Goal: Task Accomplishment & Management: Use online tool/utility

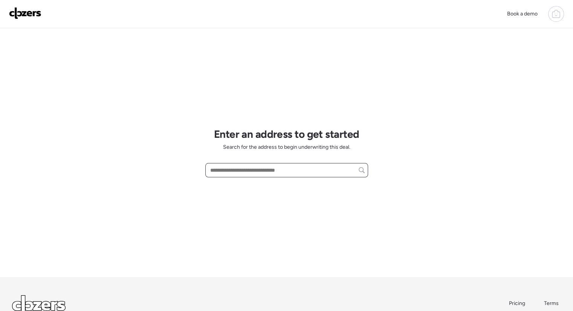
click at [245, 173] on input "text" at bounding box center [287, 170] width 156 height 11
paste input "**********"
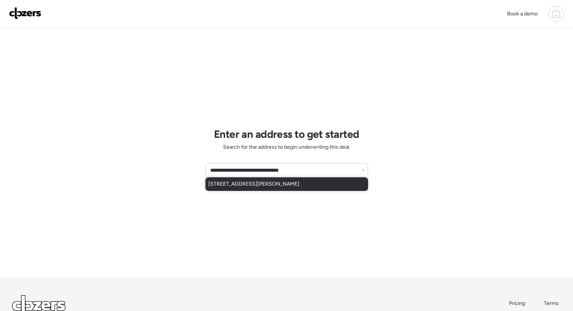
click at [292, 186] on span "[STREET_ADDRESS][PERSON_NAME]" at bounding box center [253, 184] width 91 height 8
type input "**********"
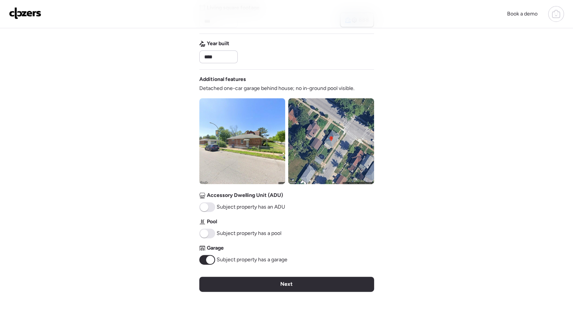
scroll to position [221, 0]
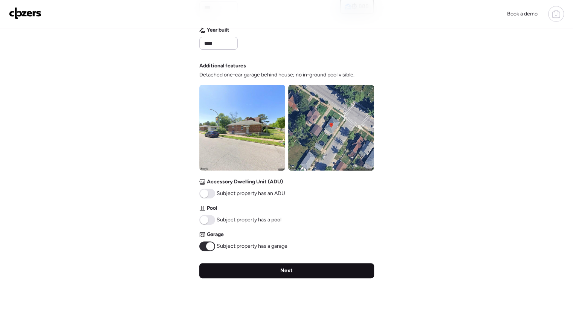
click at [287, 267] on span "Next" at bounding box center [286, 271] width 12 height 8
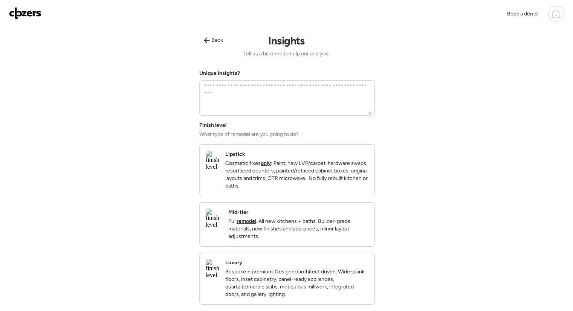
scroll to position [0, 0]
click at [327, 229] on p "Full remodel . All new kitchens + baths. Builder-grade materials, new finishes …" at bounding box center [298, 229] width 140 height 23
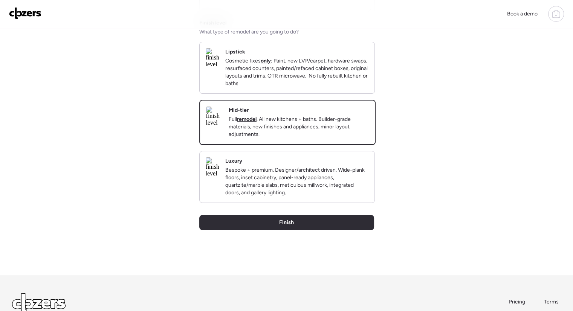
scroll to position [101, 0]
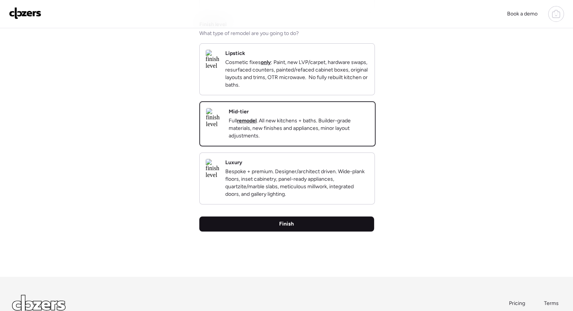
click at [300, 232] on div "Finish" at bounding box center [286, 223] width 175 height 15
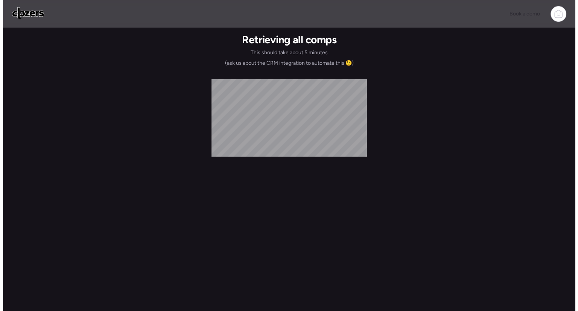
scroll to position [0, 0]
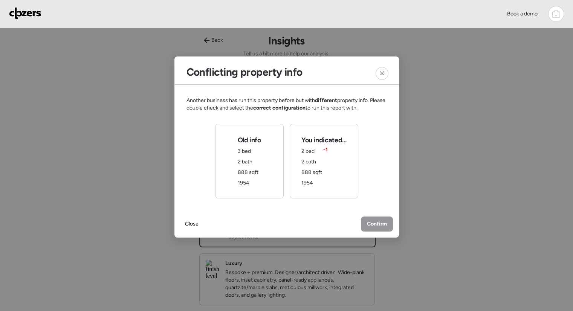
click at [224, 102] on span "Another business has run this property before but with different property info.…" at bounding box center [286, 104] width 200 height 15
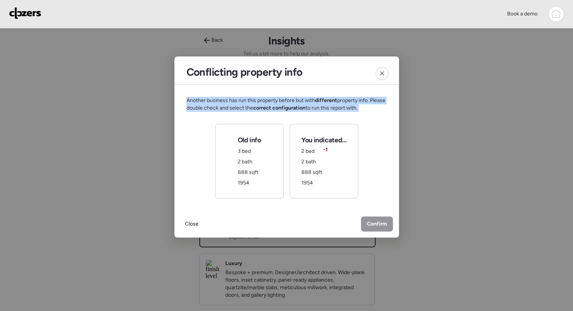
click at [224, 102] on span "Another business has run this property before but with different property info.…" at bounding box center [286, 104] width 200 height 15
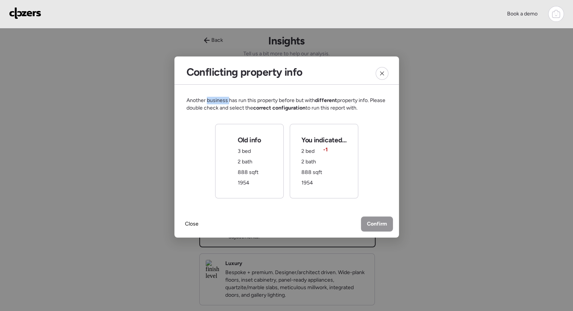
click at [224, 102] on span "Another business has run this property before but with different property info.…" at bounding box center [286, 104] width 200 height 15
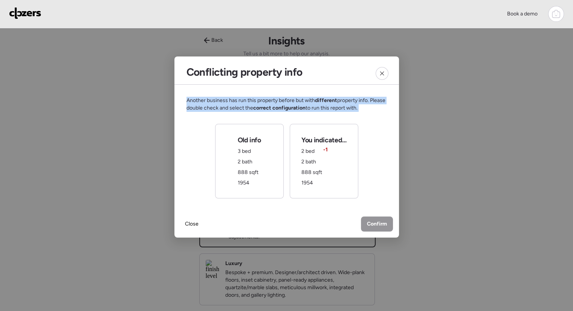
click at [224, 102] on span "Another business has run this property before but with different property info.…" at bounding box center [286, 104] width 200 height 15
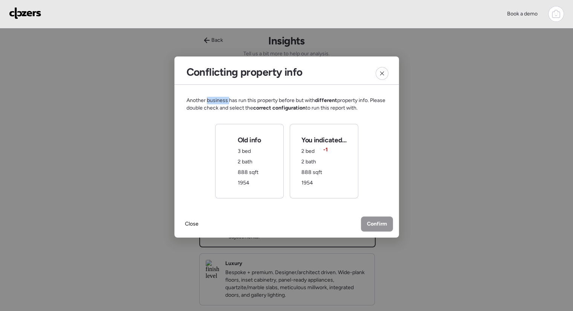
click at [224, 102] on span "Another business has run this property before but with different property info.…" at bounding box center [286, 104] width 200 height 15
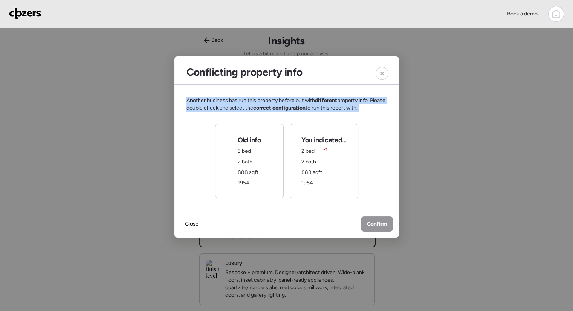
click at [224, 102] on span "Another business has run this property before but with different property info.…" at bounding box center [286, 104] width 200 height 15
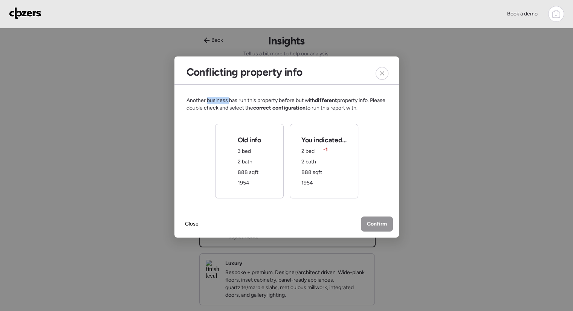
click at [224, 102] on span "Another business has run this property before but with different property info.…" at bounding box center [286, 104] width 200 height 15
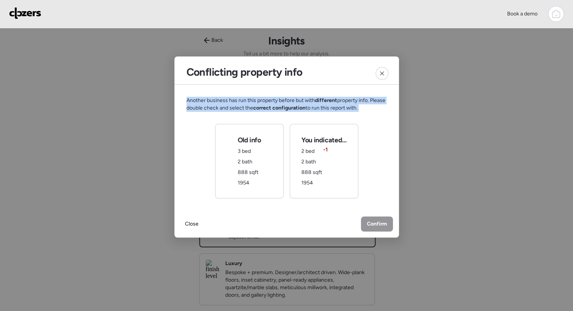
click at [224, 102] on span "Another business has run this property before but with different property info.…" at bounding box center [286, 104] width 200 height 15
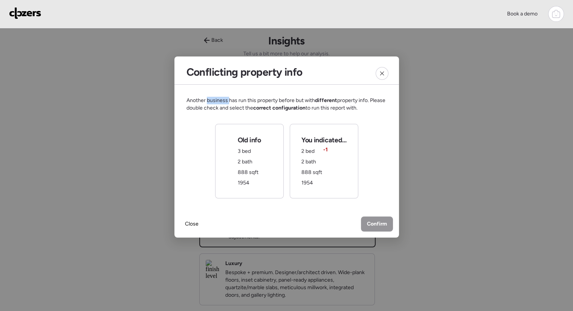
click at [224, 102] on span "Another business has run this property before but with different property info.…" at bounding box center [286, 104] width 200 height 15
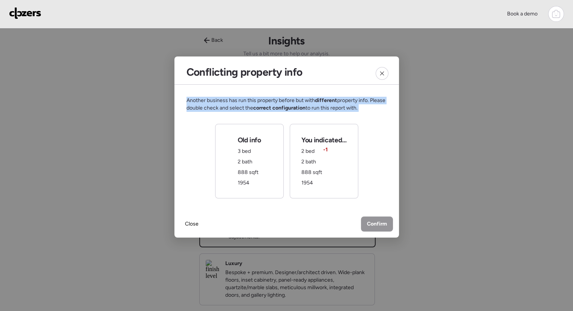
click at [224, 102] on span "Another business has run this property before but with different property info.…" at bounding box center [286, 104] width 200 height 15
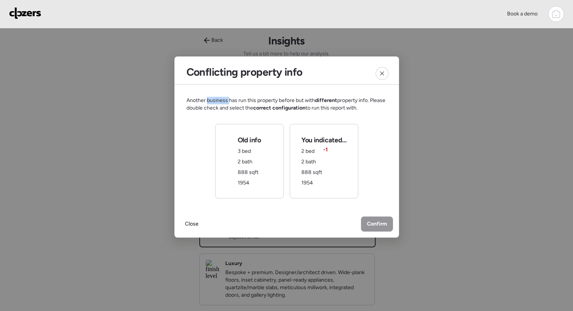
click at [224, 102] on span "Another business has run this property before but with different property info.…" at bounding box center [286, 104] width 200 height 15
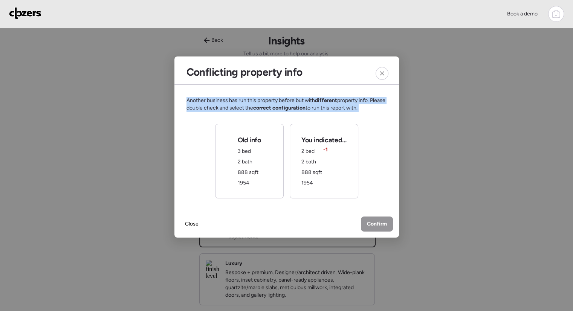
click at [224, 102] on span "Another business has run this property before but with different property info.…" at bounding box center [286, 104] width 200 height 15
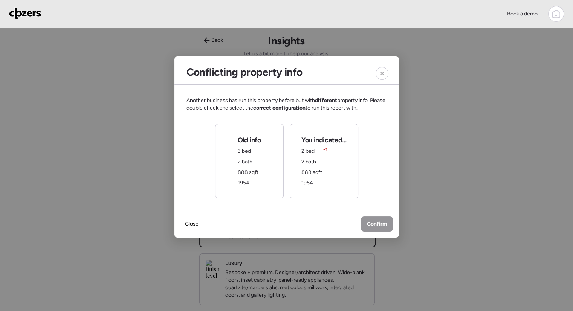
click at [331, 171] on div "You indicated... 2 bed -1 2 bath 888 sqft 1954" at bounding box center [323, 161] width 45 height 51
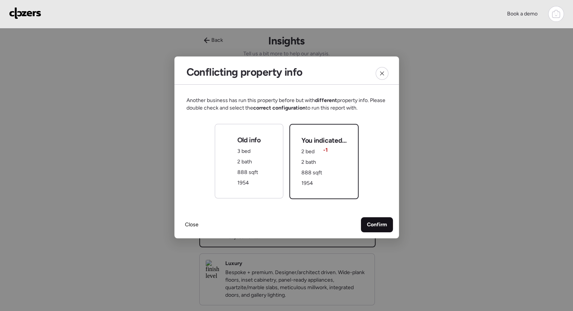
click at [385, 222] on span "Confirm" at bounding box center [377, 225] width 20 height 8
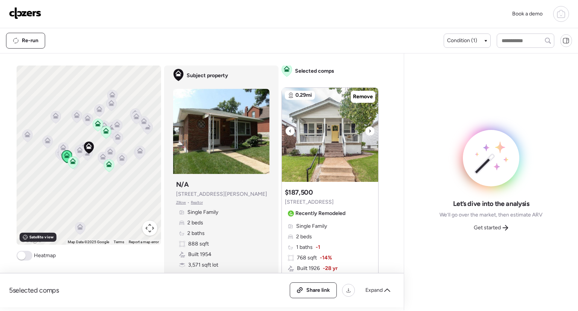
scroll to position [4, 0]
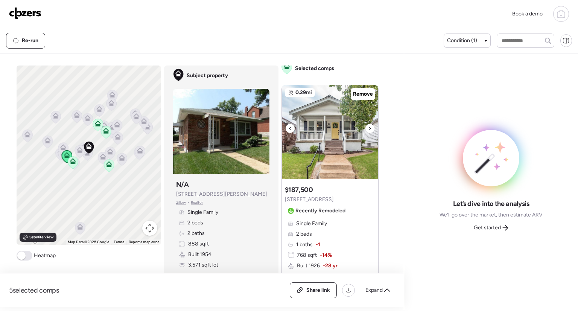
click at [369, 130] on icon at bounding box center [370, 128] width 3 height 9
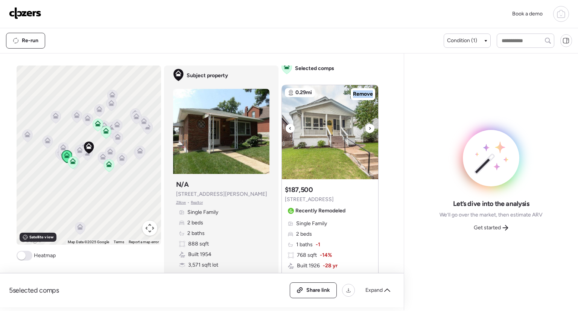
click at [369, 130] on icon at bounding box center [370, 128] width 3 height 9
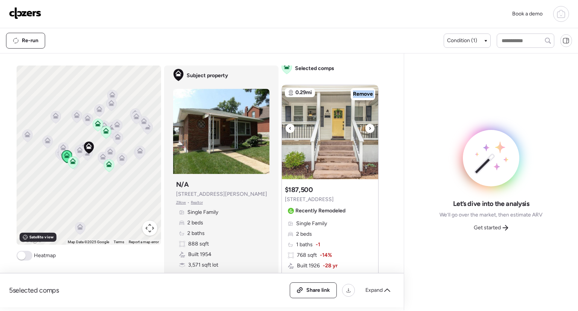
click at [369, 130] on icon at bounding box center [370, 128] width 3 height 9
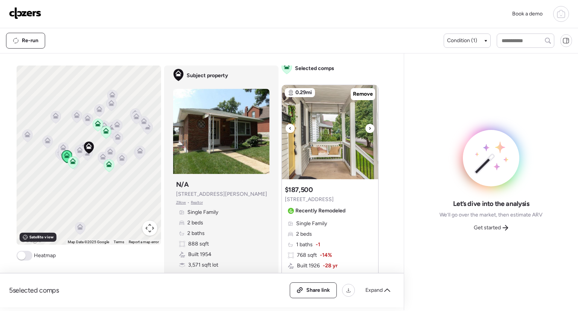
click at [369, 130] on icon at bounding box center [370, 128] width 3 height 9
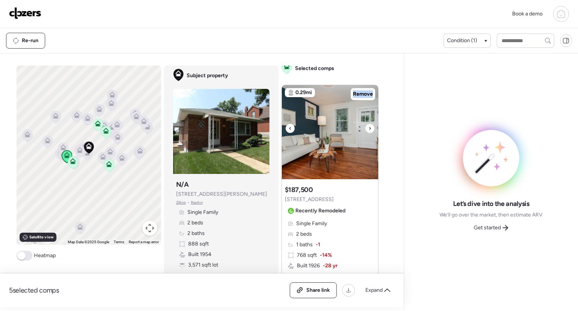
click at [369, 130] on icon at bounding box center [370, 128] width 3 height 9
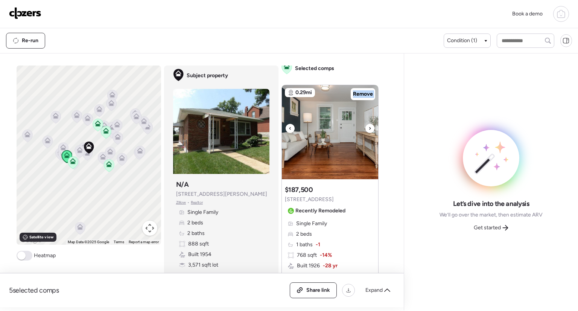
click at [369, 130] on icon at bounding box center [370, 128] width 3 height 9
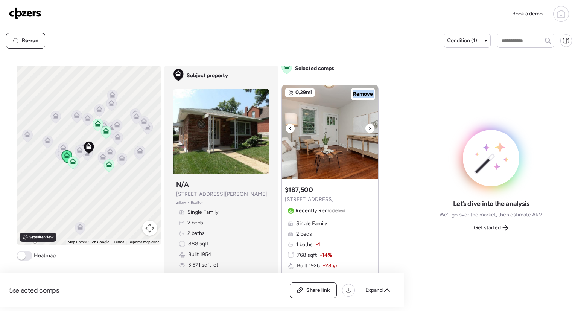
click at [369, 130] on icon at bounding box center [370, 128] width 3 height 9
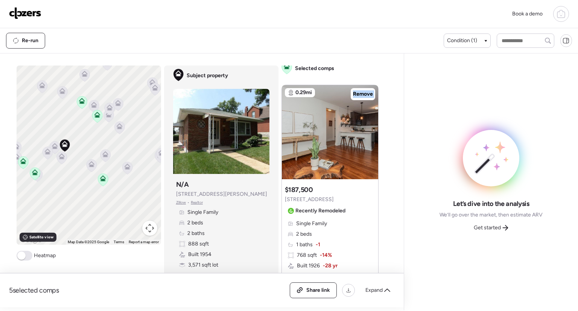
drag, startPoint x: 70, startPoint y: 171, endPoint x: 95, endPoint y: 175, distance: 25.1
click at [95, 175] on div "To activate drag with keyboard, press Alt + Enter. Once in keyboard drag state,…" at bounding box center [89, 155] width 145 height 179
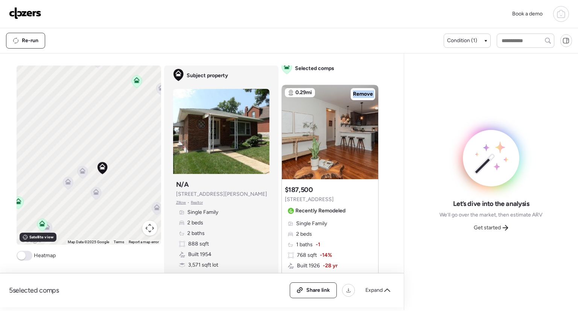
drag, startPoint x: 84, startPoint y: 178, endPoint x: 114, endPoint y: 192, distance: 32.5
click at [114, 192] on div "To activate drag with keyboard, press Alt + Enter. Once in keyboard drag state,…" at bounding box center [89, 155] width 145 height 179
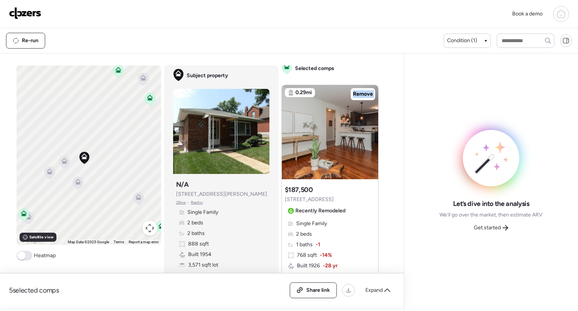
drag, startPoint x: 106, startPoint y: 186, endPoint x: 76, endPoint y: 171, distance: 34.4
click at [76, 171] on div "To activate drag with keyboard, press Alt + Enter. Once in keyboard drag state,…" at bounding box center [89, 155] width 145 height 179
click at [472, 41] on span "Condition (1)" at bounding box center [462, 41] width 30 height 8
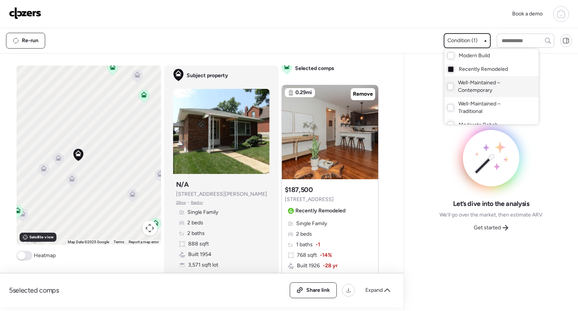
click at [464, 88] on span "Well-Maintained – Contemporary" at bounding box center [491, 86] width 66 height 15
click at [50, 143] on div at bounding box center [289, 134] width 578 height 311
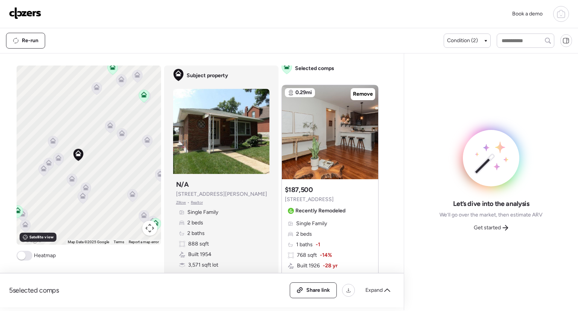
click at [52, 140] on icon at bounding box center [53, 141] width 6 height 6
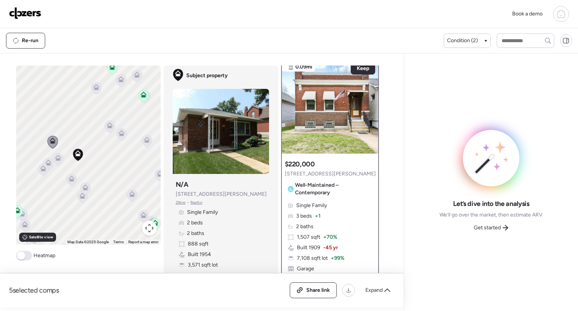
scroll to position [0, 0]
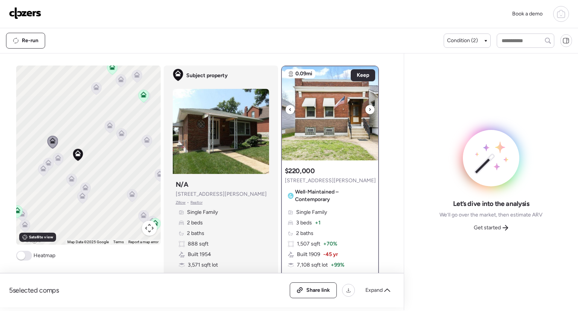
click at [369, 110] on icon at bounding box center [370, 109] width 3 height 9
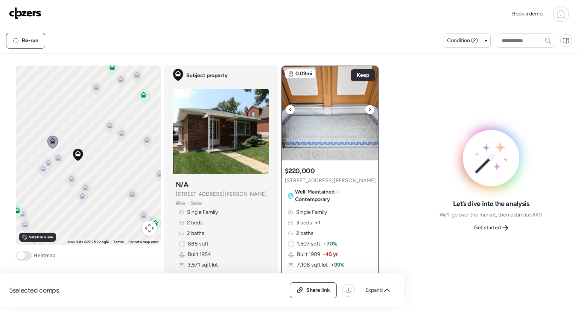
click at [369, 110] on icon at bounding box center [370, 109] width 3 height 9
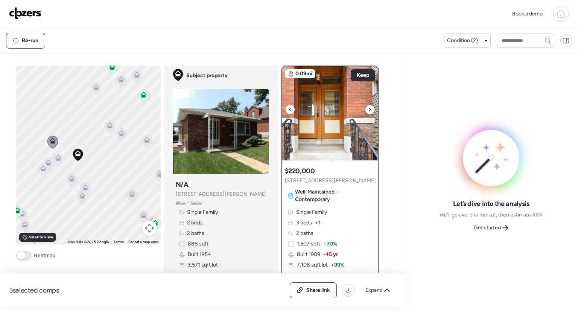
click at [369, 110] on icon at bounding box center [370, 109] width 3 height 9
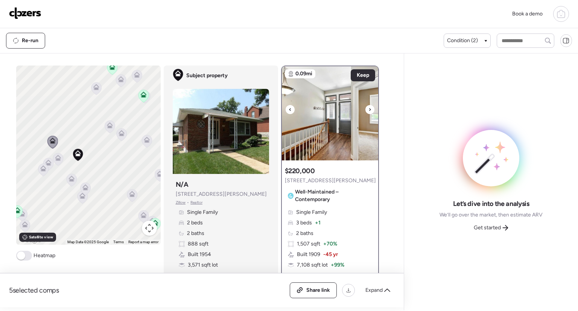
click at [369, 110] on icon at bounding box center [370, 109] width 3 height 9
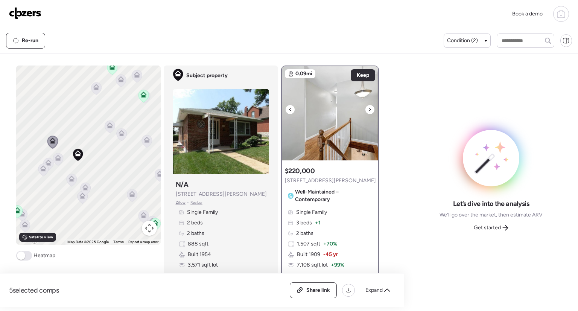
click at [369, 110] on icon at bounding box center [370, 109] width 3 height 9
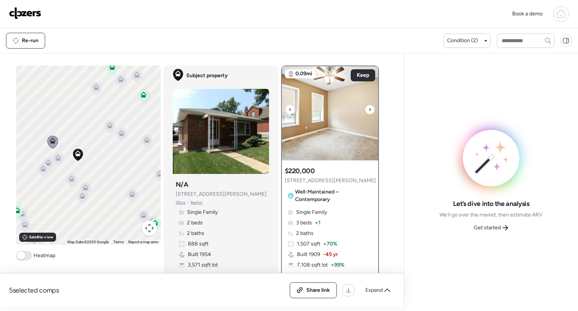
click at [369, 110] on icon at bounding box center [370, 109] width 3 height 9
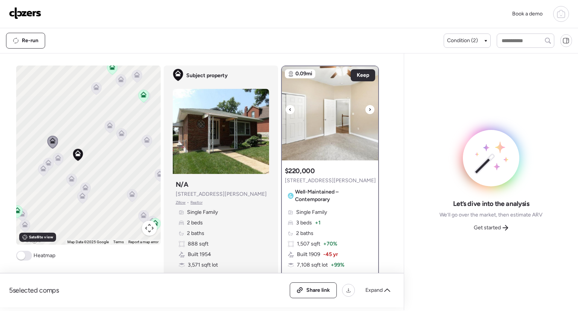
click at [369, 110] on icon at bounding box center [370, 109] width 3 height 9
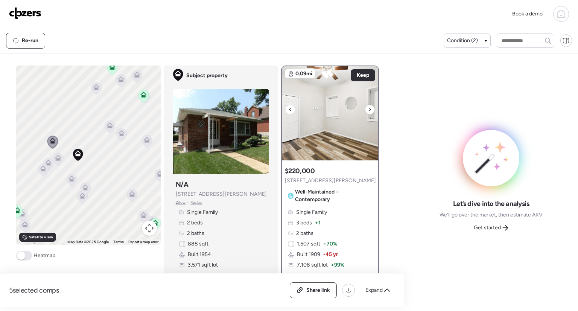
click at [369, 110] on icon at bounding box center [370, 109] width 3 height 9
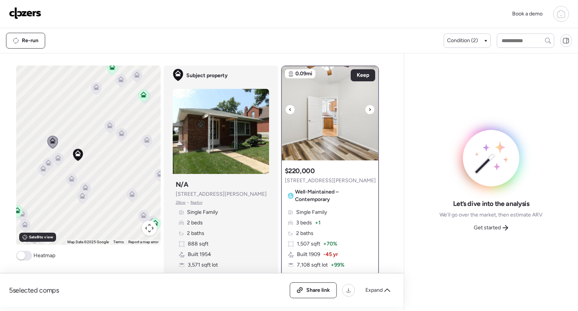
click at [369, 110] on icon at bounding box center [370, 109] width 3 height 9
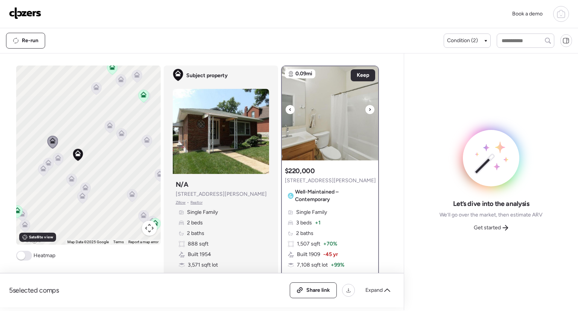
click at [369, 110] on icon at bounding box center [370, 109] width 3 height 9
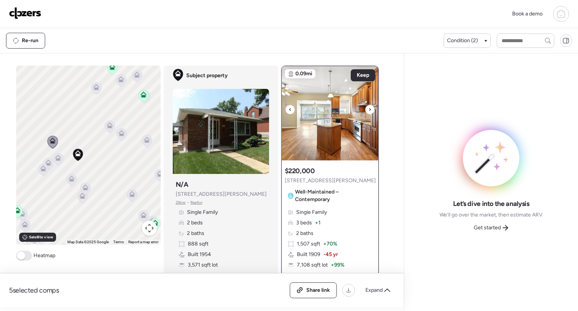
click at [369, 110] on icon at bounding box center [370, 109] width 3 height 9
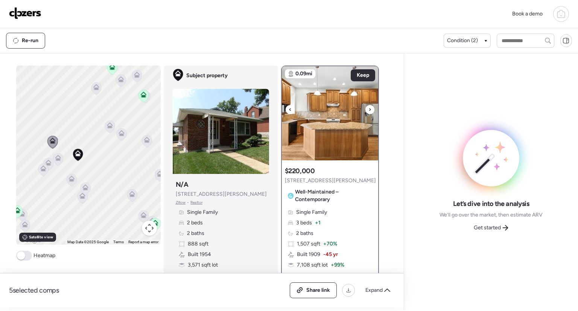
click at [369, 110] on icon at bounding box center [370, 109] width 3 height 9
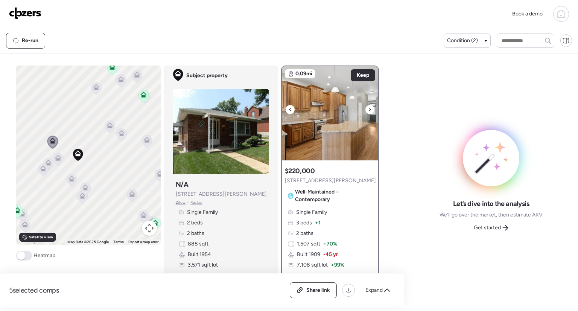
click at [369, 110] on icon at bounding box center [370, 109] width 3 height 9
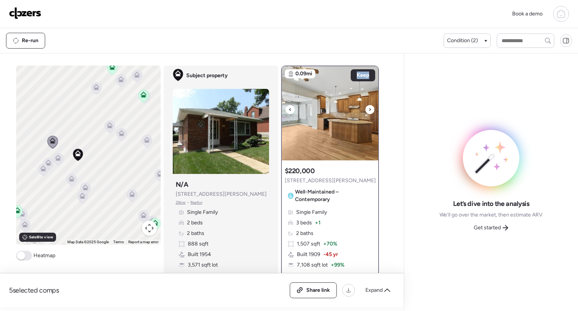
click at [369, 110] on icon at bounding box center [370, 109] width 3 height 9
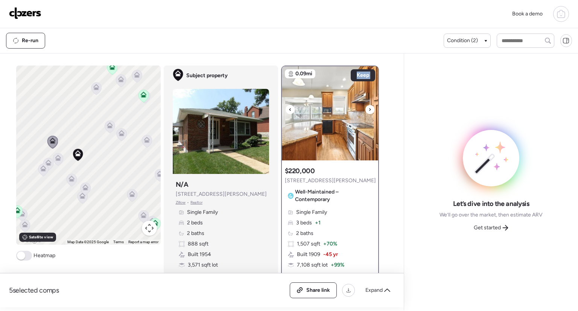
click at [369, 110] on icon at bounding box center [370, 109] width 3 height 9
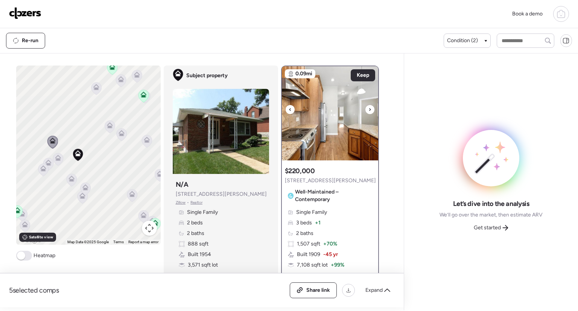
click at [369, 110] on icon at bounding box center [370, 109] width 3 height 9
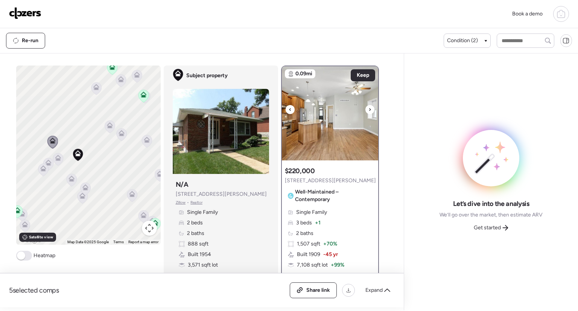
click at [369, 110] on icon at bounding box center [370, 109] width 3 height 9
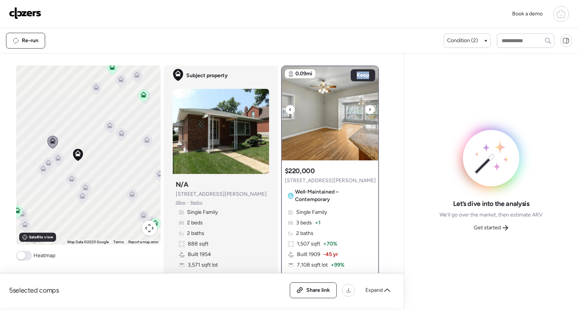
click at [369, 110] on icon at bounding box center [370, 109] width 3 height 9
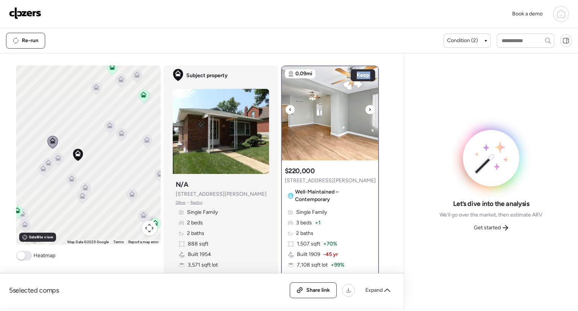
click at [369, 110] on icon at bounding box center [370, 109] width 3 height 9
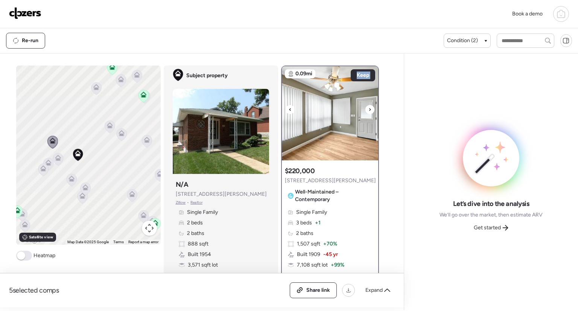
click at [369, 110] on icon at bounding box center [370, 109] width 3 height 9
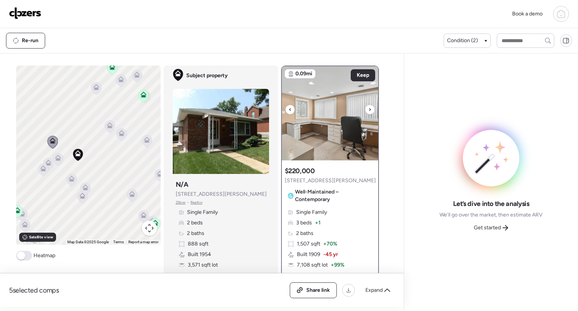
click at [369, 110] on icon at bounding box center [370, 109] width 3 height 9
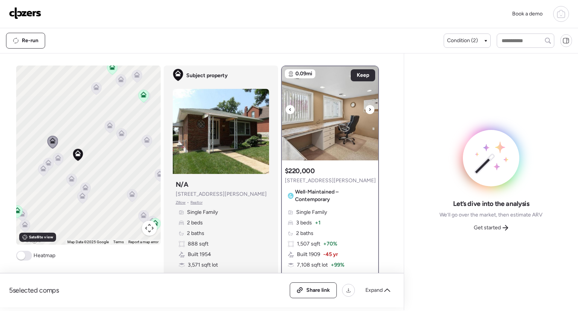
click at [369, 110] on icon at bounding box center [370, 109] width 3 height 9
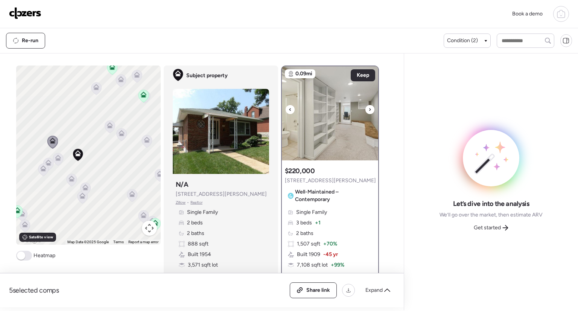
click at [370, 110] on div at bounding box center [370, 109] width 9 height 9
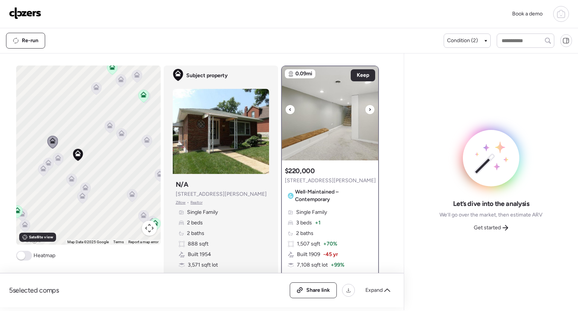
click at [370, 110] on div at bounding box center [370, 109] width 9 height 9
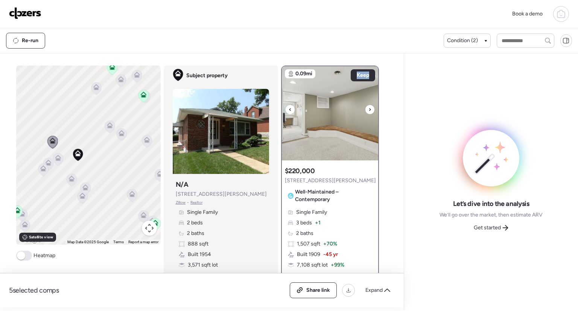
click at [370, 110] on div at bounding box center [370, 109] width 9 height 9
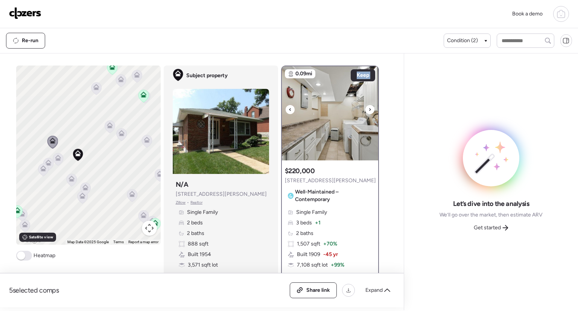
click at [370, 110] on div at bounding box center [370, 109] width 9 height 9
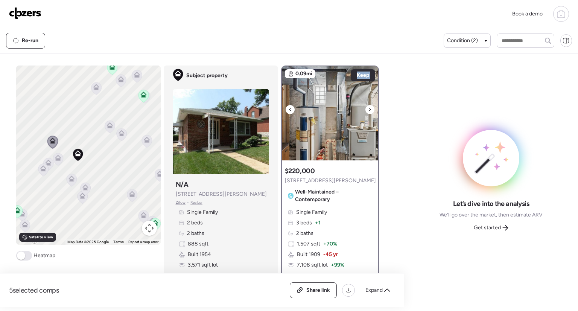
click at [370, 110] on div at bounding box center [370, 109] width 9 height 9
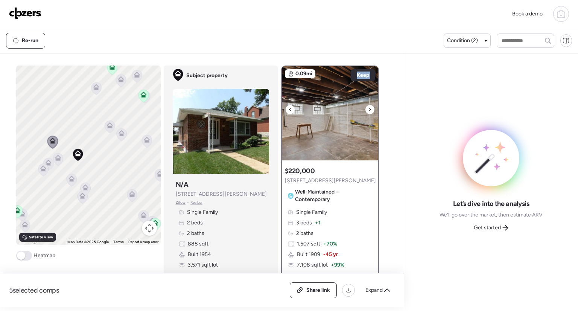
click at [370, 110] on div at bounding box center [370, 109] width 9 height 9
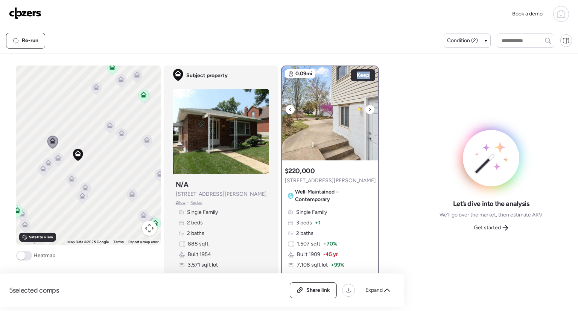
click at [370, 110] on div at bounding box center [370, 109] width 9 height 9
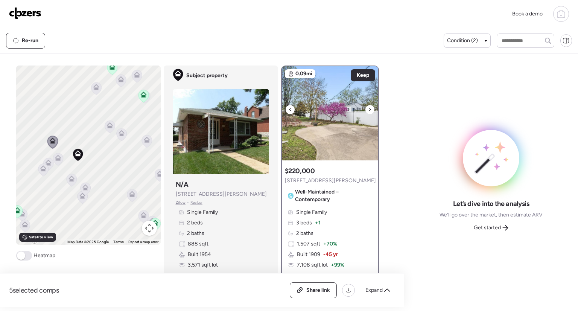
click at [370, 110] on div at bounding box center [370, 109] width 9 height 9
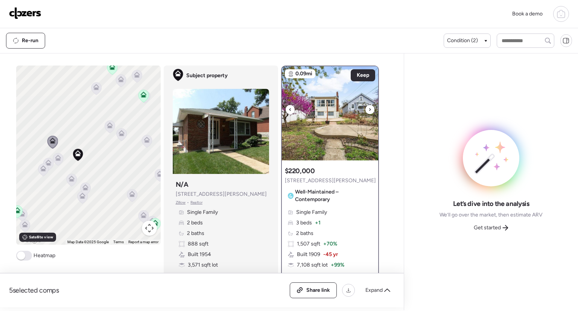
click at [370, 110] on div at bounding box center [370, 109] width 9 height 9
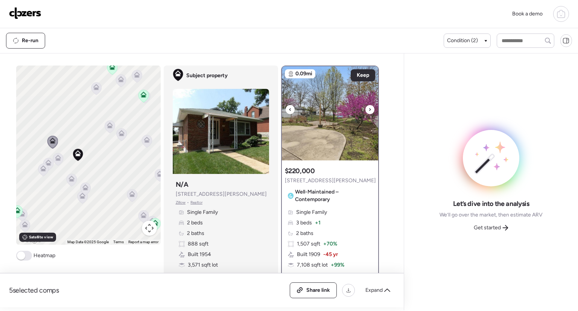
click at [370, 110] on div at bounding box center [370, 109] width 9 height 9
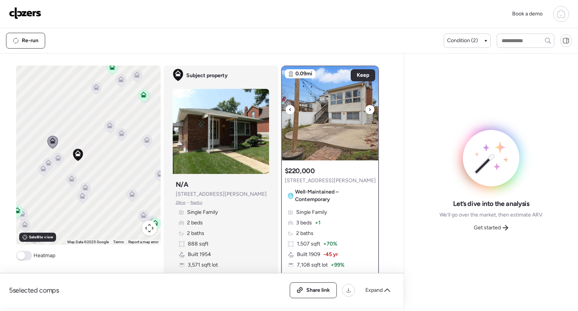
click at [370, 110] on div at bounding box center [370, 109] width 9 height 9
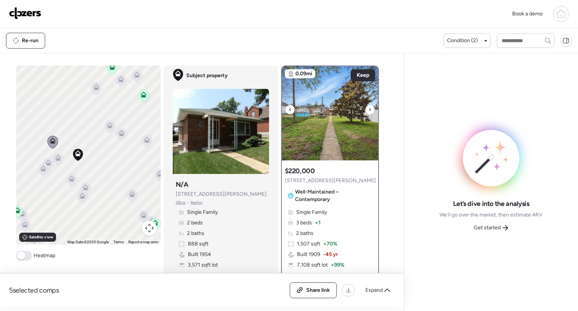
click at [370, 110] on div at bounding box center [370, 109] width 9 height 9
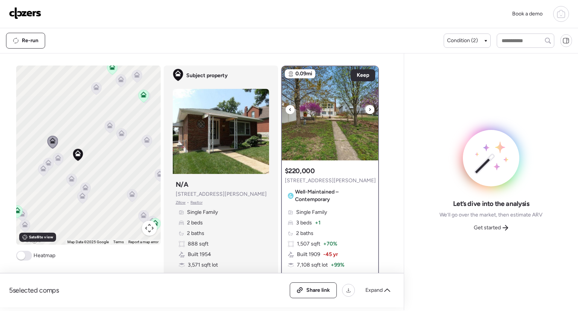
click at [370, 110] on div at bounding box center [370, 109] width 9 height 9
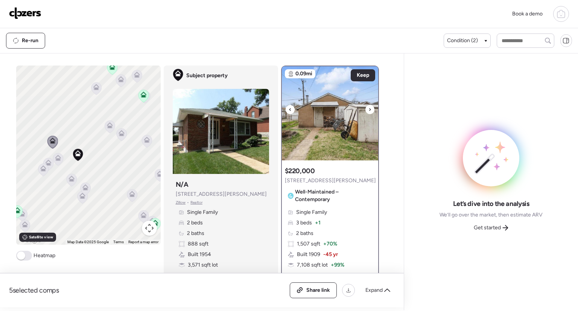
click at [370, 110] on div at bounding box center [370, 109] width 9 height 9
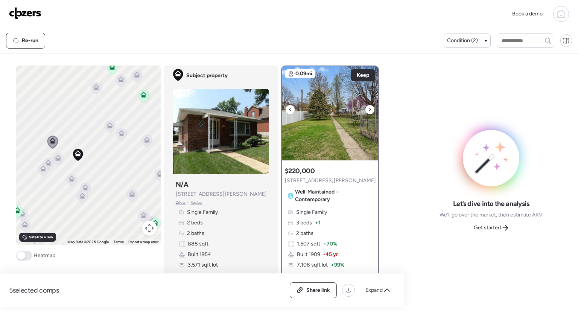
click at [370, 110] on div at bounding box center [370, 109] width 9 height 9
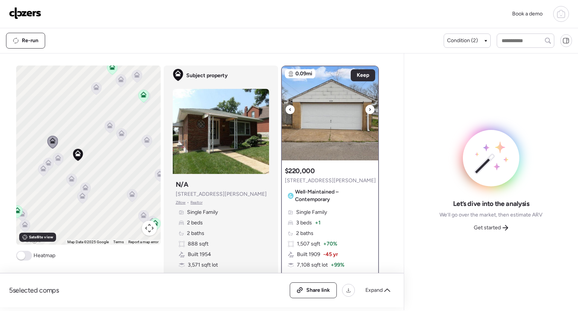
click at [370, 110] on div at bounding box center [370, 109] width 9 height 9
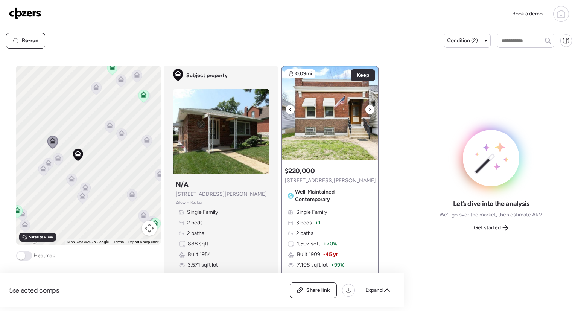
click at [370, 110] on div at bounding box center [370, 109] width 9 height 9
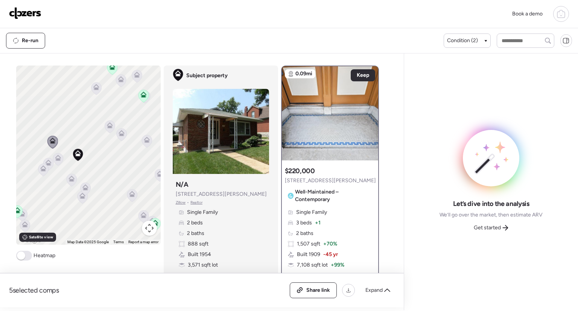
click at [131, 197] on icon at bounding box center [132, 195] width 10 height 12
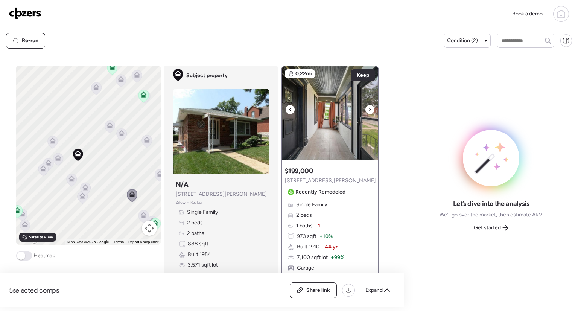
click at [369, 108] on icon at bounding box center [370, 109] width 2 height 3
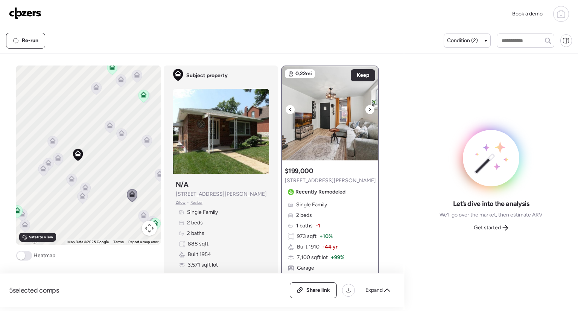
click at [369, 108] on icon at bounding box center [370, 109] width 2 height 3
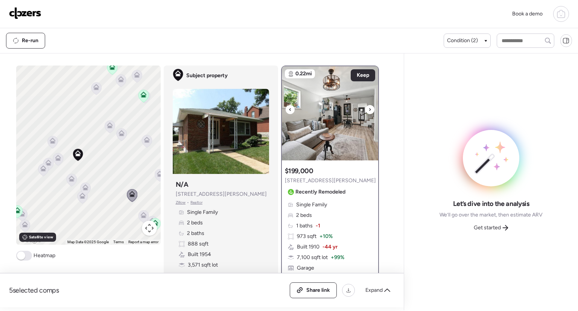
click at [369, 108] on icon at bounding box center [370, 109] width 2 height 3
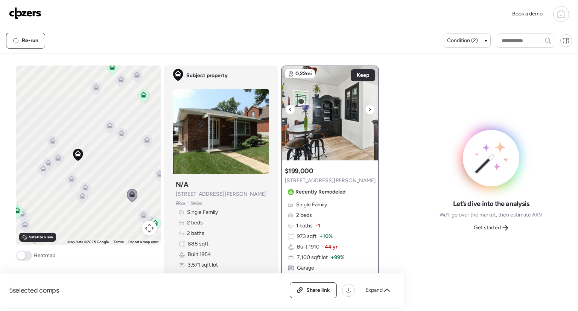
click at [369, 108] on icon at bounding box center [370, 109] width 2 height 3
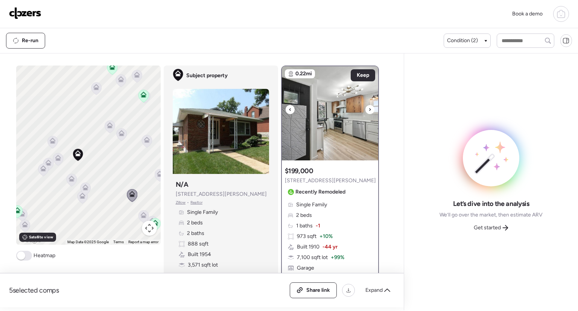
click at [369, 108] on icon at bounding box center [370, 109] width 2 height 3
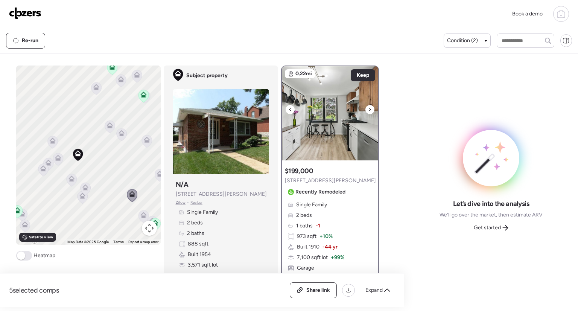
click at [369, 108] on icon at bounding box center [370, 109] width 2 height 3
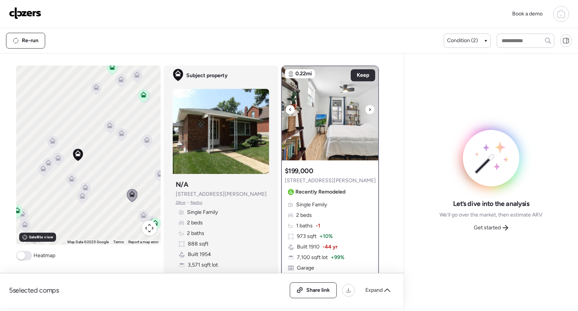
click at [369, 108] on icon at bounding box center [370, 109] width 2 height 3
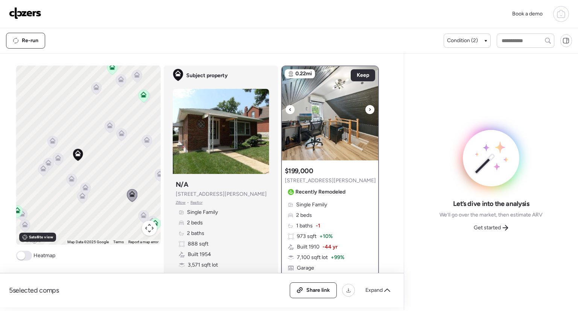
click at [369, 108] on icon at bounding box center [370, 109] width 2 height 3
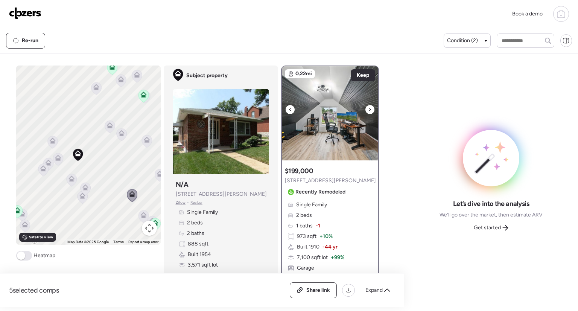
click at [369, 108] on icon at bounding box center [370, 109] width 2 height 3
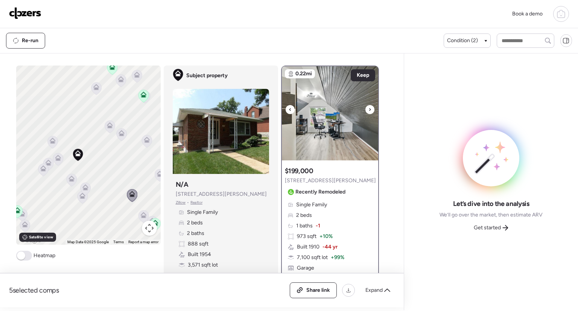
click at [369, 108] on icon at bounding box center [370, 109] width 2 height 3
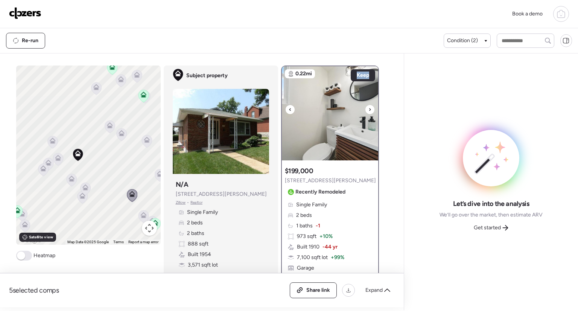
click at [369, 108] on icon at bounding box center [370, 109] width 2 height 3
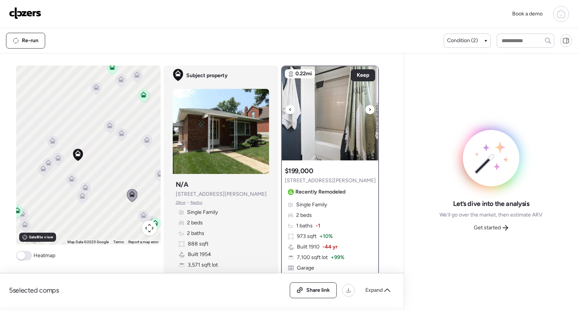
click at [369, 108] on icon at bounding box center [370, 109] width 2 height 3
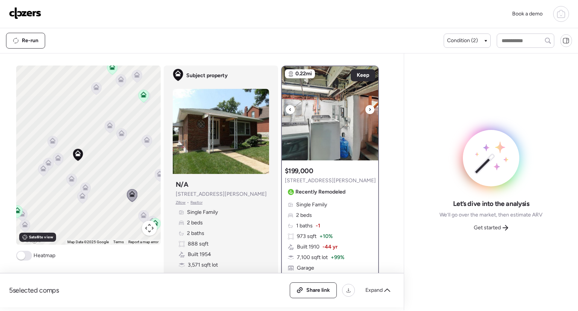
click at [369, 108] on icon at bounding box center [370, 109] width 2 height 3
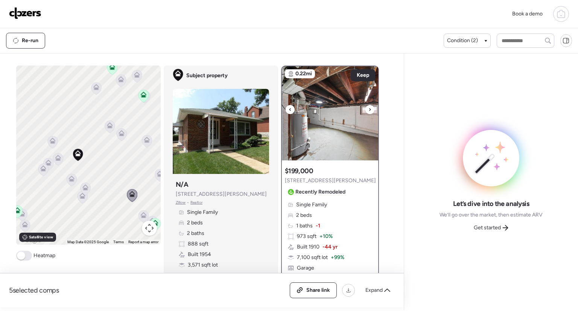
click at [369, 108] on icon at bounding box center [370, 109] width 2 height 3
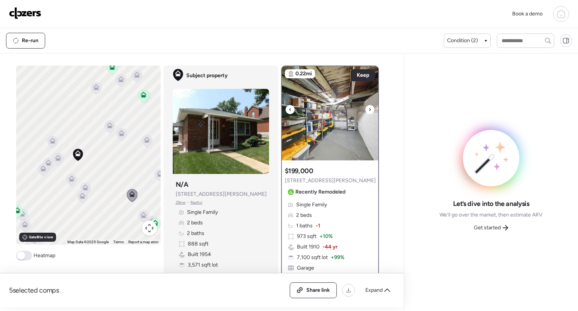
click at [369, 108] on icon at bounding box center [370, 109] width 2 height 3
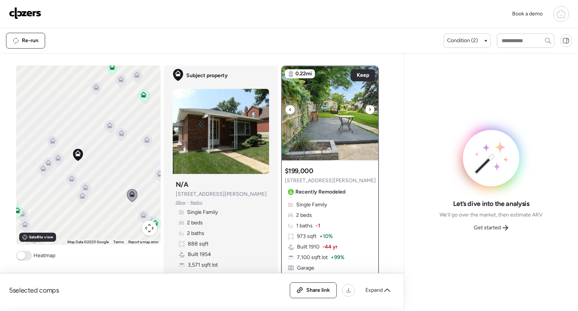
click at [369, 108] on icon at bounding box center [370, 109] width 2 height 3
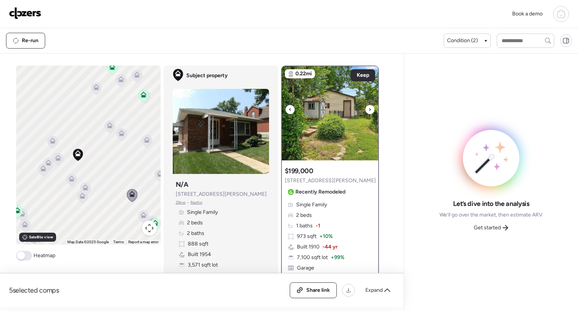
click at [369, 108] on icon at bounding box center [370, 109] width 2 height 3
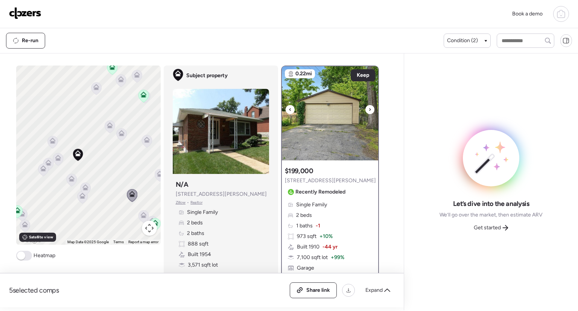
click at [369, 108] on icon at bounding box center [370, 109] width 2 height 3
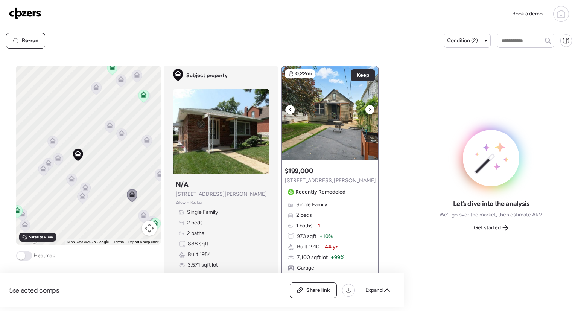
click at [369, 108] on icon at bounding box center [370, 109] width 2 height 3
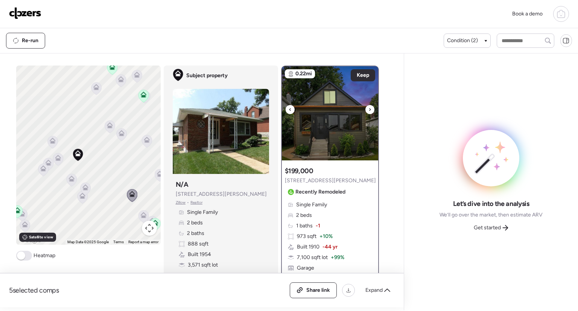
click at [369, 108] on icon at bounding box center [370, 109] width 2 height 3
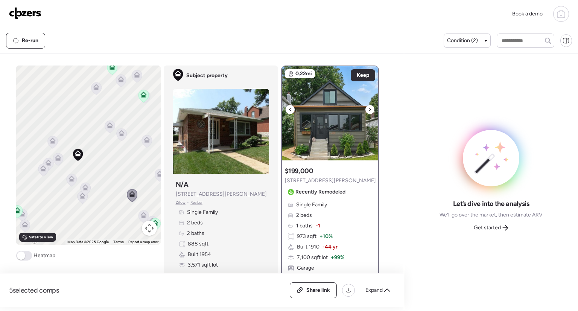
click at [369, 108] on icon at bounding box center [370, 109] width 2 height 3
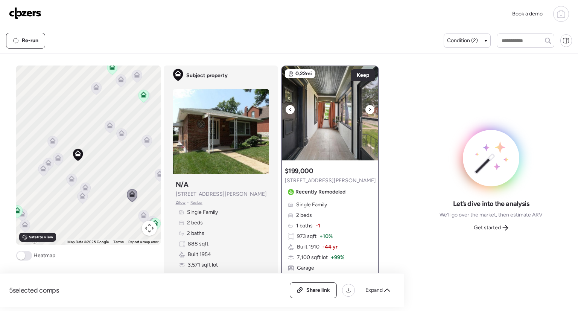
click at [369, 108] on icon at bounding box center [370, 109] width 2 height 3
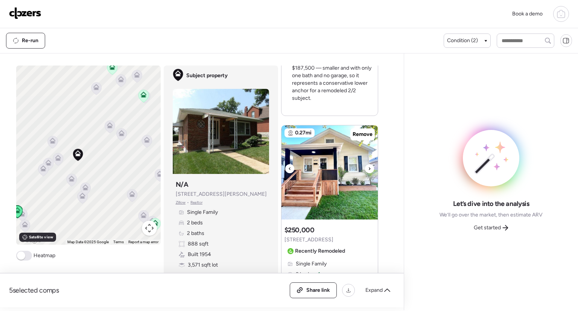
scroll to position [583, 0]
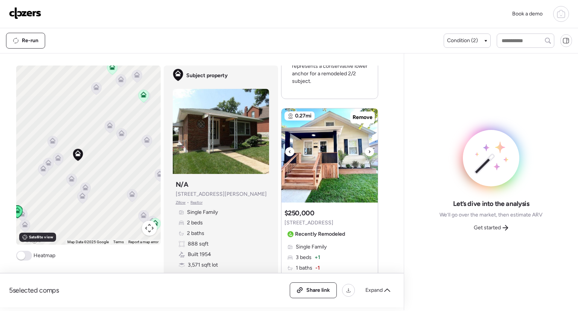
click at [368, 152] on icon at bounding box center [369, 151] width 3 height 9
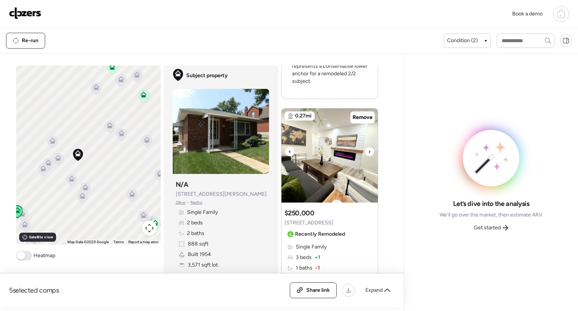
click at [368, 152] on icon at bounding box center [369, 151] width 3 height 9
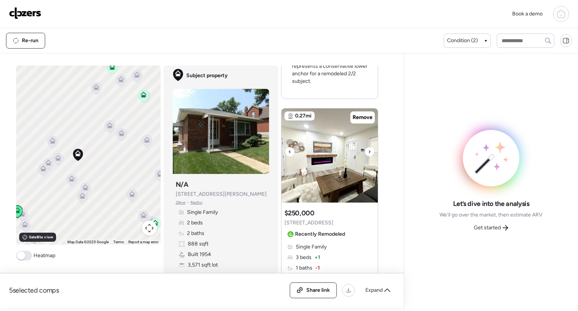
click at [368, 152] on icon at bounding box center [369, 151] width 3 height 9
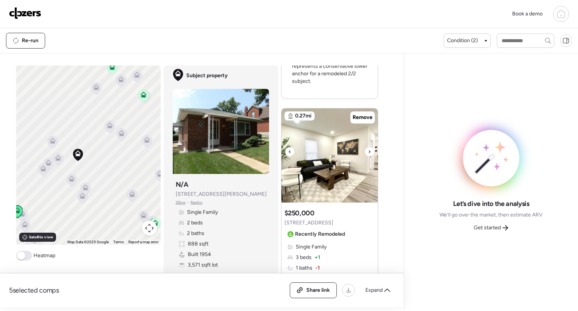
click at [368, 152] on icon at bounding box center [369, 151] width 3 height 9
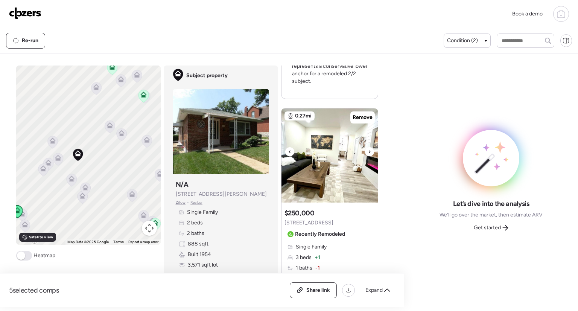
click at [368, 152] on icon at bounding box center [369, 151] width 3 height 9
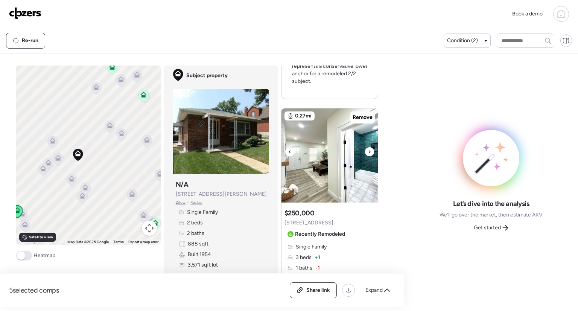
click at [368, 152] on icon at bounding box center [369, 151] width 3 height 9
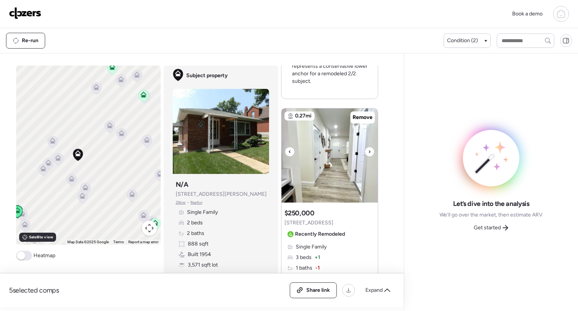
click at [368, 152] on icon at bounding box center [369, 151] width 3 height 9
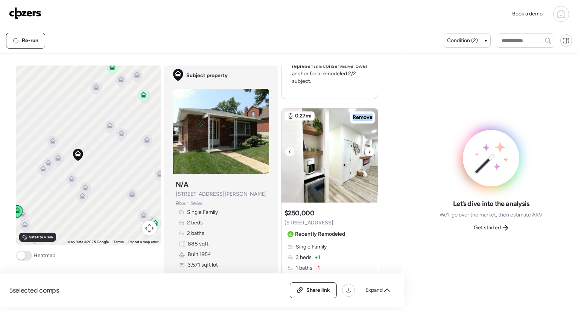
click at [368, 152] on icon at bounding box center [369, 151] width 3 height 9
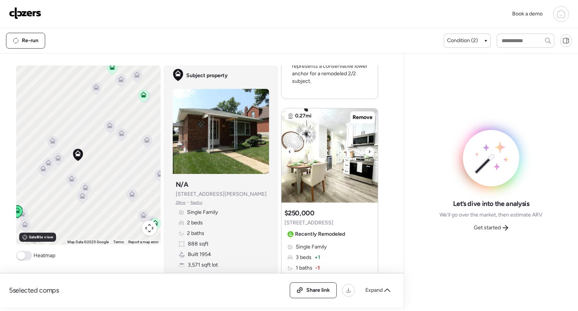
click at [368, 152] on icon at bounding box center [369, 151] width 3 height 9
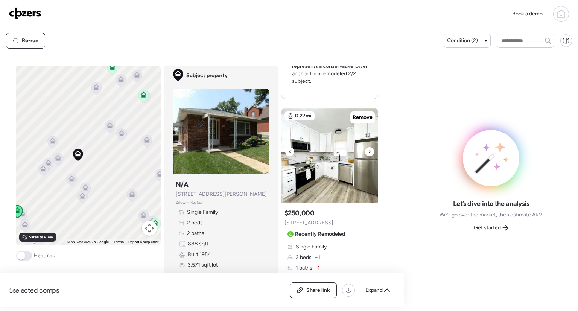
click at [368, 152] on icon at bounding box center [369, 151] width 3 height 9
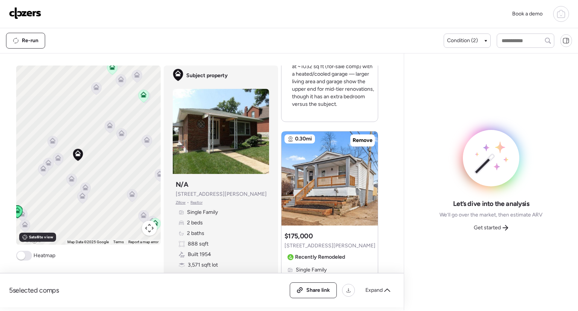
scroll to position [897, 0]
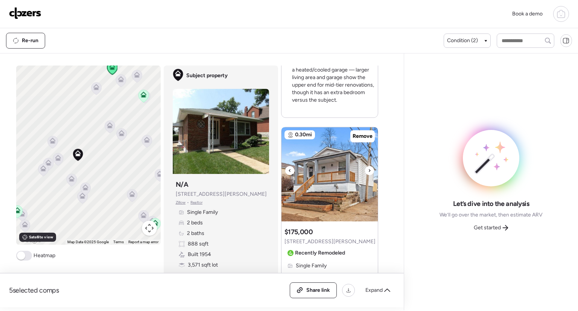
click at [368, 169] on icon at bounding box center [369, 170] width 3 height 9
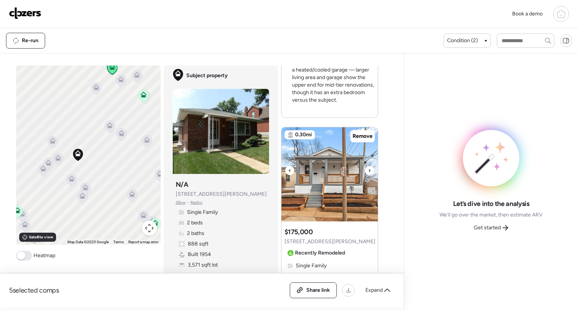
click at [368, 169] on icon at bounding box center [369, 170] width 3 height 9
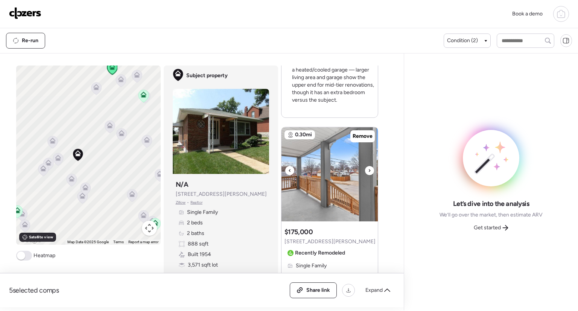
click at [368, 169] on icon at bounding box center [369, 170] width 3 height 9
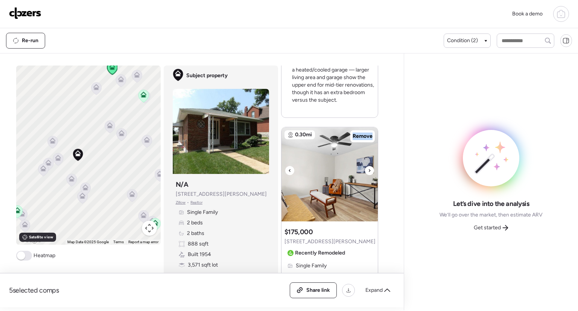
click at [368, 169] on icon at bounding box center [369, 170] width 3 height 9
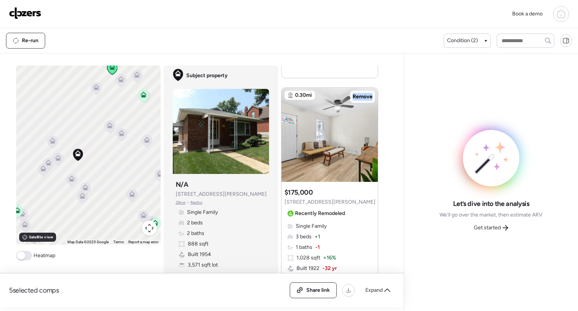
scroll to position [925, 0]
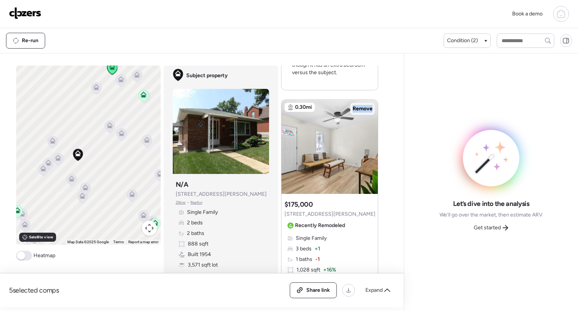
click at [361, 109] on span "Remove" at bounding box center [363, 109] width 20 height 8
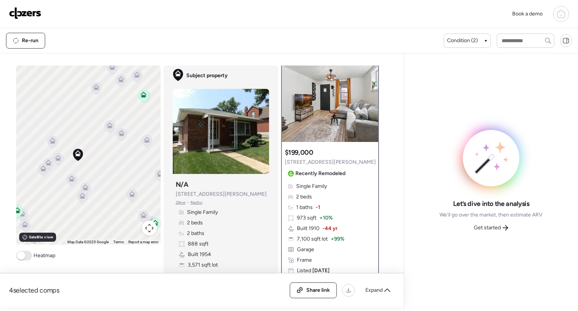
scroll to position [0, 0]
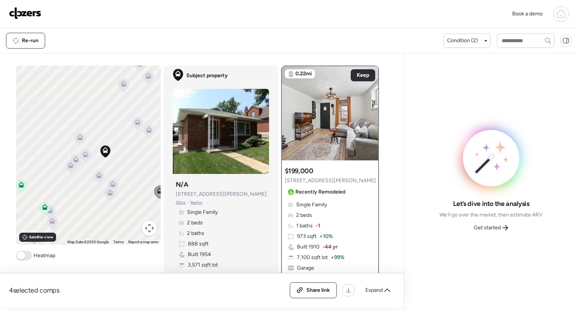
drag, startPoint x: 105, startPoint y: 154, endPoint x: 131, endPoint y: 152, distance: 26.0
click at [131, 152] on div "To activate drag with keyboard, press Alt + Enter. Once in keyboard drag state,…" at bounding box center [88, 155] width 145 height 179
click at [97, 175] on icon at bounding box center [98, 176] width 5 height 2
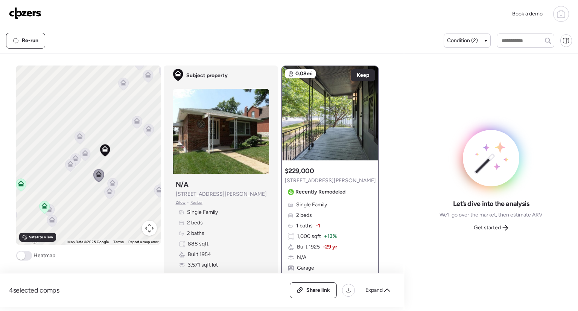
click at [84, 152] on icon at bounding box center [85, 151] width 6 height 3
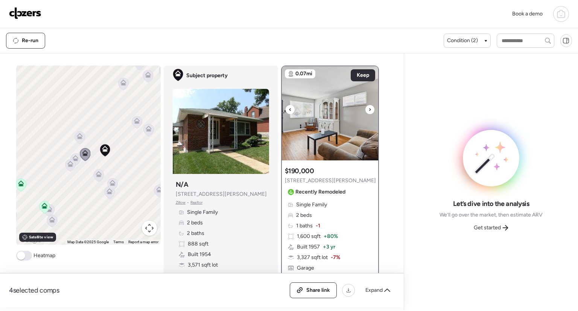
click at [289, 109] on icon at bounding box center [290, 109] width 3 height 9
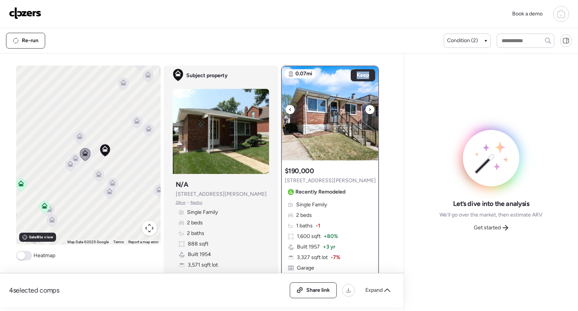
click at [289, 109] on icon at bounding box center [290, 109] width 3 height 9
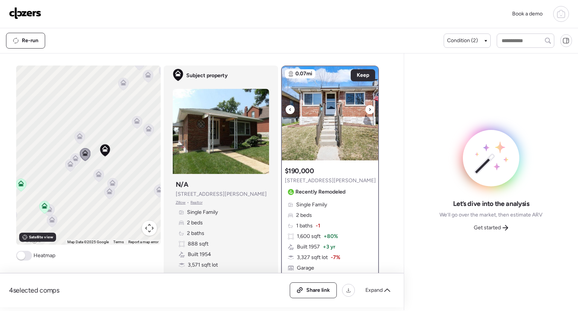
click at [369, 111] on icon at bounding box center [370, 109] width 3 height 9
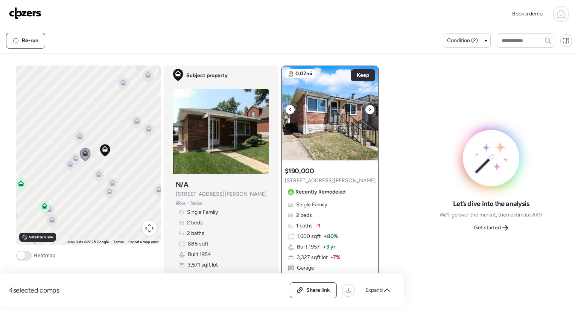
click at [369, 111] on icon at bounding box center [370, 109] width 3 height 9
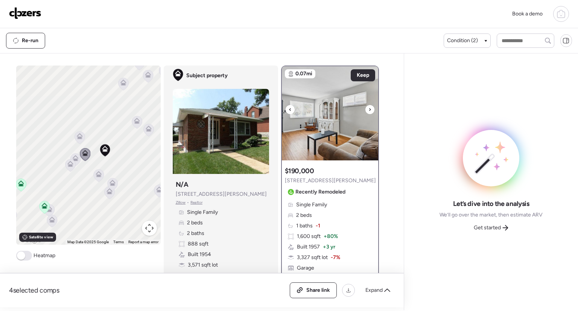
click at [369, 111] on icon at bounding box center [370, 109] width 3 height 9
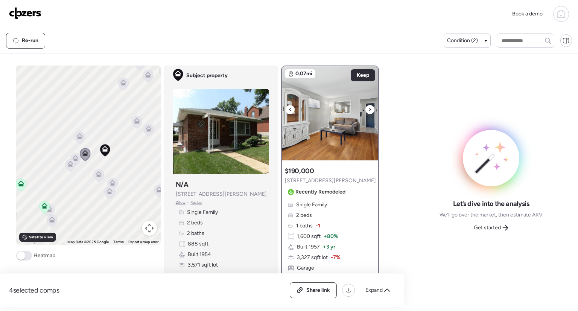
click at [369, 111] on icon at bounding box center [370, 109] width 3 height 9
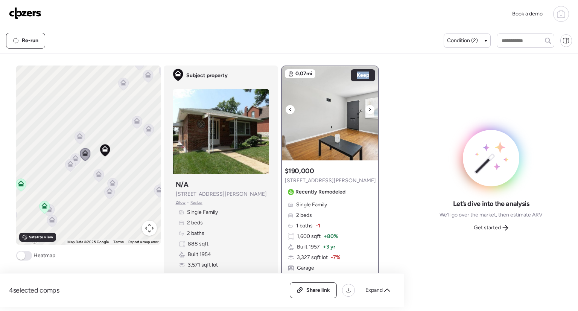
click at [369, 111] on icon at bounding box center [370, 109] width 3 height 9
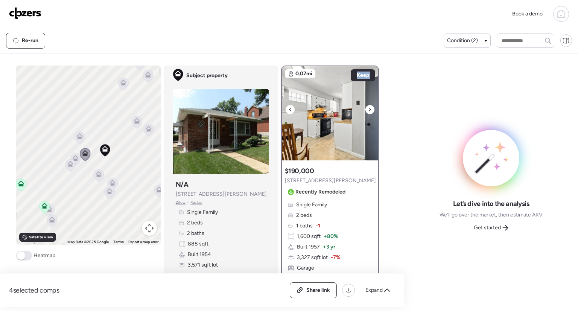
click at [369, 111] on icon at bounding box center [370, 109] width 3 height 9
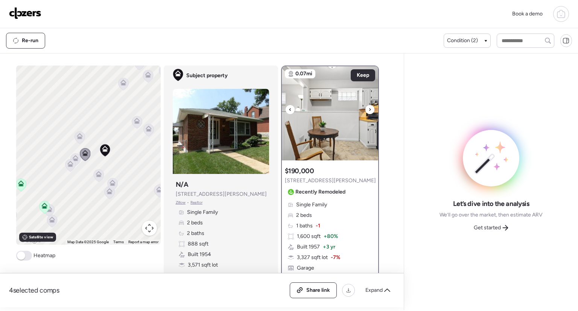
click at [369, 111] on icon at bounding box center [370, 109] width 3 height 9
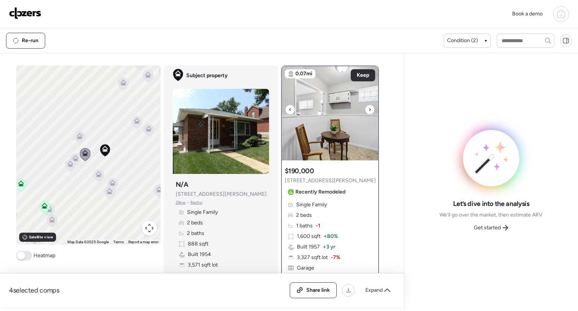
click at [369, 111] on icon at bounding box center [370, 109] width 3 height 9
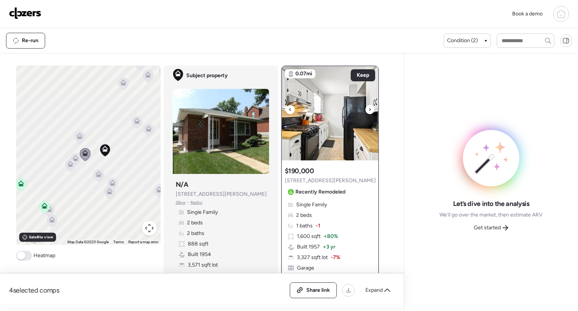
click at [369, 111] on icon at bounding box center [370, 109] width 3 height 9
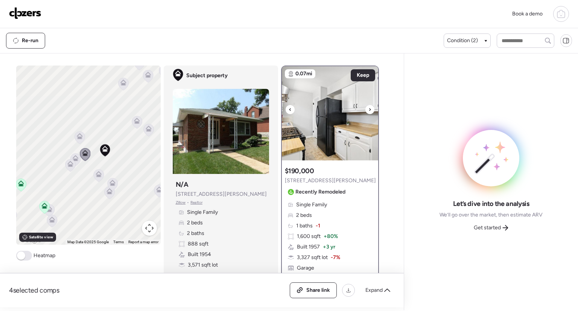
click at [369, 111] on icon at bounding box center [370, 109] width 3 height 9
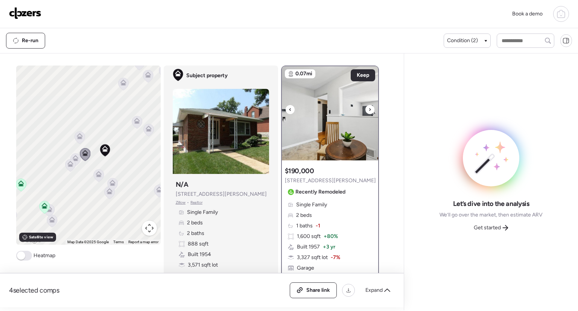
click at [369, 111] on icon at bounding box center [370, 109] width 3 height 9
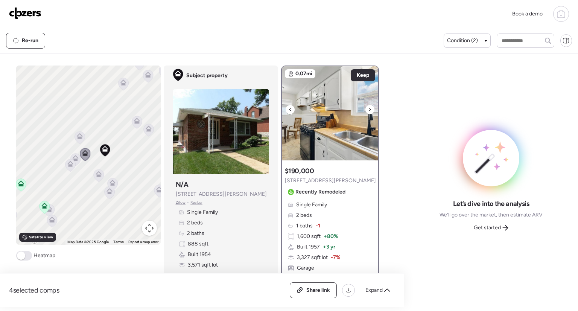
click at [369, 111] on icon at bounding box center [370, 109] width 3 height 9
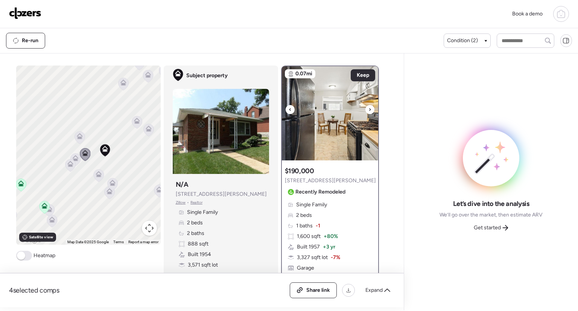
click at [369, 111] on icon at bounding box center [370, 109] width 3 height 9
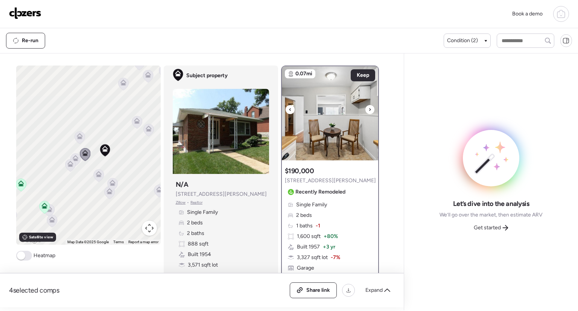
click at [369, 111] on icon at bounding box center [370, 109] width 3 height 9
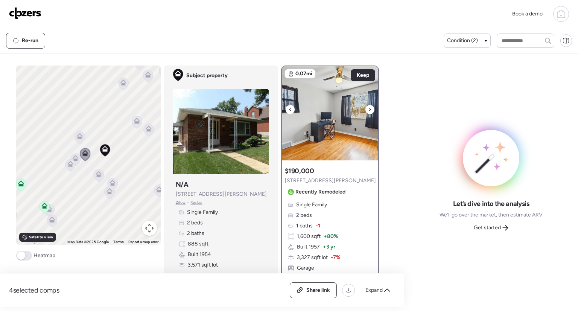
click at [369, 111] on icon at bounding box center [370, 109] width 3 height 9
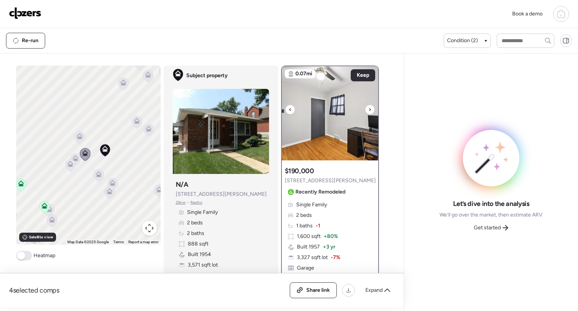
click at [369, 111] on icon at bounding box center [370, 109] width 3 height 9
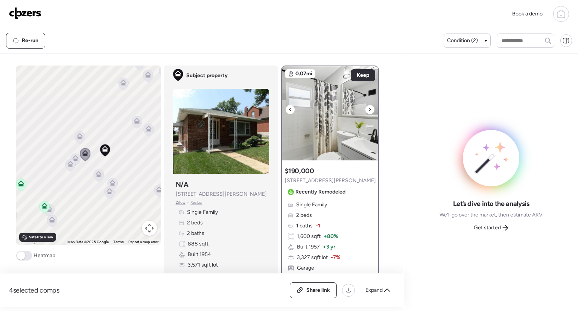
click at [369, 111] on icon at bounding box center [370, 109] width 3 height 9
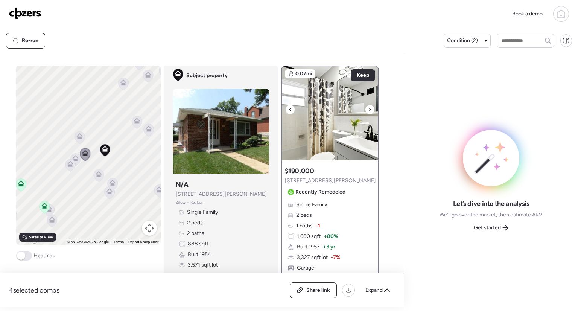
click at [369, 111] on icon at bounding box center [370, 109] width 3 height 9
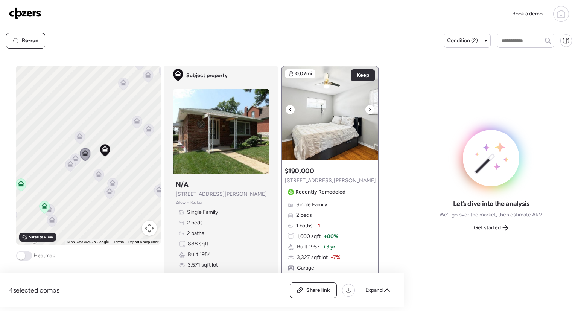
click at [369, 111] on icon at bounding box center [370, 109] width 3 height 9
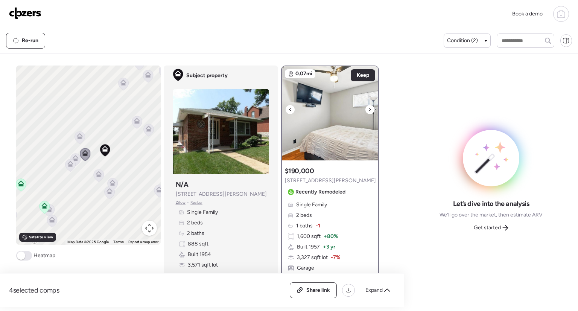
click at [369, 111] on icon at bounding box center [370, 109] width 3 height 9
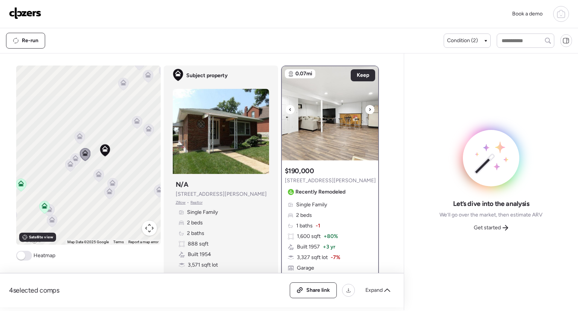
click at [369, 111] on icon at bounding box center [370, 109] width 3 height 9
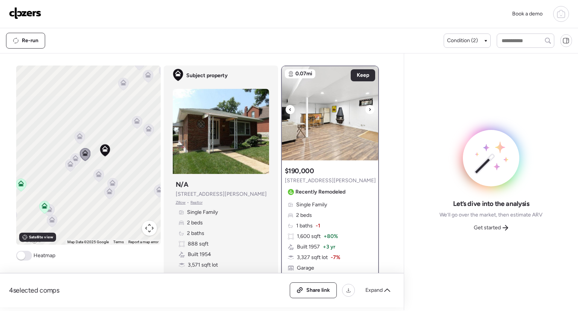
click at [369, 111] on icon at bounding box center [370, 109] width 3 height 9
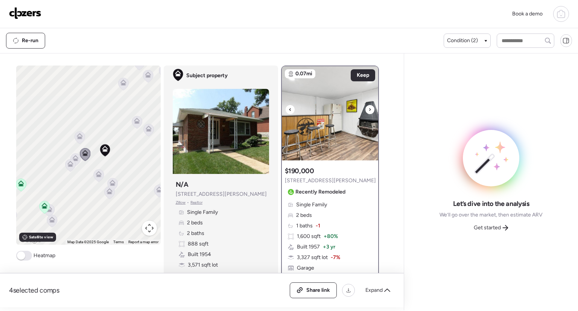
click at [369, 111] on icon at bounding box center [370, 109] width 3 height 9
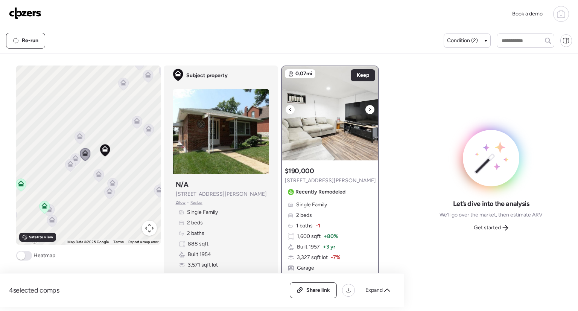
click at [369, 111] on icon at bounding box center [370, 109] width 3 height 9
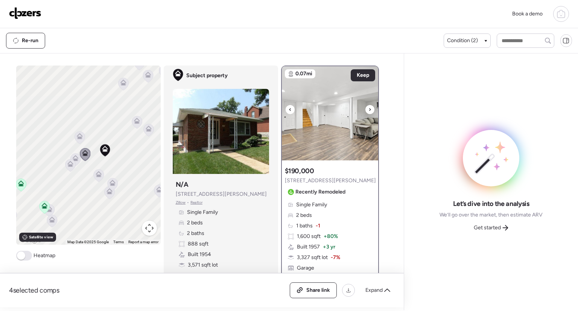
click at [369, 111] on icon at bounding box center [370, 109] width 3 height 9
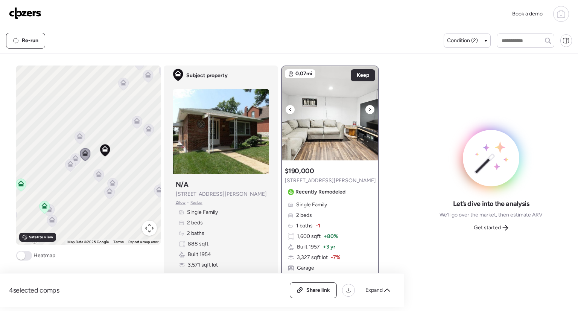
click at [369, 111] on icon at bounding box center [370, 109] width 3 height 9
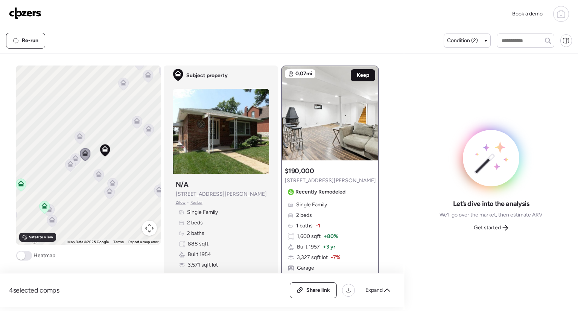
click at [364, 74] on span "Keep" at bounding box center [363, 76] width 12 height 8
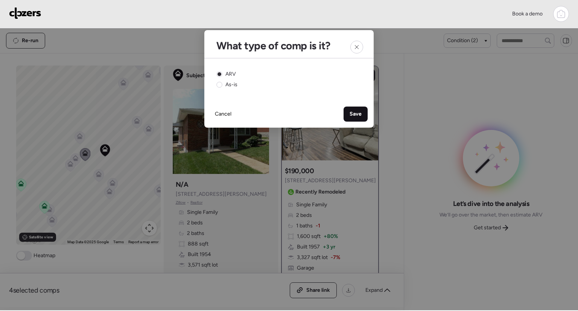
click at [357, 115] on span "Save" at bounding box center [356, 114] width 12 height 8
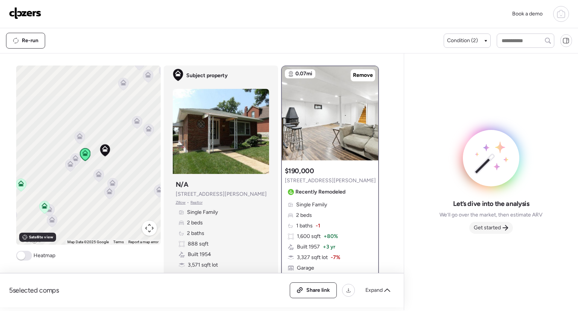
click at [498, 228] on span "Get started" at bounding box center [487, 228] width 27 height 8
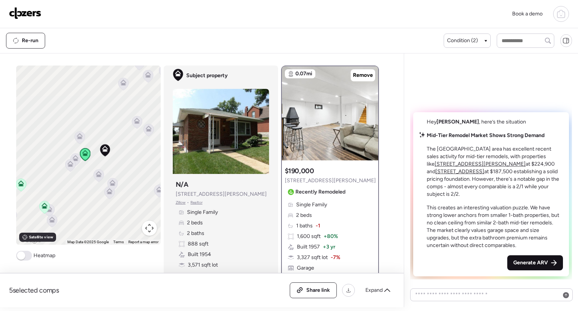
click at [538, 268] on div "Generate ARV" at bounding box center [535, 262] width 56 height 15
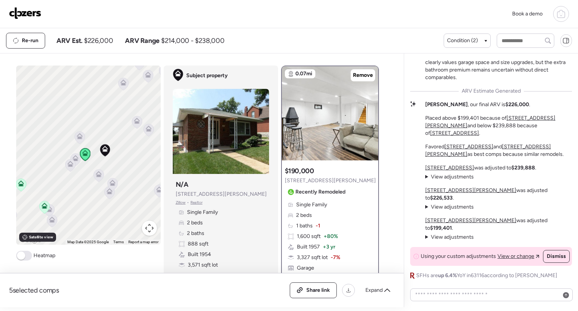
click at [76, 139] on icon at bounding box center [79, 136] width 6 height 6
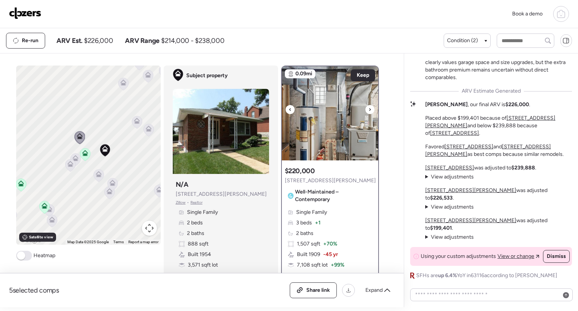
click at [366, 109] on div at bounding box center [370, 109] width 9 height 9
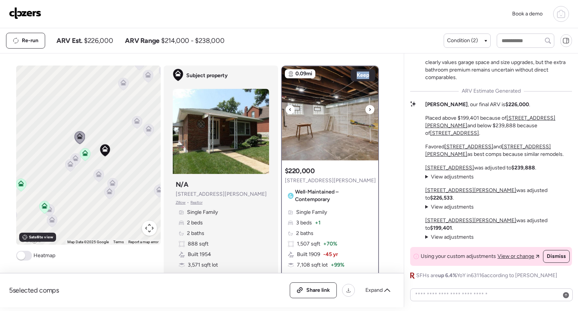
click at [366, 109] on div at bounding box center [370, 109] width 9 height 9
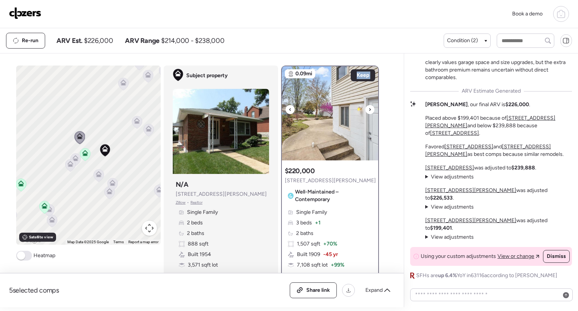
click at [366, 109] on div at bounding box center [370, 109] width 9 height 9
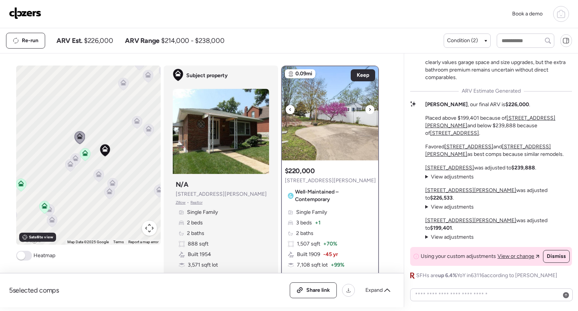
click at [366, 109] on div at bounding box center [370, 109] width 9 height 9
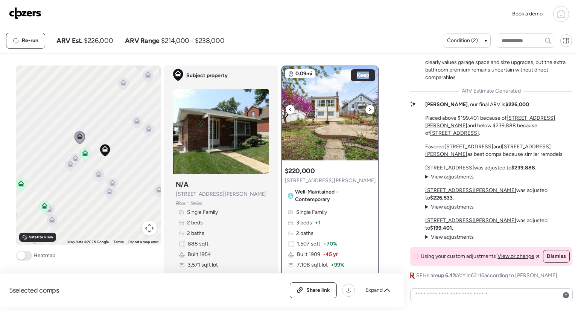
click at [366, 109] on div at bounding box center [370, 109] width 9 height 9
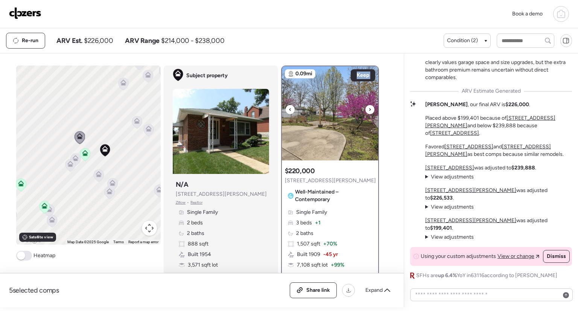
click at [366, 109] on div at bounding box center [370, 109] width 9 height 9
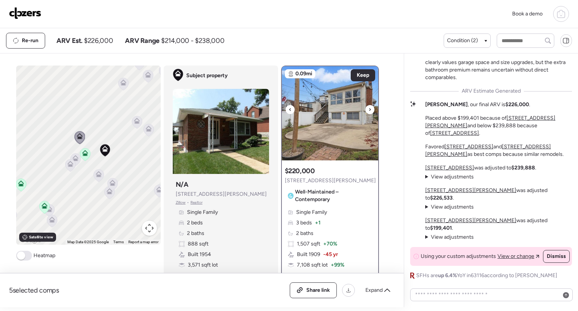
click at [366, 109] on div at bounding box center [370, 109] width 9 height 9
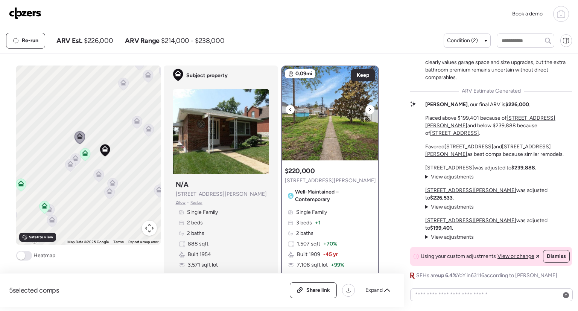
click at [366, 109] on div at bounding box center [370, 109] width 9 height 9
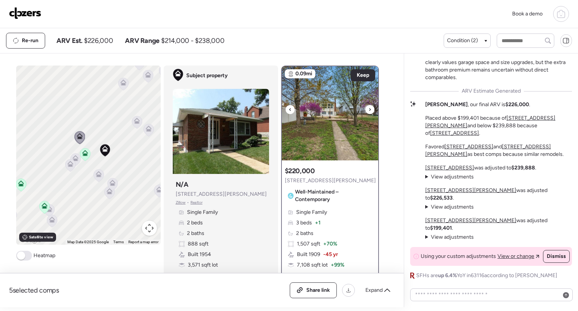
click at [366, 109] on div at bounding box center [370, 109] width 9 height 9
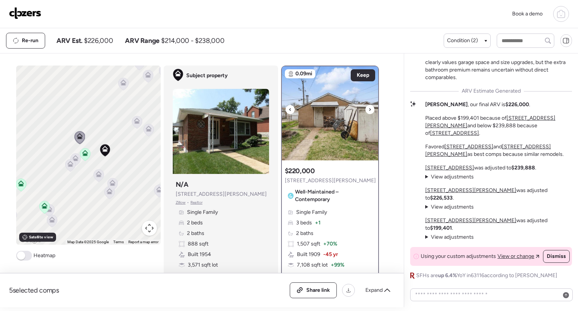
click at [366, 109] on div at bounding box center [370, 109] width 9 height 9
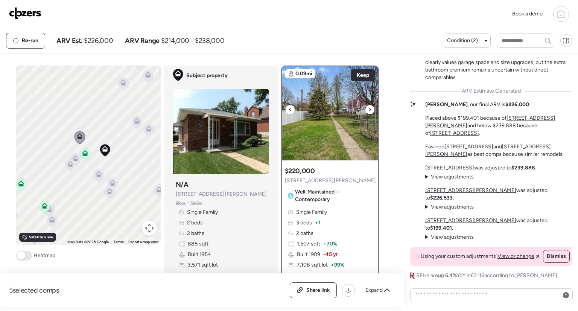
click at [366, 109] on div at bounding box center [370, 109] width 9 height 9
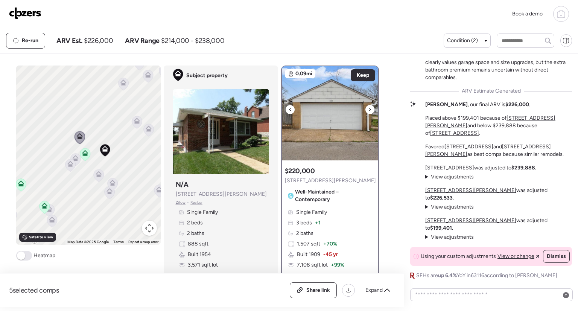
click at [366, 109] on div at bounding box center [370, 109] width 9 height 9
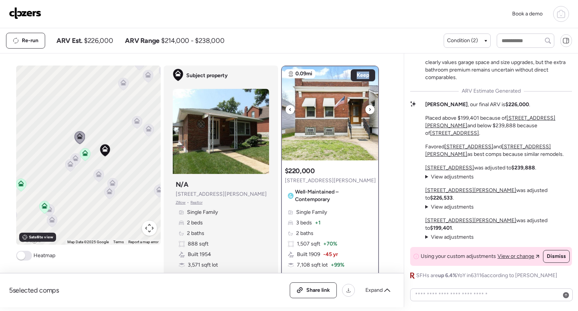
click at [366, 109] on div at bounding box center [370, 109] width 9 height 9
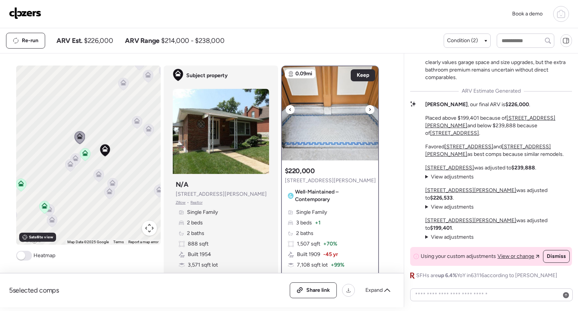
click at [366, 109] on div at bounding box center [370, 109] width 9 height 9
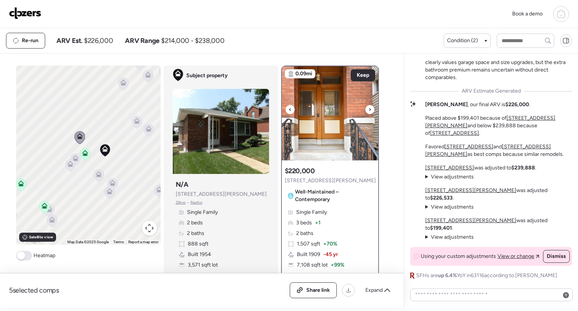
click at [366, 109] on div at bounding box center [370, 109] width 9 height 9
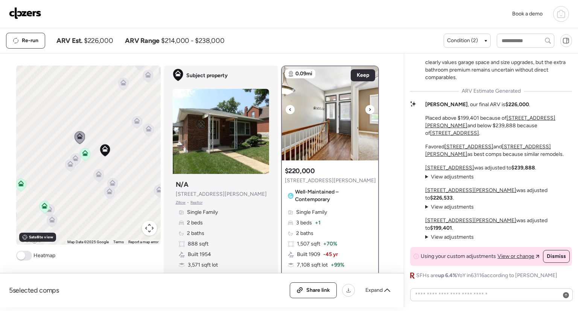
click at [366, 109] on div at bounding box center [370, 109] width 9 height 9
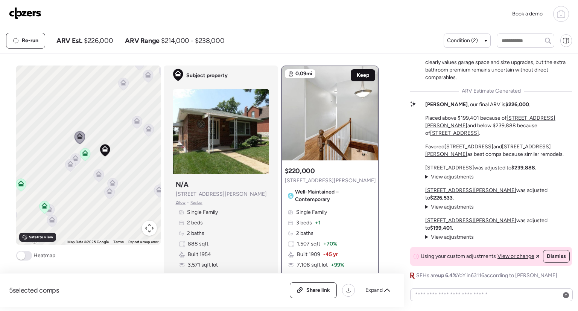
click at [361, 77] on span "Keep" at bounding box center [363, 76] width 12 height 8
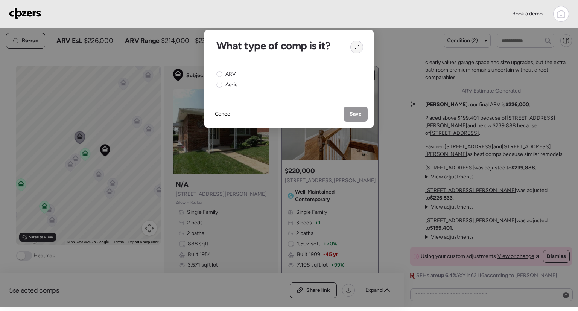
click at [356, 47] on icon at bounding box center [357, 47] width 6 height 6
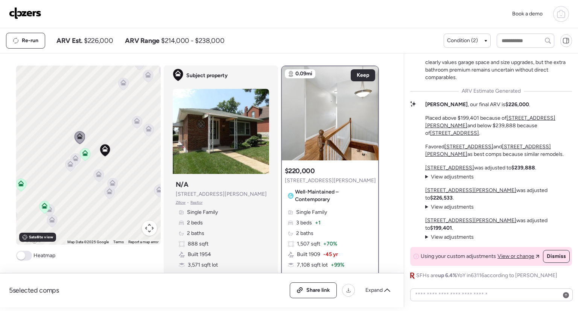
click at [85, 157] on icon at bounding box center [85, 154] width 10 height 12
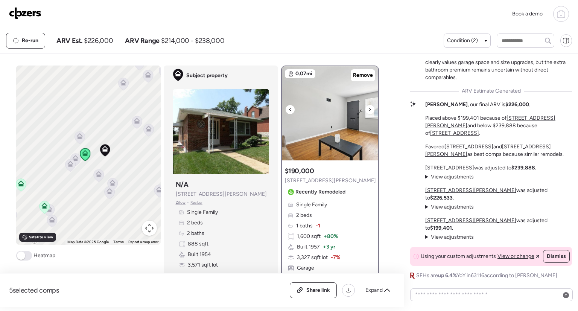
click at [369, 108] on div at bounding box center [370, 109] width 9 height 9
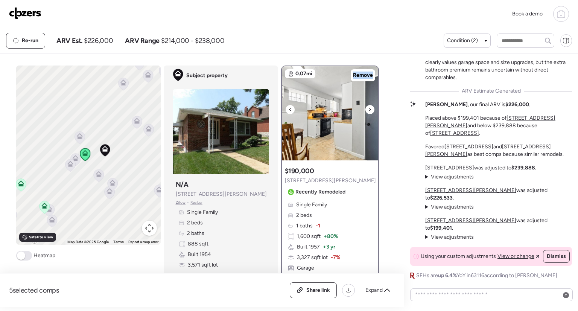
click at [369, 108] on div at bounding box center [370, 109] width 9 height 9
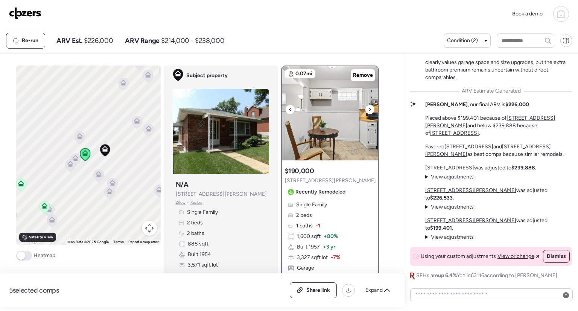
click at [369, 108] on div at bounding box center [370, 109] width 9 height 9
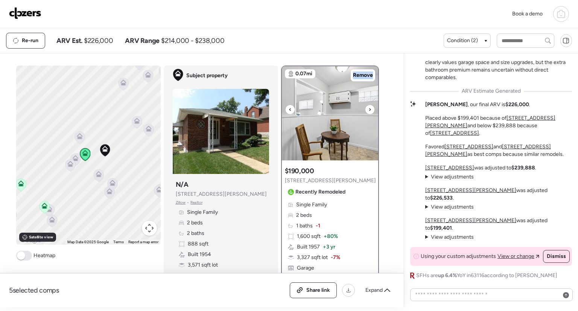
click at [369, 108] on div at bounding box center [370, 109] width 9 height 9
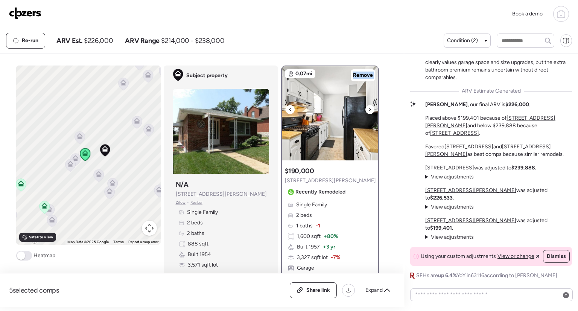
click at [369, 108] on div at bounding box center [370, 109] width 9 height 9
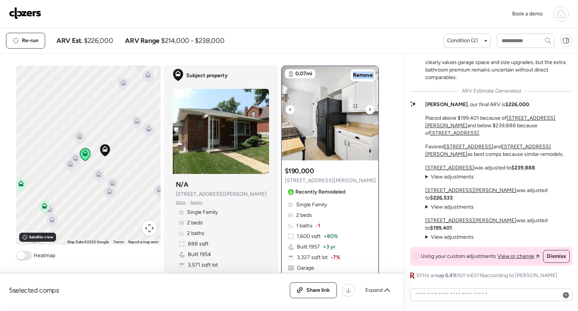
click at [369, 108] on div at bounding box center [370, 109] width 9 height 9
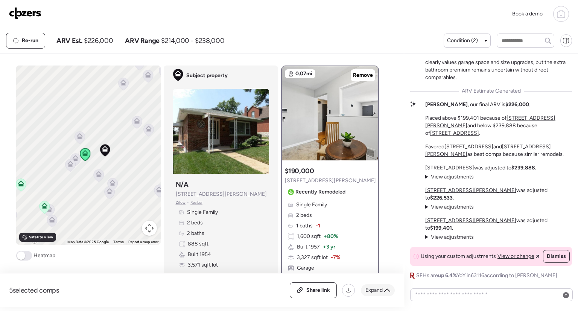
click at [381, 291] on span "Expand" at bounding box center [374, 290] width 17 height 8
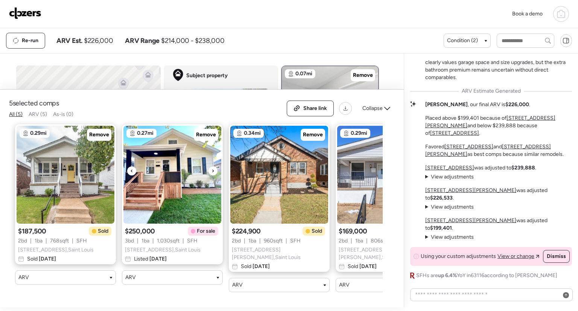
click at [212, 173] on icon at bounding box center [213, 170] width 3 height 9
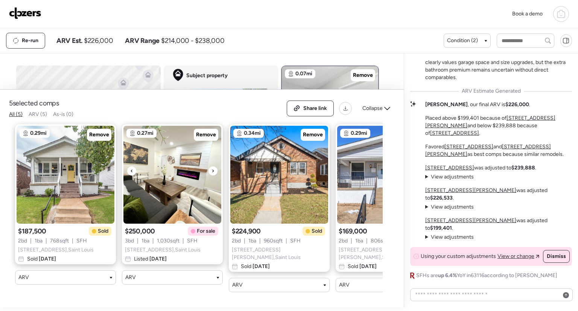
click at [212, 173] on icon at bounding box center [213, 170] width 3 height 9
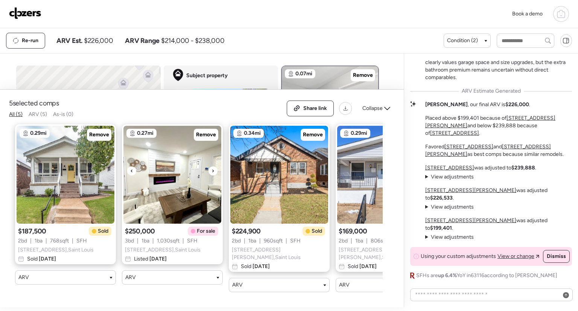
click at [212, 173] on icon at bounding box center [213, 170] width 3 height 9
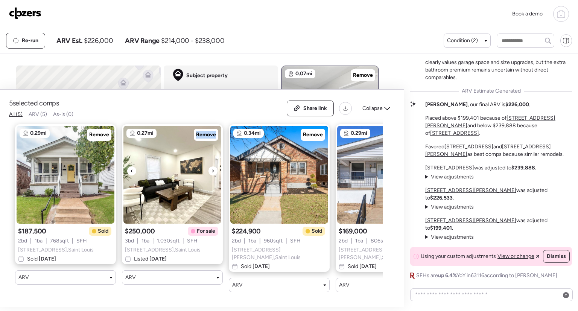
click at [212, 173] on icon at bounding box center [213, 170] width 3 height 9
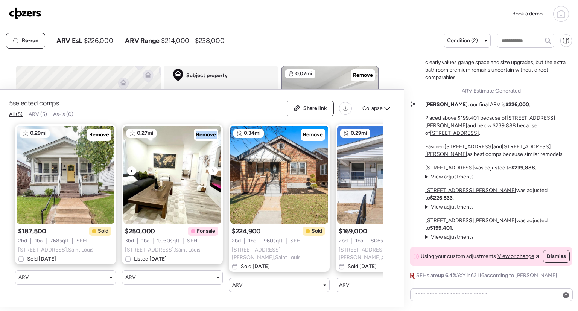
click at [212, 173] on icon at bounding box center [213, 170] width 3 height 9
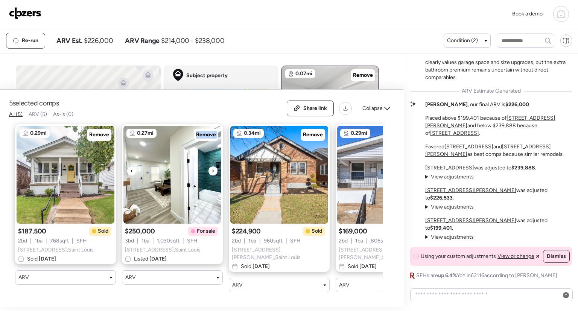
click at [212, 173] on icon at bounding box center [213, 170] width 3 height 9
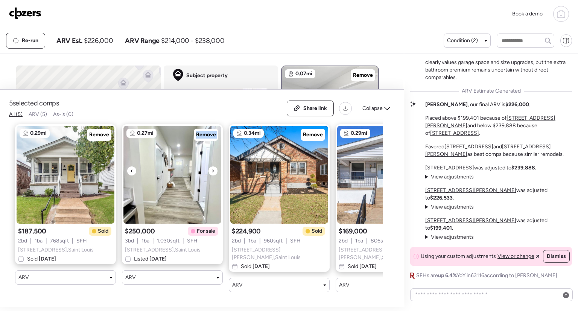
click at [212, 173] on icon at bounding box center [213, 170] width 3 height 9
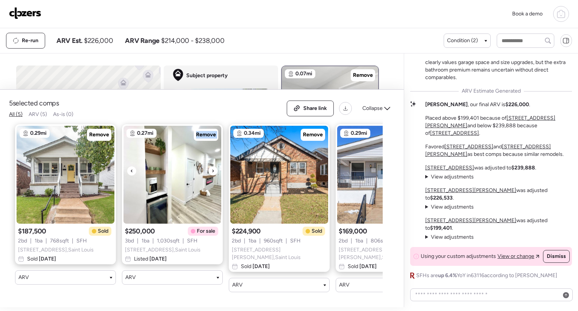
click at [212, 173] on icon at bounding box center [213, 170] width 3 height 9
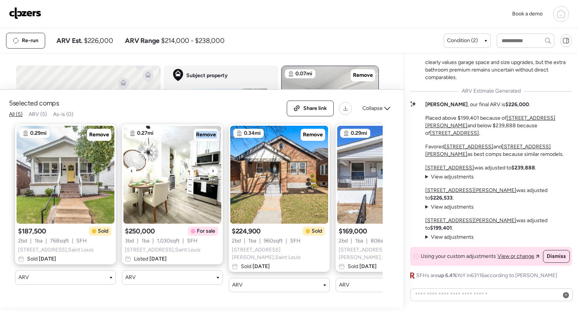
click at [212, 173] on icon at bounding box center [213, 170] width 3 height 9
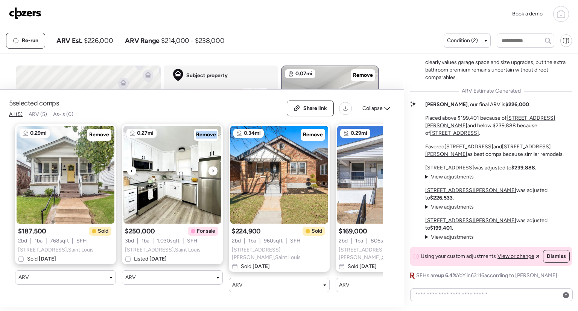
click at [212, 173] on icon at bounding box center [213, 170] width 3 height 9
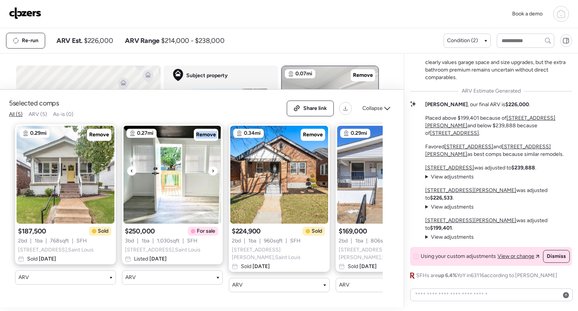
click at [212, 173] on icon at bounding box center [213, 170] width 3 height 9
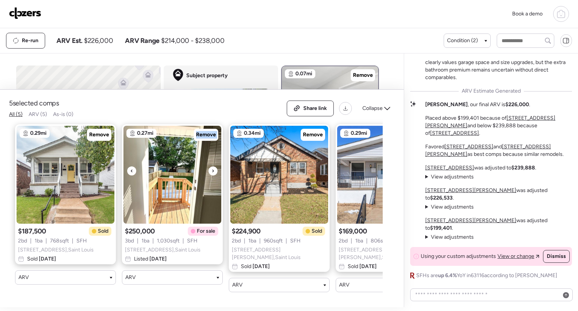
click at [212, 173] on icon at bounding box center [213, 170] width 3 height 9
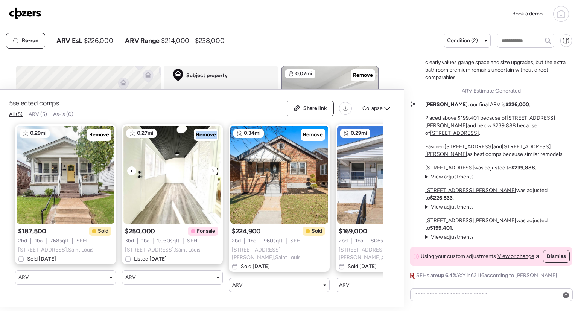
click at [212, 173] on icon at bounding box center [213, 170] width 3 height 9
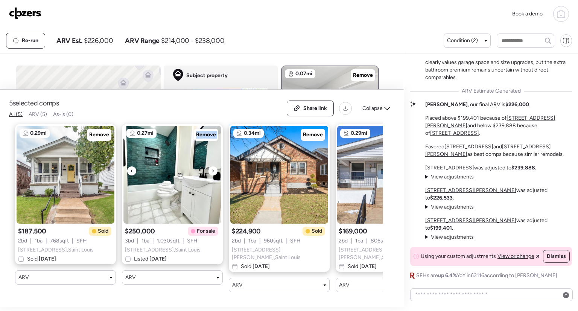
click at [212, 173] on icon at bounding box center [213, 170] width 3 height 9
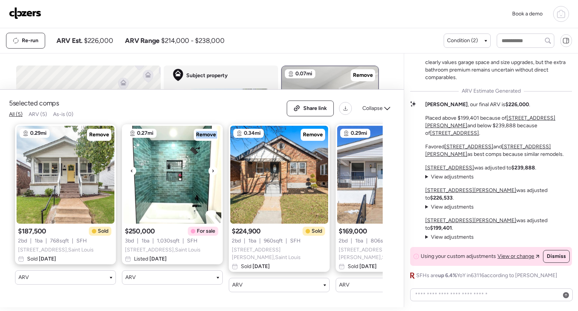
click at [212, 173] on icon at bounding box center [213, 170] width 3 height 9
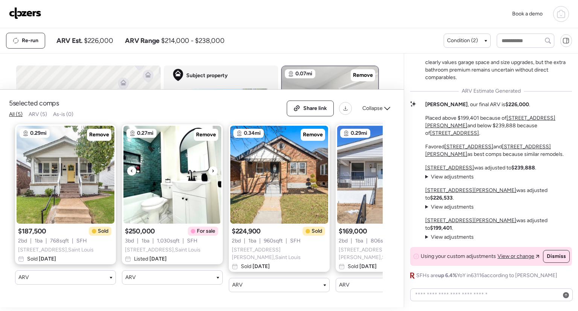
click at [212, 173] on icon at bounding box center [213, 170] width 3 height 9
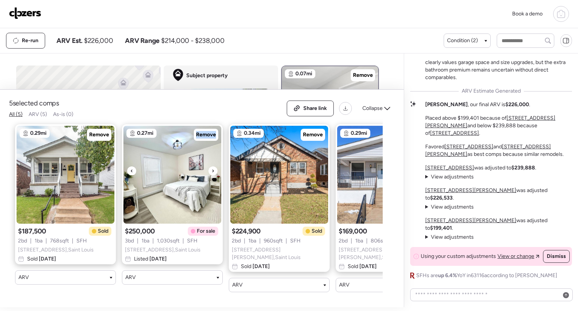
click at [212, 173] on icon at bounding box center [213, 170] width 3 height 9
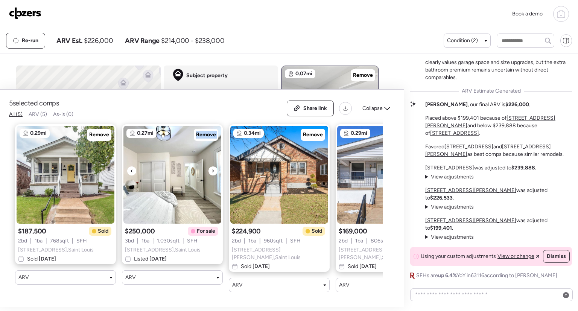
click at [212, 173] on icon at bounding box center [213, 170] width 3 height 9
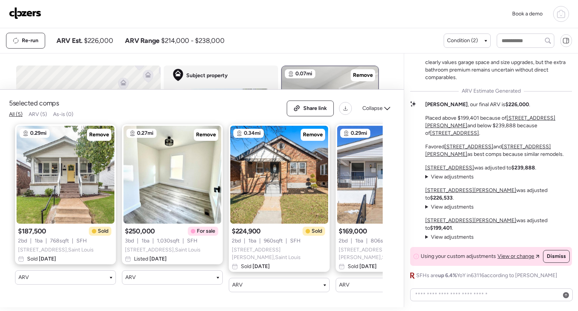
click at [175, 240] on span "1,030 sqft" at bounding box center [168, 241] width 23 height 8
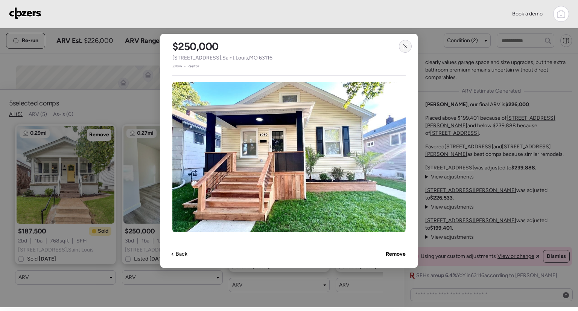
click at [408, 49] on icon at bounding box center [405, 46] width 6 height 6
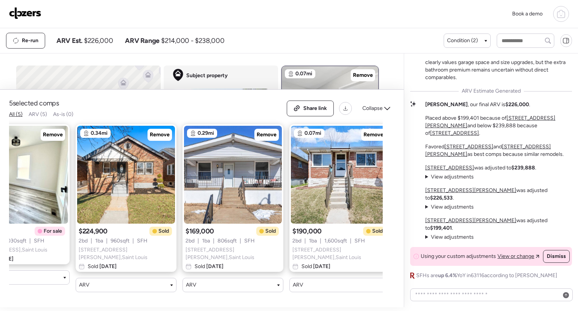
scroll to position [0, 152]
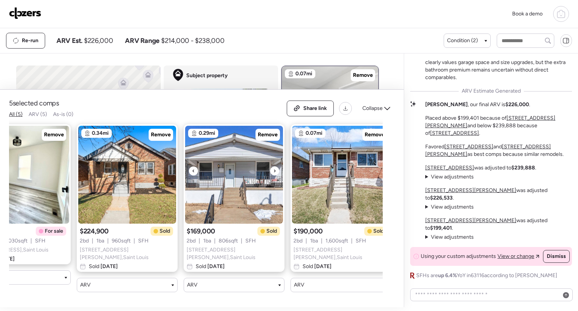
click at [275, 173] on icon at bounding box center [274, 170] width 3 height 9
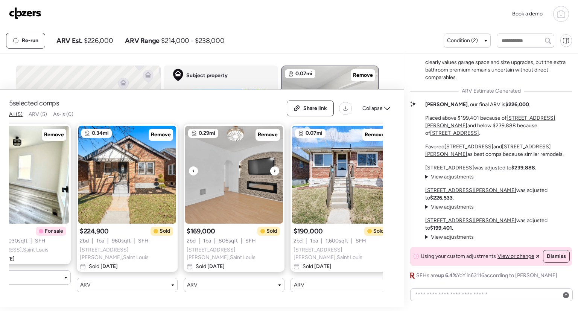
click at [275, 173] on icon at bounding box center [274, 170] width 3 height 9
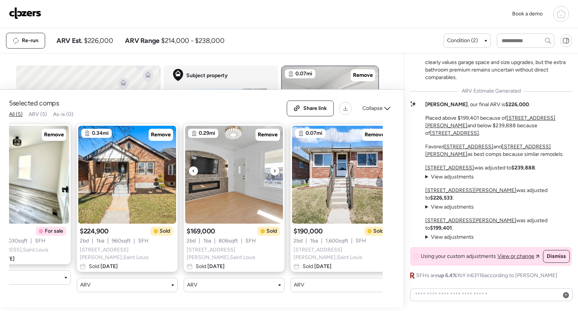
click at [275, 173] on icon at bounding box center [274, 170] width 3 height 9
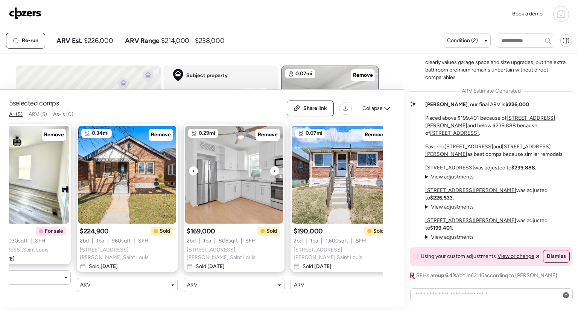
click at [275, 173] on icon at bounding box center [274, 170] width 3 height 9
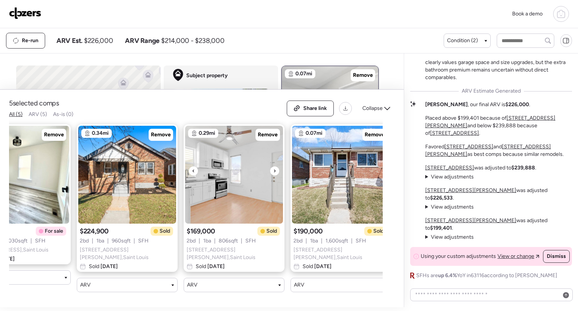
click at [275, 173] on icon at bounding box center [274, 170] width 3 height 9
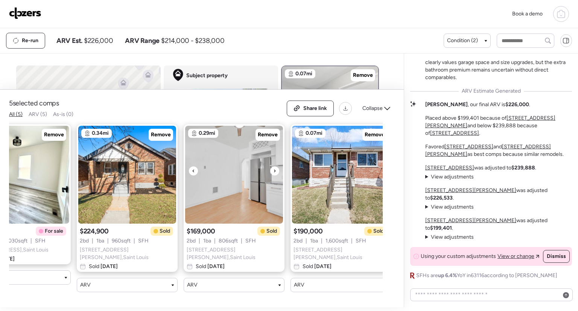
click at [275, 173] on icon at bounding box center [274, 170] width 3 height 9
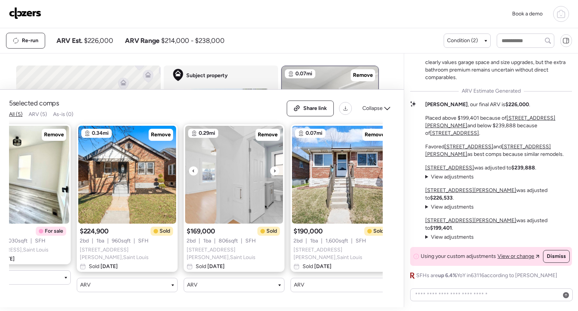
click at [275, 173] on icon at bounding box center [274, 170] width 3 height 9
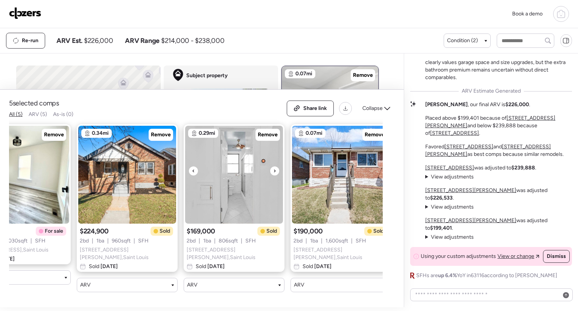
click at [275, 173] on icon at bounding box center [274, 170] width 3 height 9
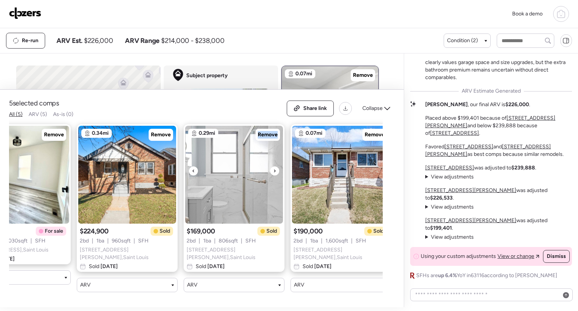
click at [275, 173] on icon at bounding box center [274, 170] width 3 height 9
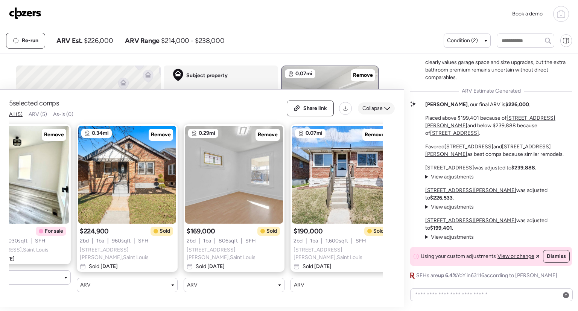
click at [386, 104] on div "Collapse" at bounding box center [376, 108] width 37 height 12
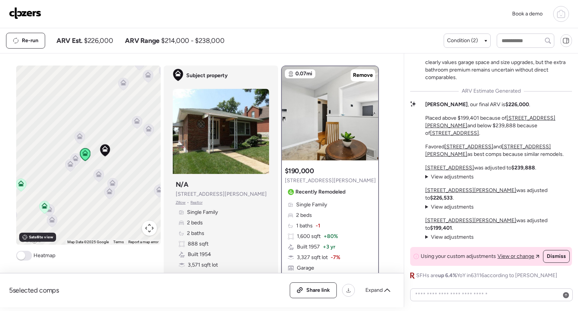
click at [74, 157] on icon at bounding box center [76, 156] width 6 height 3
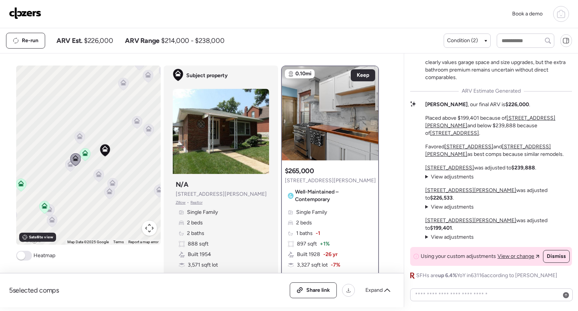
click at [136, 121] on icon at bounding box center [136, 122] width 5 height 2
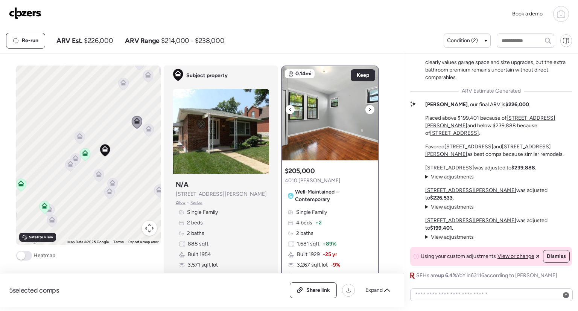
click at [286, 105] on div at bounding box center [290, 109] width 9 height 9
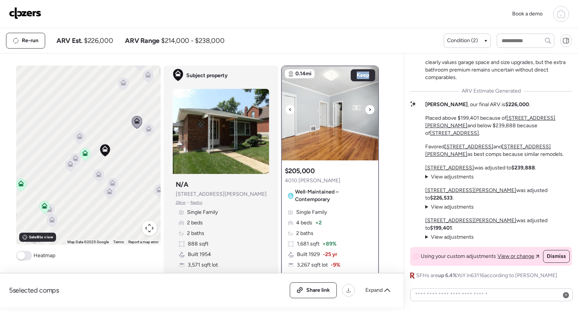
click at [286, 105] on div at bounding box center [290, 109] width 9 height 9
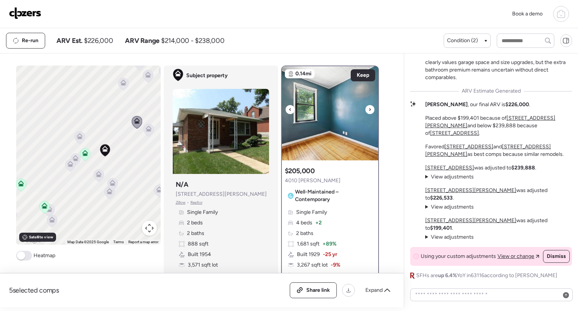
click at [286, 105] on div at bounding box center [290, 109] width 9 height 9
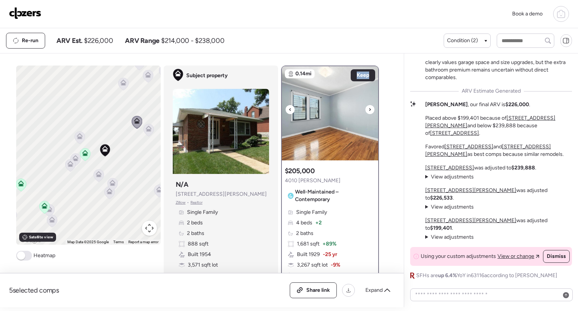
click at [286, 105] on div at bounding box center [290, 109] width 9 height 9
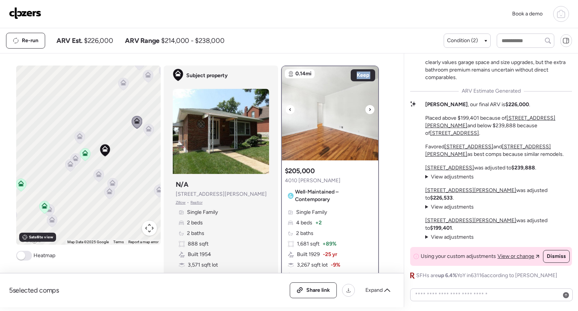
click at [286, 105] on div at bounding box center [290, 109] width 9 height 9
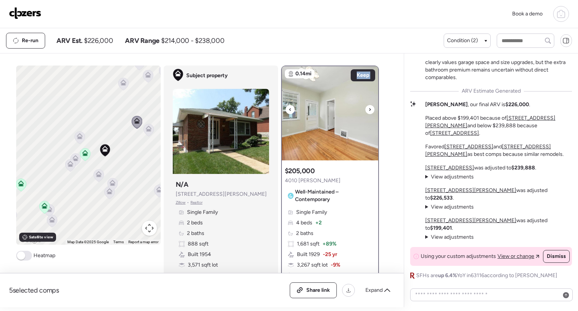
click at [286, 105] on div at bounding box center [290, 109] width 9 height 9
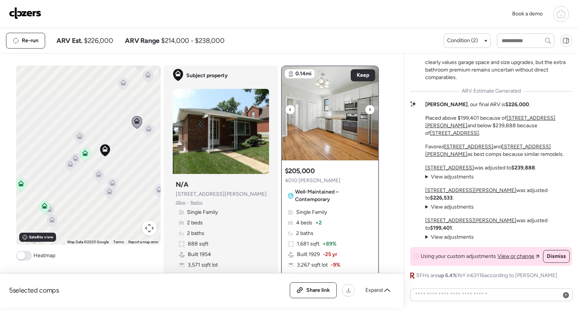
click at [286, 105] on div at bounding box center [290, 109] width 9 height 9
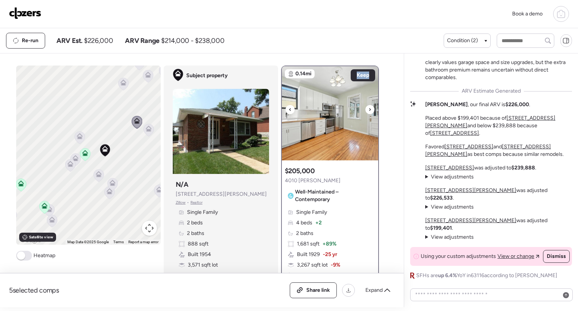
click at [286, 105] on div at bounding box center [290, 109] width 9 height 9
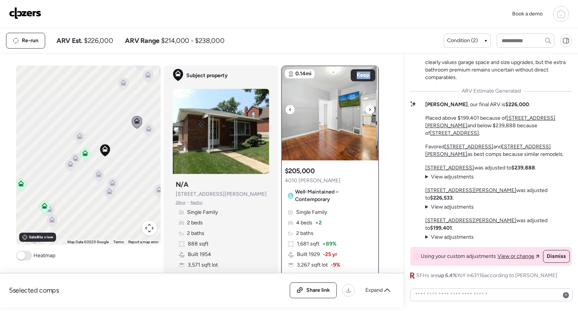
click at [286, 105] on div at bounding box center [290, 109] width 9 height 9
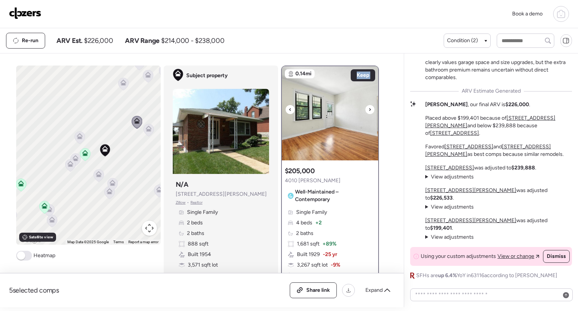
click at [286, 105] on div at bounding box center [290, 109] width 9 height 9
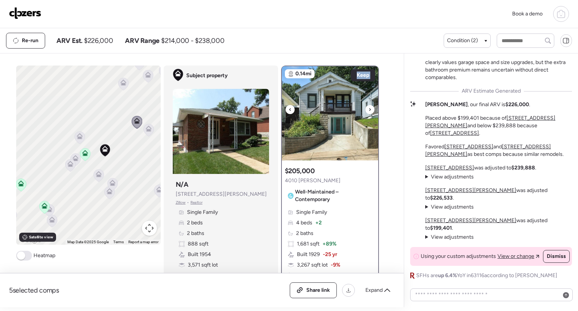
click at [286, 105] on div at bounding box center [290, 109] width 9 height 9
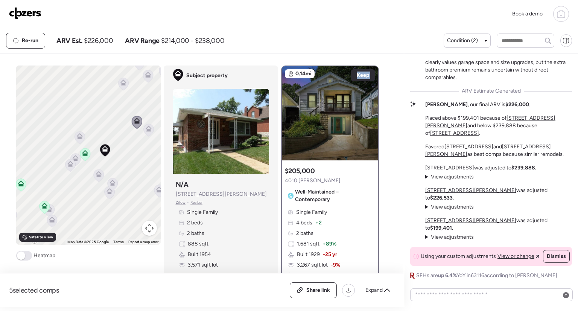
click at [149, 127] on icon at bounding box center [148, 130] width 10 height 12
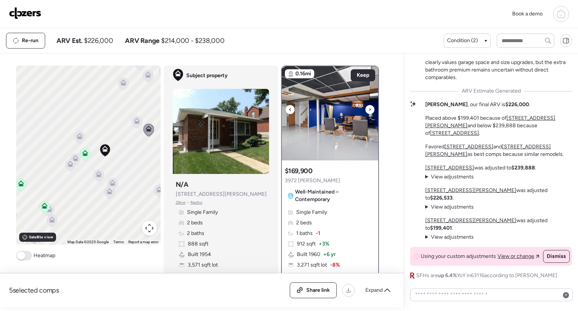
click at [369, 109] on icon at bounding box center [370, 109] width 3 height 9
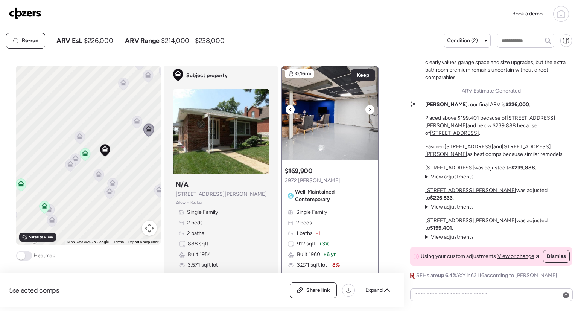
click at [369, 109] on icon at bounding box center [370, 109] width 3 height 9
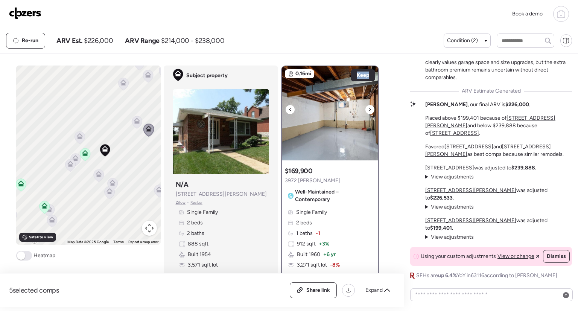
click at [369, 109] on icon at bounding box center [370, 109] width 3 height 9
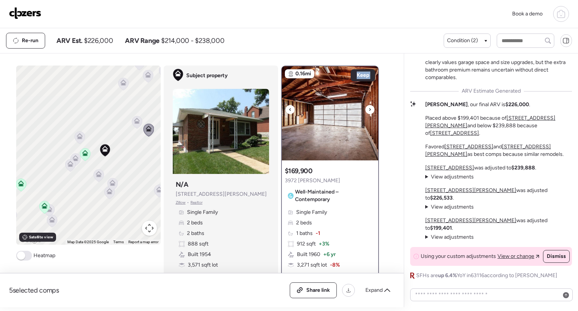
click at [369, 109] on icon at bounding box center [370, 109] width 3 height 9
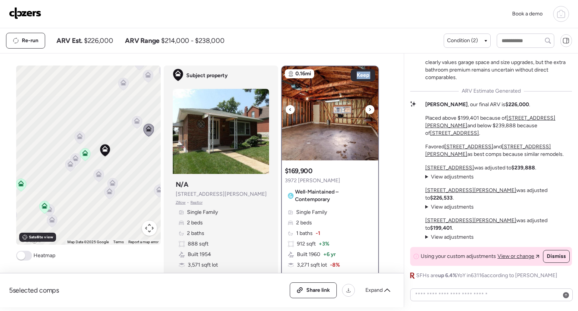
click at [369, 109] on icon at bounding box center [370, 109] width 3 height 9
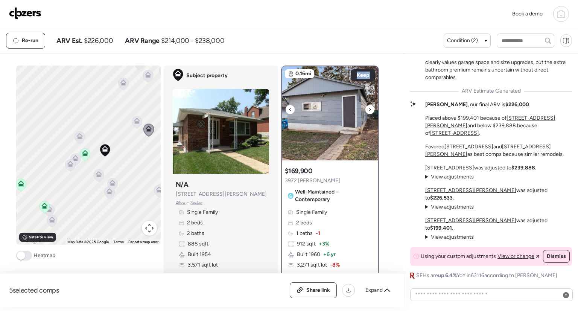
click at [369, 109] on icon at bounding box center [370, 109] width 3 height 9
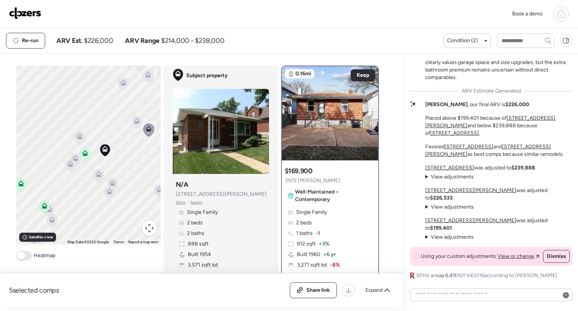
click at [72, 159] on icon at bounding box center [70, 165] width 11 height 13
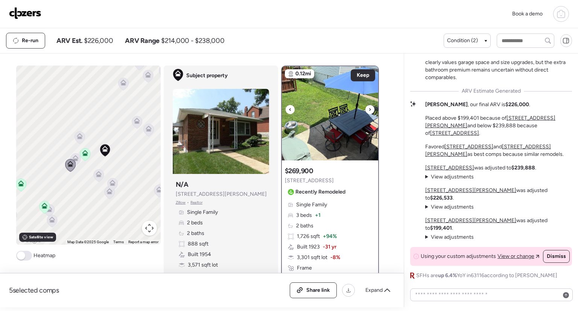
click at [369, 109] on div at bounding box center [370, 109] width 9 height 9
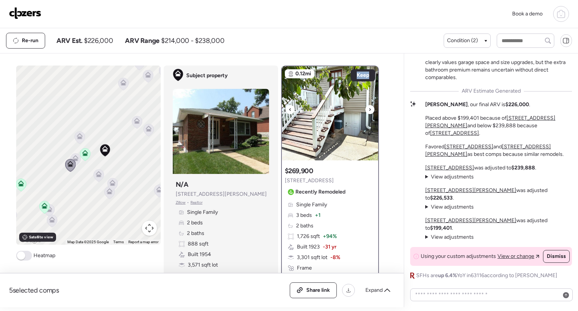
click at [369, 109] on div at bounding box center [370, 109] width 9 height 9
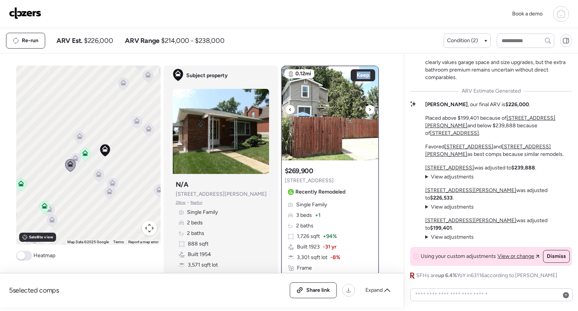
click at [369, 109] on div at bounding box center [370, 109] width 9 height 9
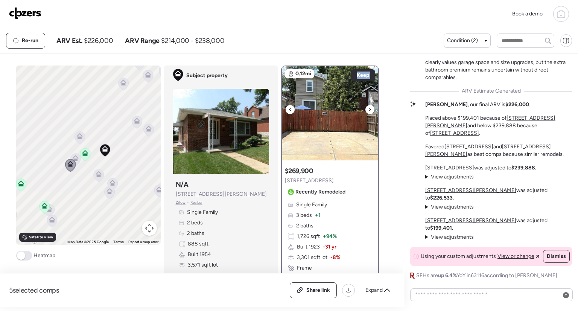
click at [369, 109] on div at bounding box center [370, 109] width 9 height 9
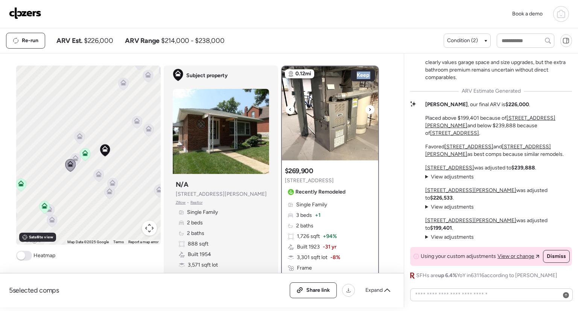
click at [369, 109] on div at bounding box center [370, 109] width 9 height 9
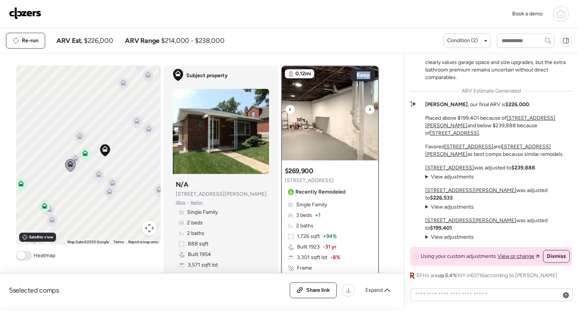
click at [369, 109] on div at bounding box center [370, 109] width 9 height 9
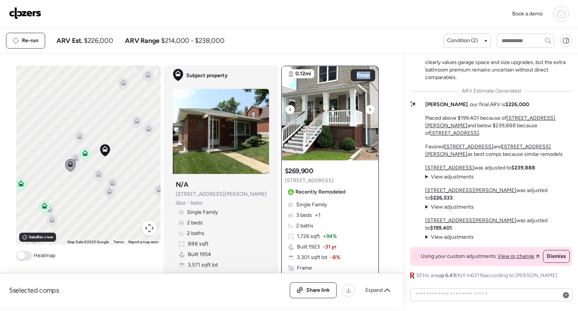
click at [369, 109] on div at bounding box center [370, 109] width 9 height 9
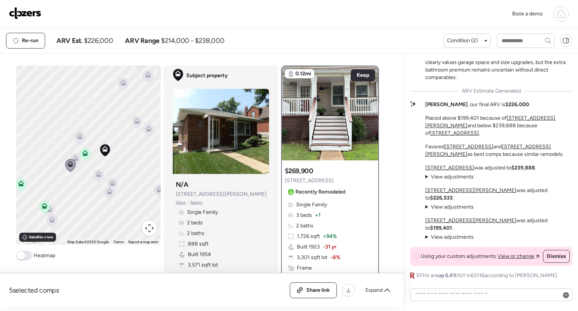
click at [304, 212] on span "3 beds" at bounding box center [304, 216] width 16 height 8
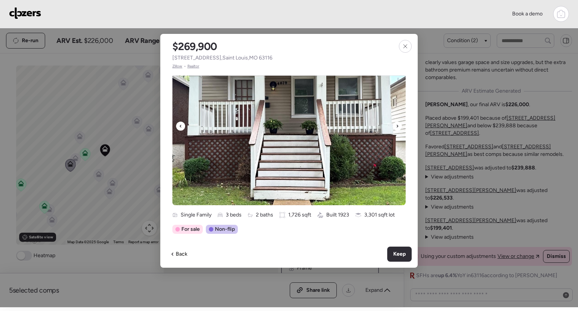
scroll to position [28, 0]
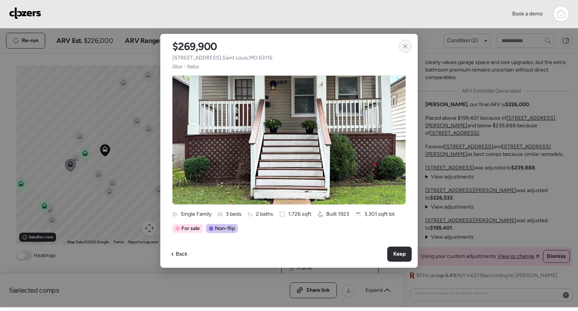
click at [405, 48] on icon at bounding box center [405, 46] width 6 height 6
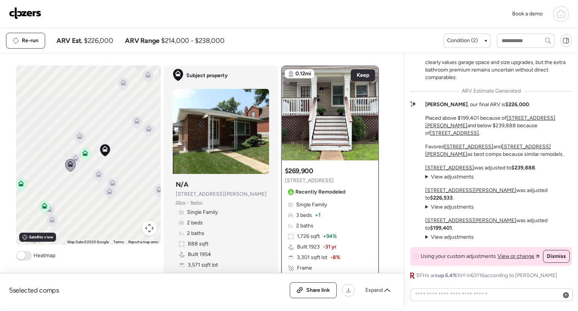
click at [98, 175] on icon at bounding box center [98, 176] width 5 height 2
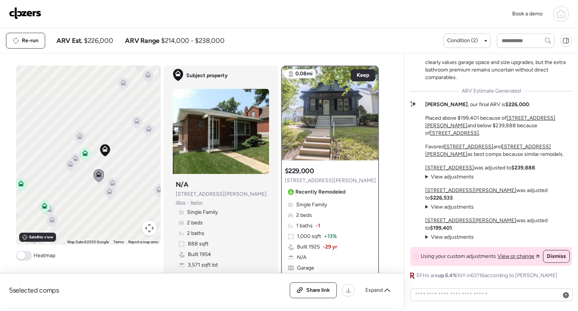
click at [111, 184] on icon at bounding box center [113, 183] width 6 height 6
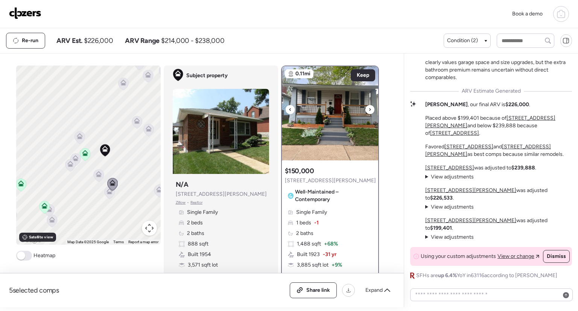
click at [369, 109] on icon at bounding box center [370, 109] width 3 height 9
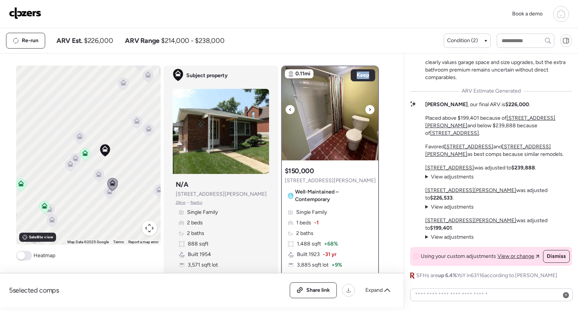
click at [369, 109] on icon at bounding box center [370, 109] width 3 height 9
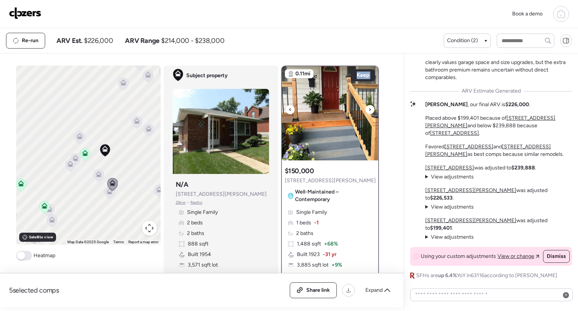
click at [369, 109] on icon at bounding box center [370, 109] width 3 height 9
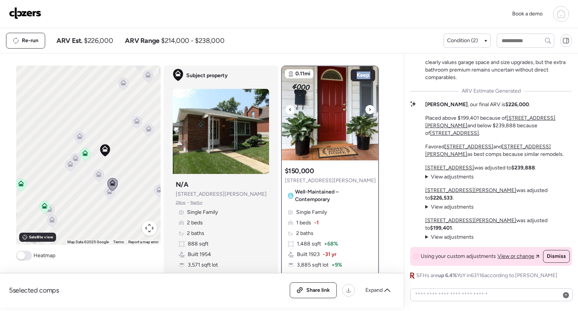
click at [369, 109] on icon at bounding box center [370, 109] width 3 height 9
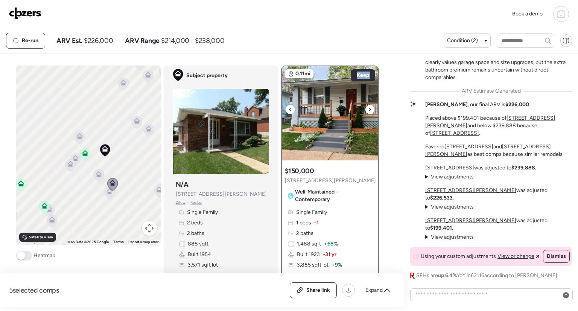
click at [369, 109] on icon at bounding box center [370, 109] width 3 height 9
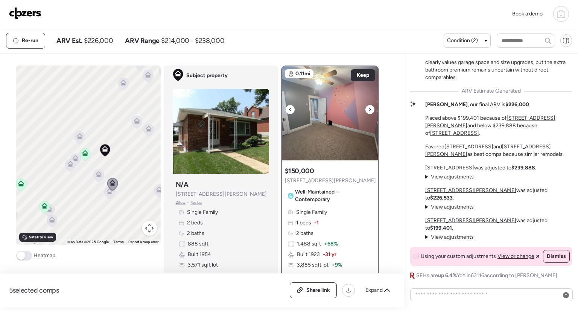
click at [369, 109] on icon at bounding box center [370, 109] width 3 height 9
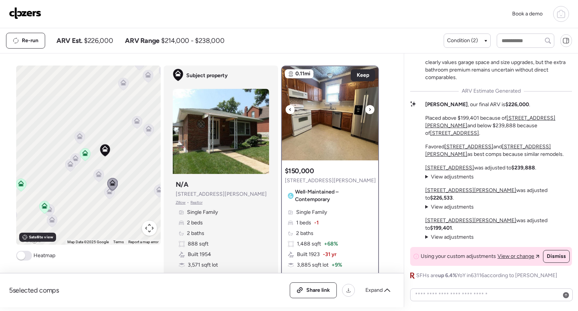
click at [369, 109] on icon at bounding box center [370, 109] width 3 height 9
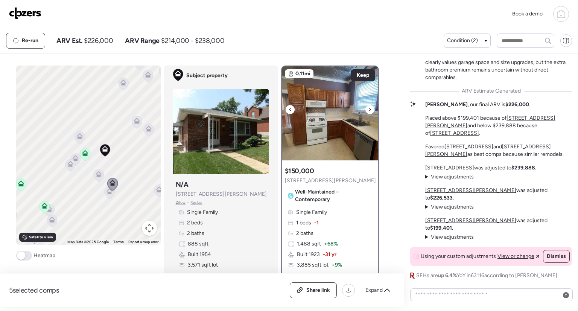
click at [369, 109] on icon at bounding box center [370, 109] width 3 height 9
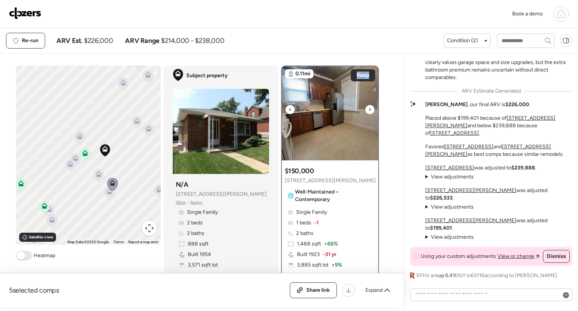
click at [369, 109] on icon at bounding box center [370, 109] width 3 height 9
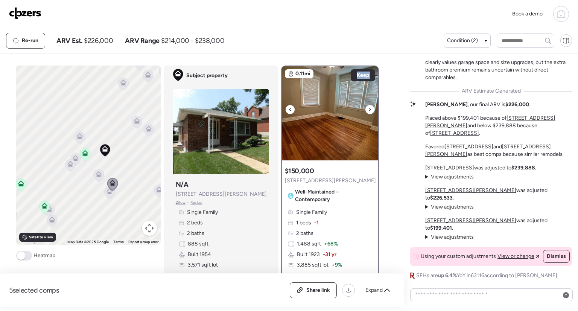
click at [369, 109] on icon at bounding box center [370, 109] width 3 height 9
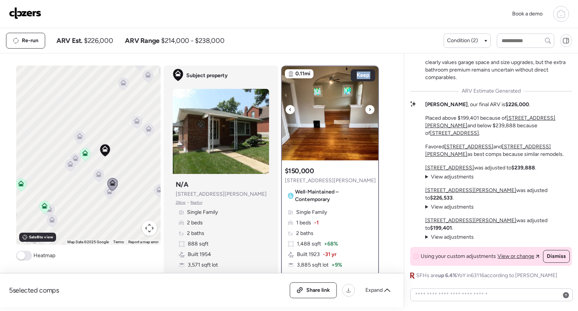
click at [369, 109] on icon at bounding box center [370, 109] width 3 height 9
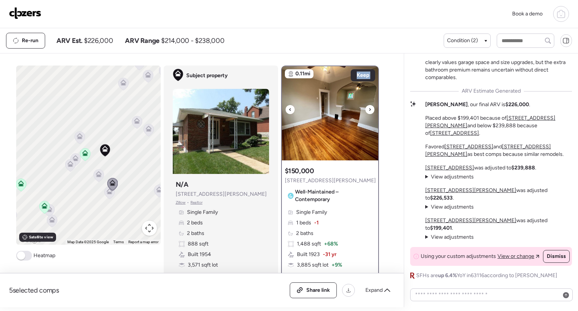
click at [369, 109] on icon at bounding box center [370, 109] width 3 height 9
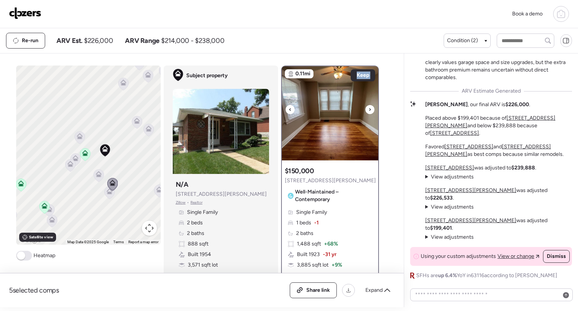
click at [369, 109] on icon at bounding box center [370, 109] width 3 height 9
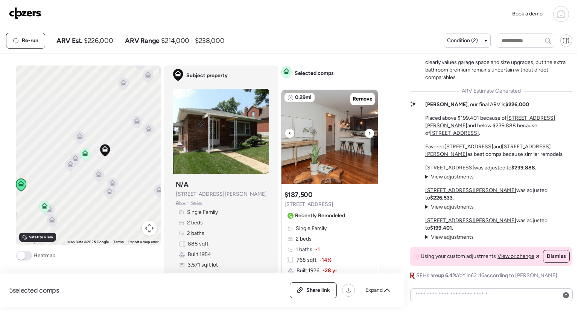
scroll to position [276, 0]
click at [368, 132] on icon at bounding box center [369, 132] width 3 height 9
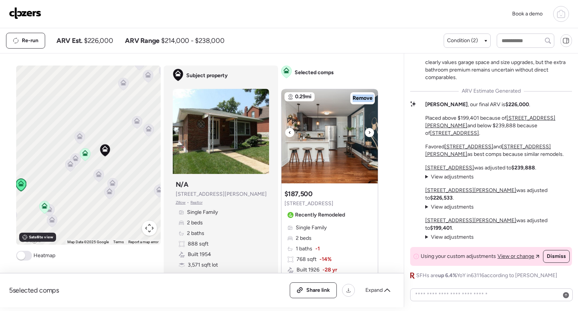
click at [368, 132] on icon at bounding box center [369, 132] width 3 height 9
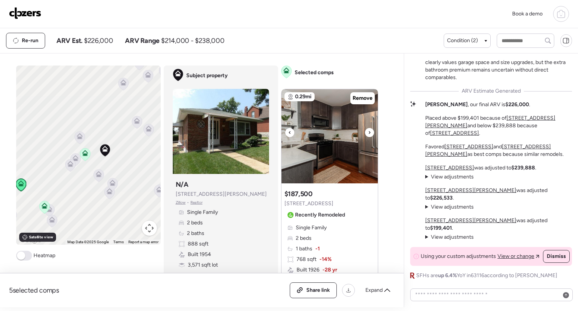
click at [368, 132] on icon at bounding box center [369, 132] width 3 height 9
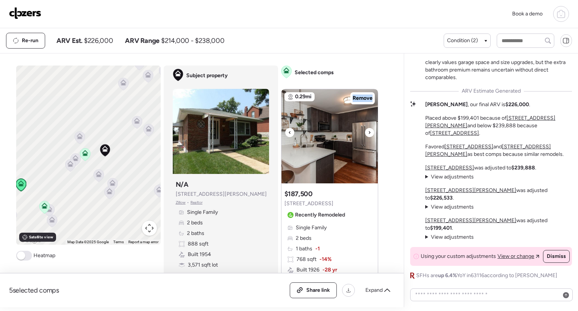
click at [368, 132] on icon at bounding box center [369, 132] width 3 height 9
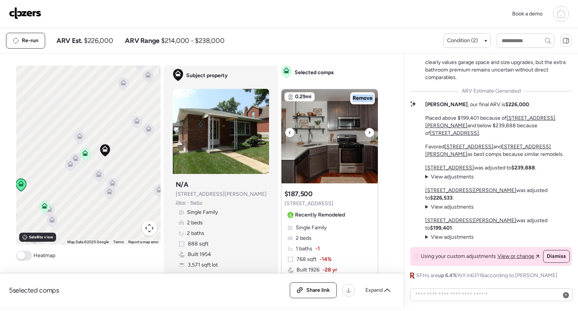
click at [368, 132] on icon at bounding box center [369, 132] width 3 height 9
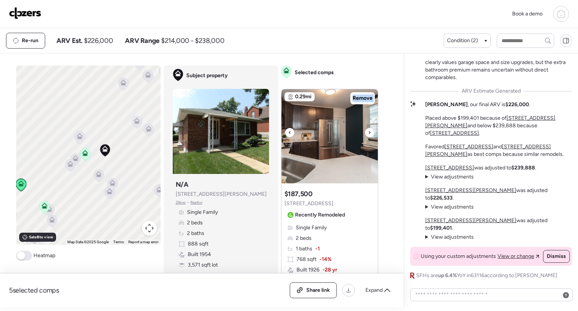
click at [368, 132] on icon at bounding box center [369, 132] width 3 height 9
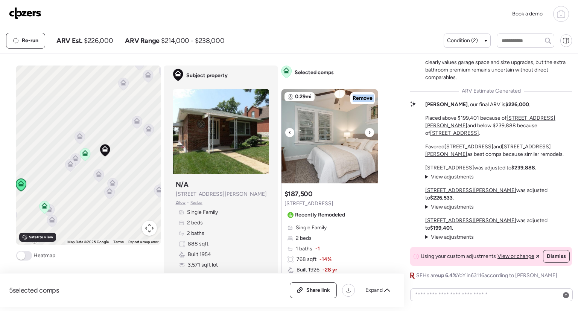
click at [368, 132] on icon at bounding box center [369, 132] width 3 height 9
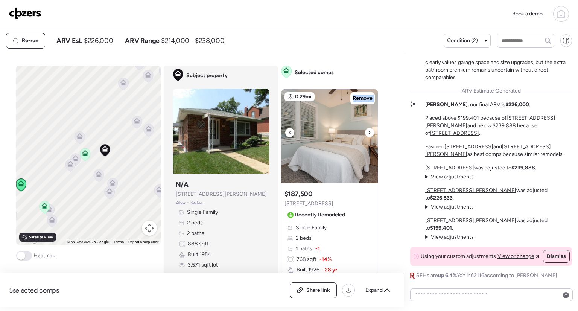
click at [368, 132] on icon at bounding box center [369, 132] width 3 height 9
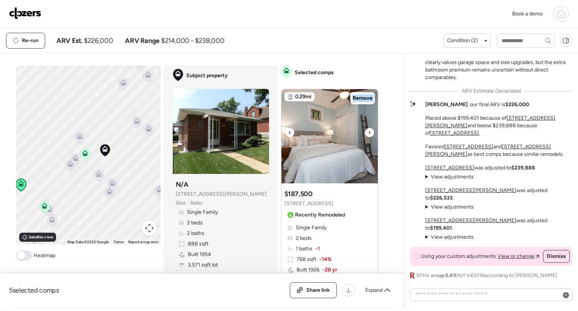
click at [368, 132] on icon at bounding box center [369, 132] width 3 height 9
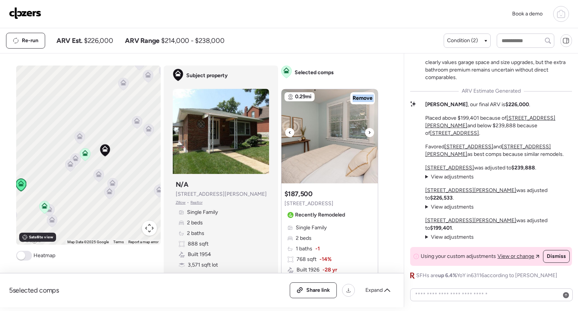
click at [368, 132] on icon at bounding box center [369, 132] width 3 height 9
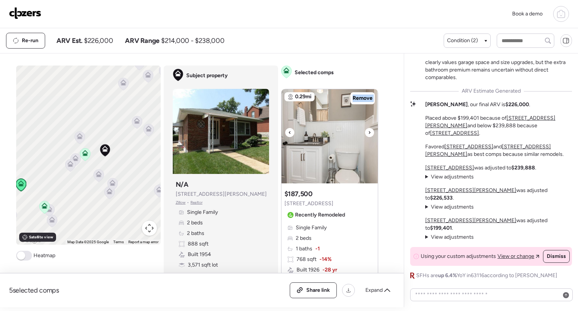
click at [368, 132] on icon at bounding box center [369, 132] width 3 height 9
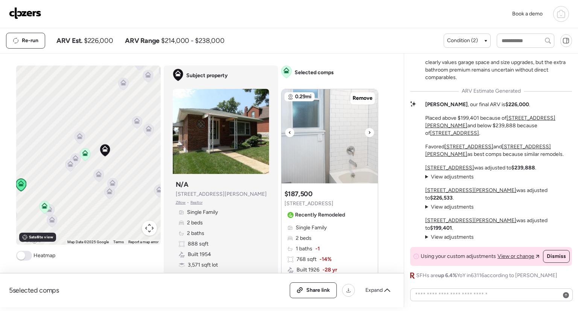
click at [368, 132] on icon at bounding box center [369, 132] width 3 height 9
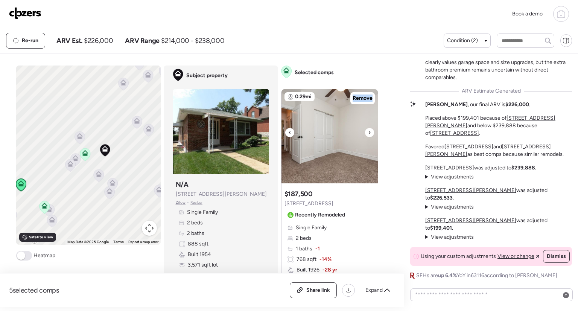
click at [368, 132] on icon at bounding box center [369, 132] width 3 height 9
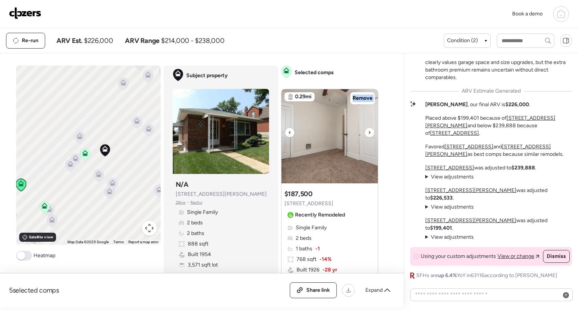
click at [368, 132] on icon at bounding box center [369, 132] width 3 height 9
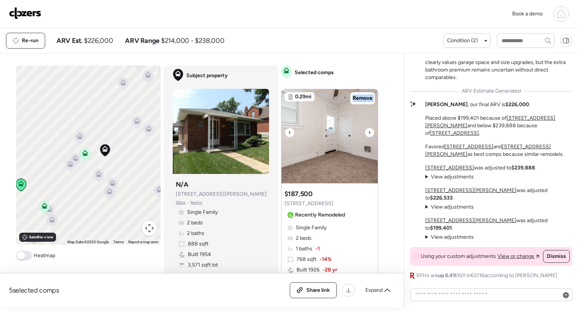
click at [368, 132] on icon at bounding box center [369, 132] width 3 height 9
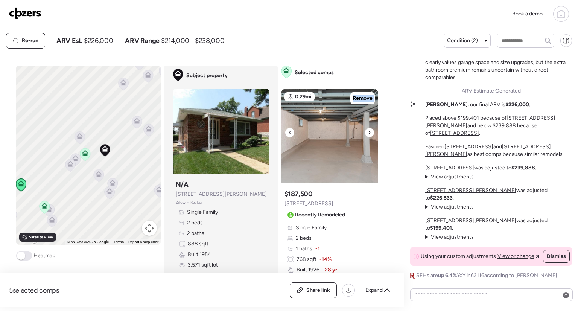
click at [368, 132] on icon at bounding box center [369, 132] width 3 height 9
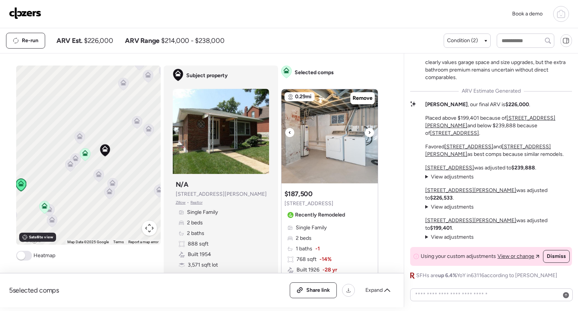
click at [368, 132] on icon at bounding box center [369, 132] width 3 height 9
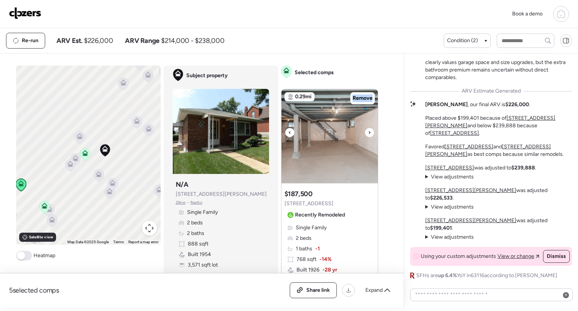
click at [368, 132] on icon at bounding box center [369, 132] width 3 height 9
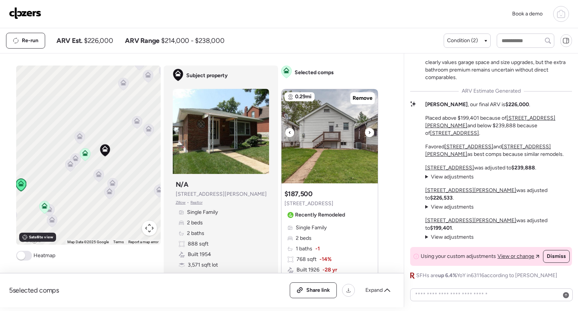
click at [368, 132] on icon at bounding box center [369, 132] width 3 height 9
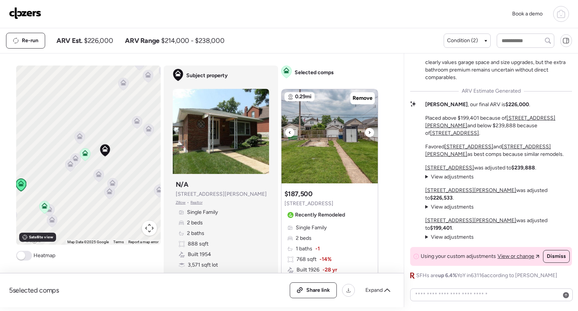
click at [368, 132] on icon at bounding box center [369, 132] width 3 height 9
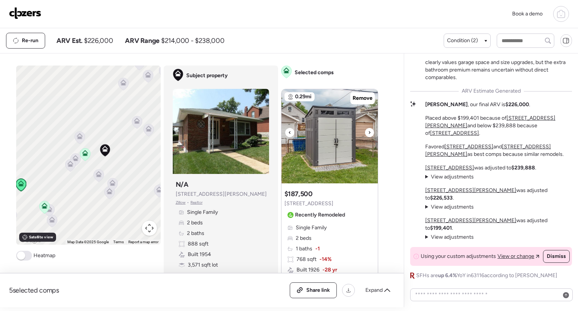
click at [368, 132] on icon at bounding box center [369, 132] width 3 height 9
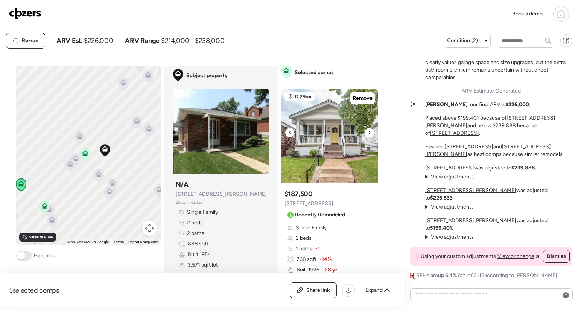
click at [368, 132] on icon at bounding box center [369, 132] width 3 height 9
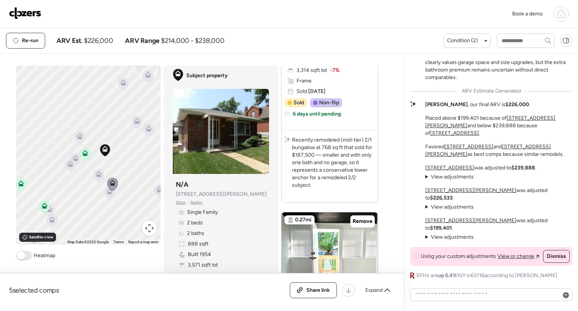
scroll to position [603, 0]
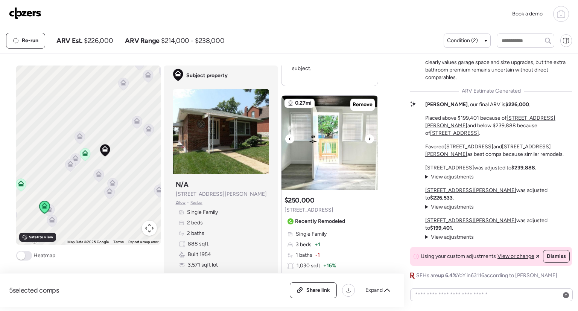
click at [368, 137] on icon at bounding box center [369, 138] width 3 height 9
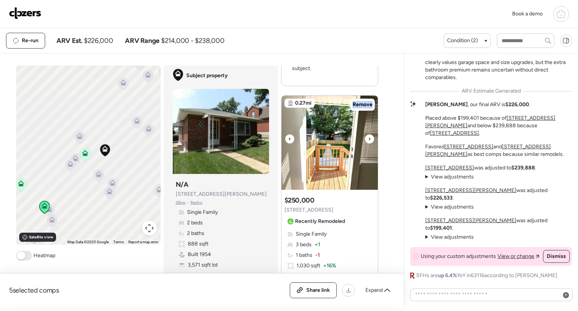
click at [368, 137] on icon at bounding box center [369, 138] width 3 height 9
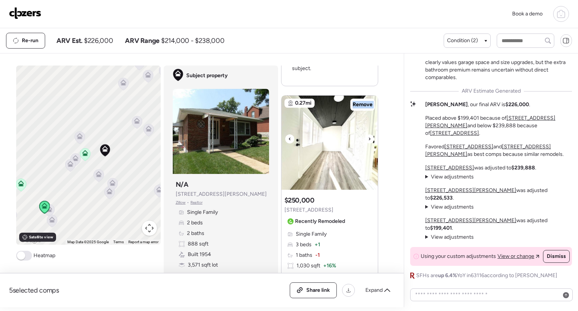
click at [368, 137] on icon at bounding box center [369, 138] width 3 height 9
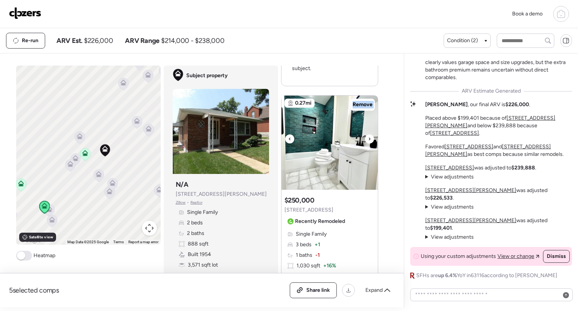
click at [368, 137] on icon at bounding box center [369, 138] width 3 height 9
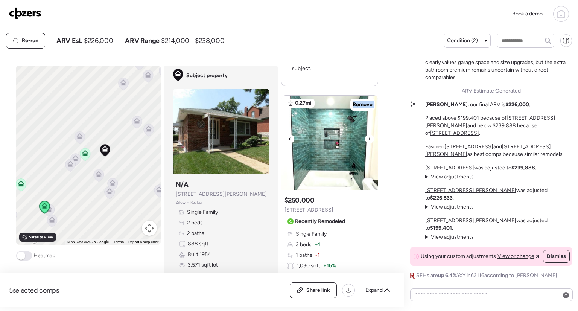
click at [368, 137] on icon at bounding box center [369, 138] width 3 height 9
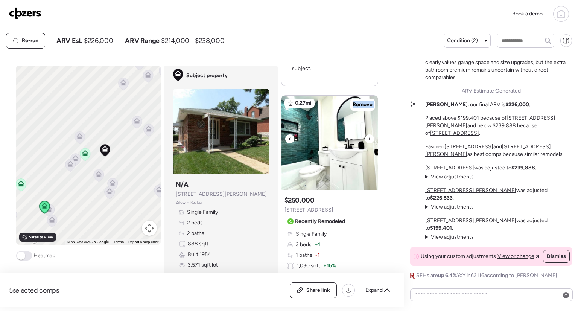
click at [368, 137] on icon at bounding box center [369, 138] width 3 height 9
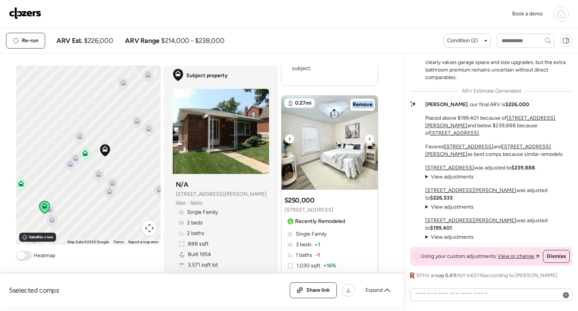
click at [368, 137] on icon at bounding box center [369, 138] width 3 height 9
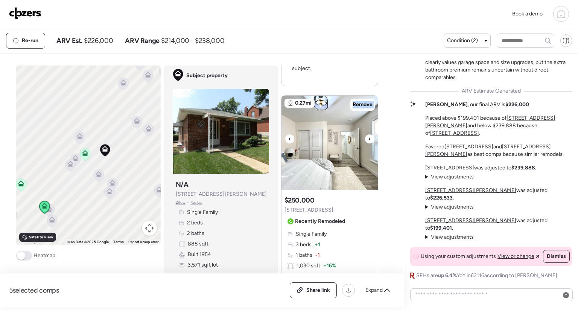
click at [368, 137] on icon at bounding box center [369, 138] width 3 height 9
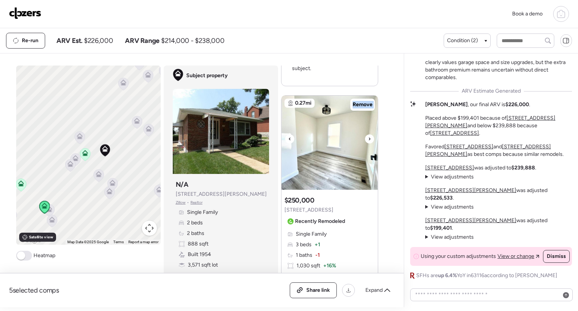
click at [368, 137] on icon at bounding box center [369, 138] width 3 height 9
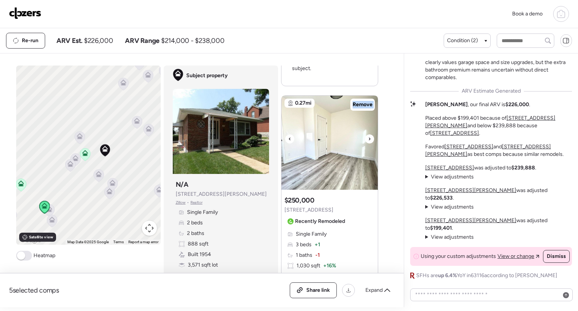
click at [368, 137] on icon at bounding box center [369, 138] width 3 height 9
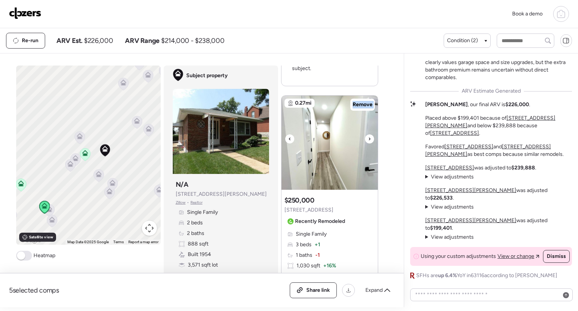
click at [368, 137] on icon at bounding box center [369, 138] width 3 height 9
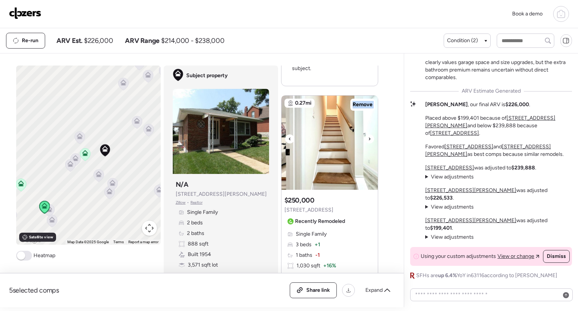
click at [368, 137] on icon at bounding box center [369, 138] width 3 height 9
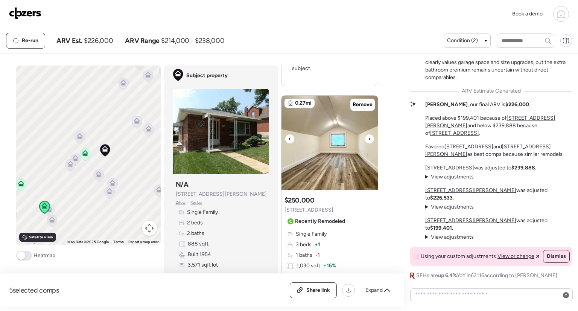
click at [368, 137] on icon at bounding box center [369, 138] width 3 height 9
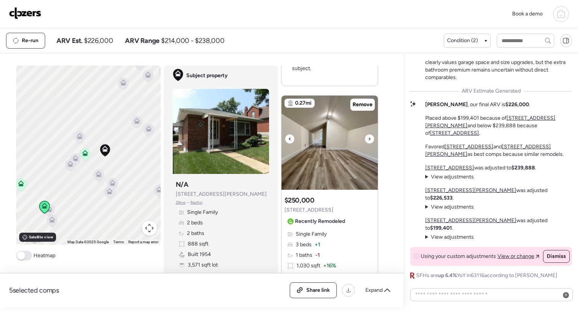
click at [368, 137] on icon at bounding box center [369, 138] width 3 height 9
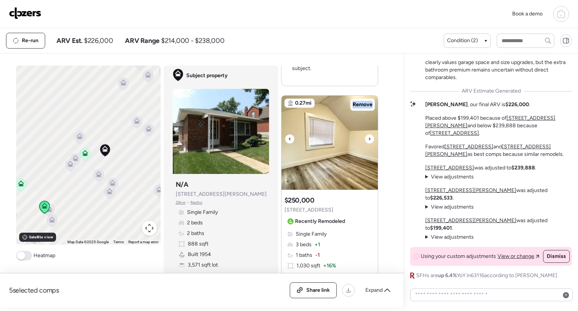
click at [368, 137] on icon at bounding box center [369, 138] width 3 height 9
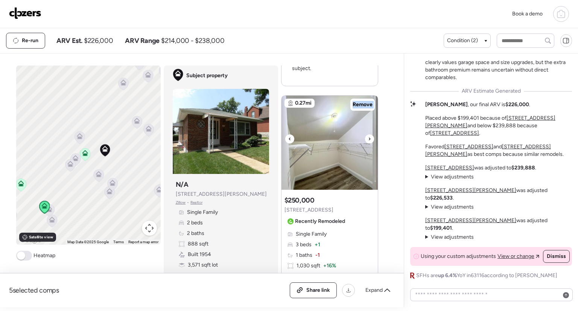
click at [368, 137] on icon at bounding box center [369, 138] width 3 height 9
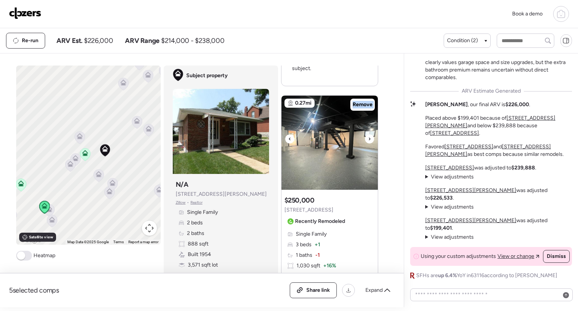
click at [368, 137] on icon at bounding box center [369, 138] width 3 height 9
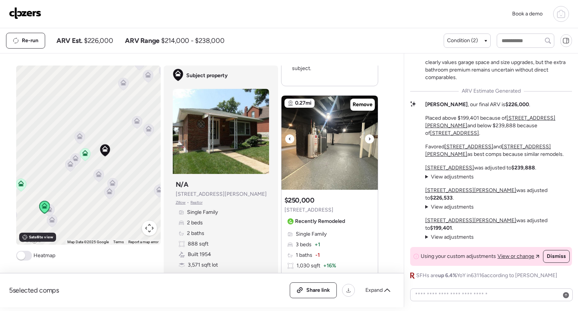
click at [368, 137] on icon at bounding box center [369, 138] width 3 height 9
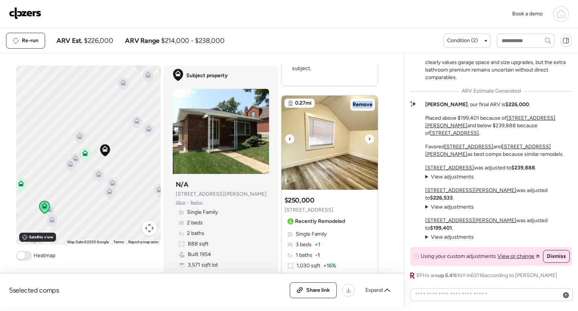
click at [368, 137] on icon at bounding box center [369, 138] width 3 height 9
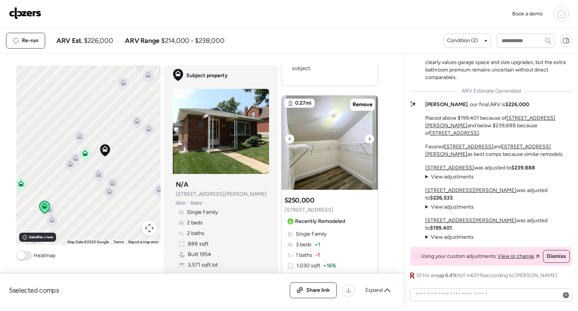
click at [368, 137] on icon at bounding box center [369, 138] width 3 height 9
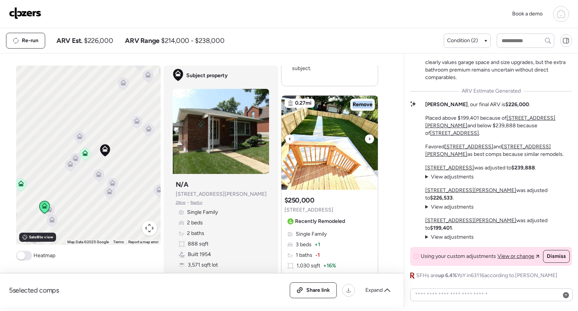
click at [368, 137] on icon at bounding box center [369, 138] width 3 height 9
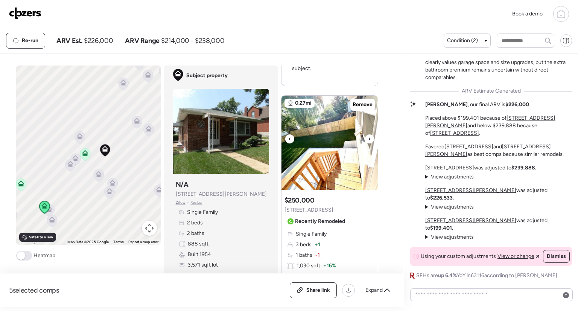
click at [368, 137] on icon at bounding box center [369, 138] width 3 height 9
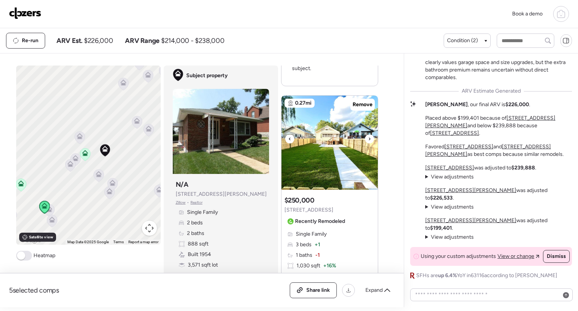
click at [368, 137] on icon at bounding box center [369, 138] width 3 height 9
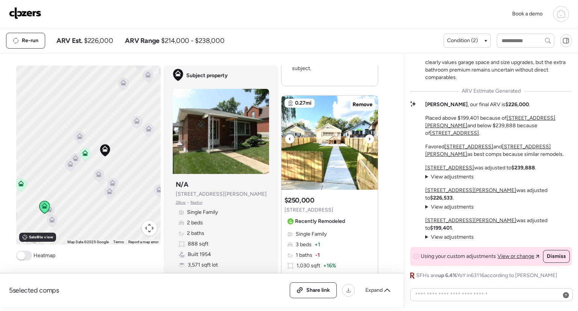
click at [368, 137] on icon at bounding box center [369, 138] width 3 height 9
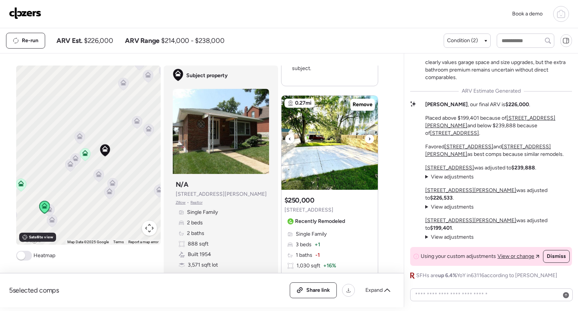
click at [368, 137] on icon at bounding box center [369, 138] width 3 height 9
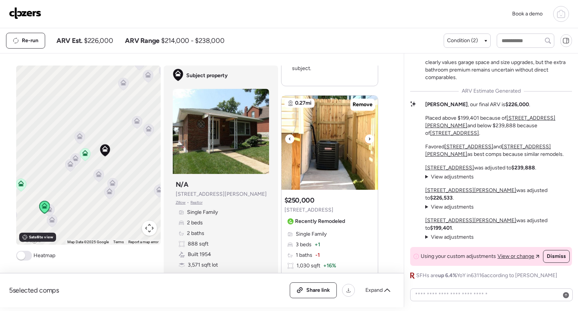
click at [368, 137] on icon at bounding box center [369, 138] width 3 height 9
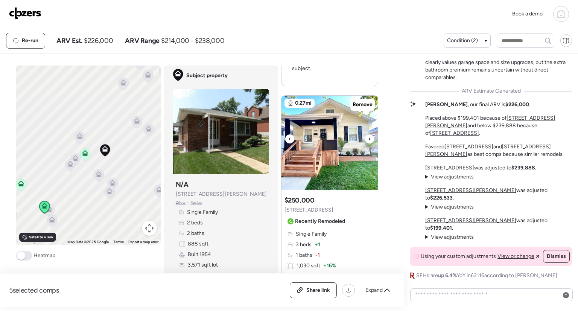
click at [368, 137] on icon at bounding box center [369, 138] width 3 height 9
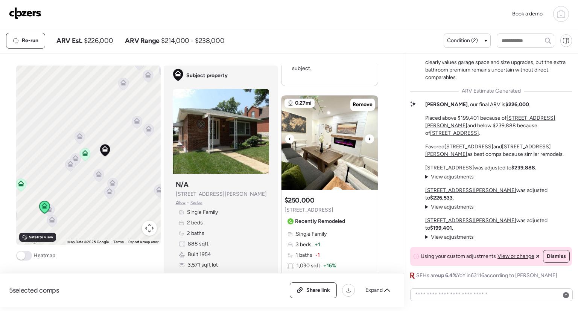
click at [289, 136] on div at bounding box center [289, 138] width 9 height 9
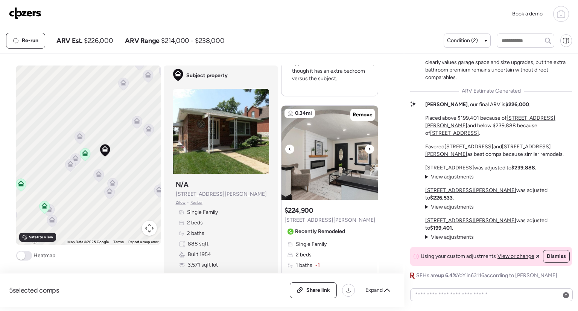
scroll to position [927, 0]
click at [368, 145] on icon at bounding box center [369, 148] width 3 height 9
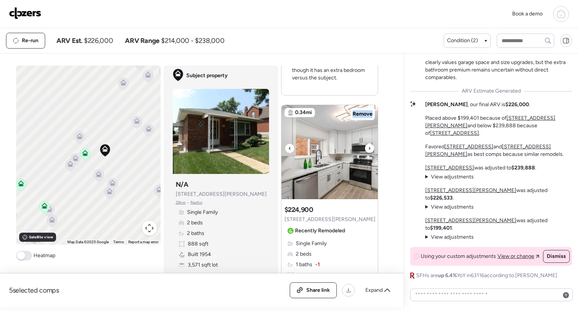
click at [368, 145] on icon at bounding box center [369, 148] width 3 height 9
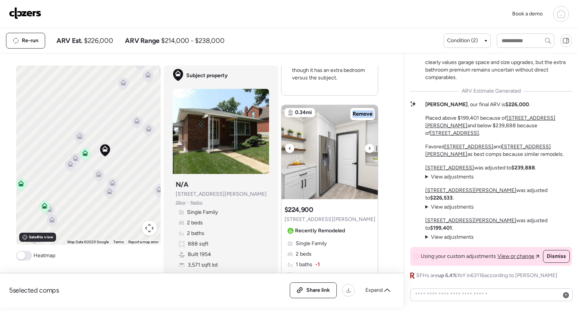
click at [368, 145] on icon at bounding box center [369, 148] width 3 height 9
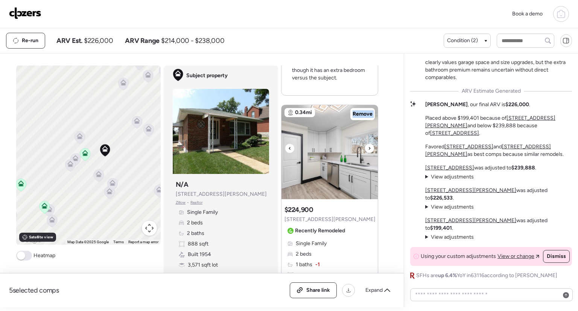
click at [368, 145] on icon at bounding box center [369, 148] width 3 height 9
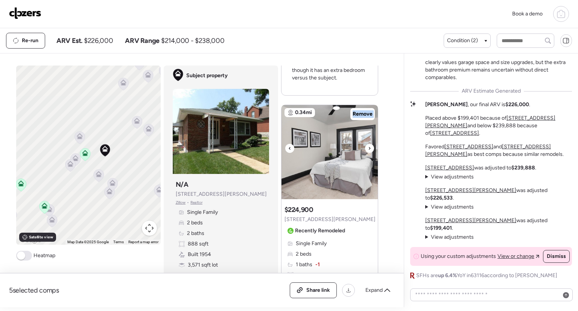
click at [368, 145] on icon at bounding box center [369, 148] width 3 height 9
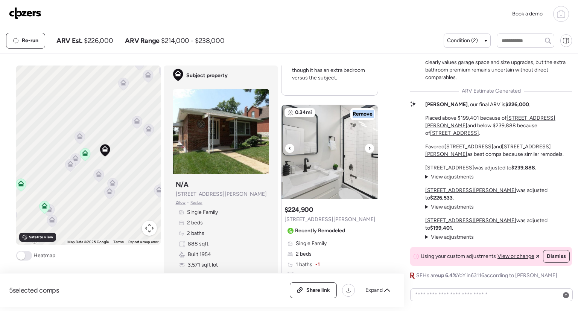
click at [368, 145] on icon at bounding box center [369, 148] width 3 height 9
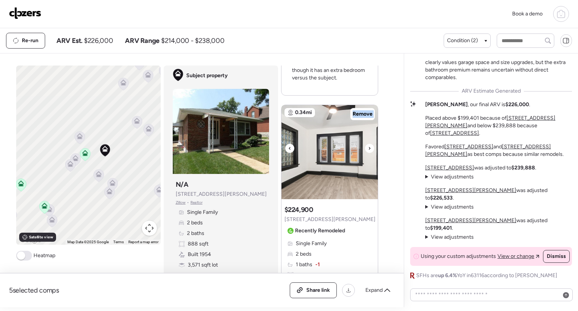
click at [368, 145] on icon at bounding box center [369, 148] width 3 height 9
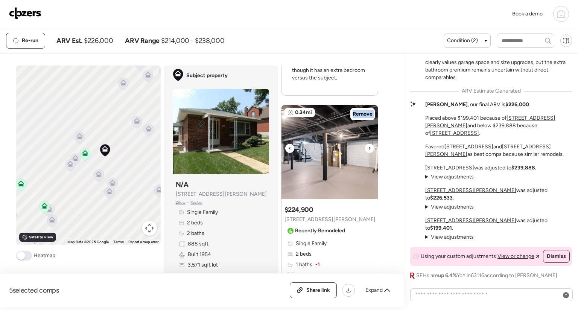
click at [368, 145] on icon at bounding box center [369, 148] width 3 height 9
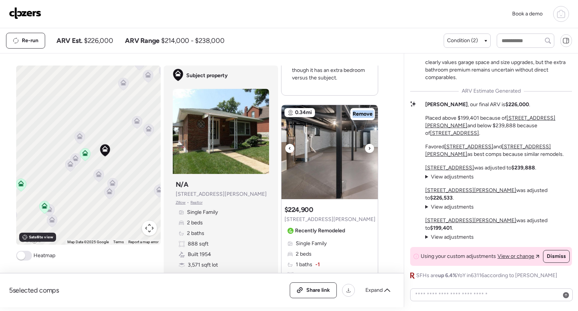
click at [368, 145] on icon at bounding box center [369, 148] width 3 height 9
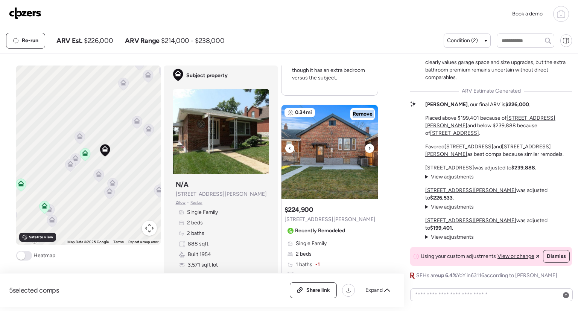
click at [368, 145] on icon at bounding box center [369, 148] width 3 height 9
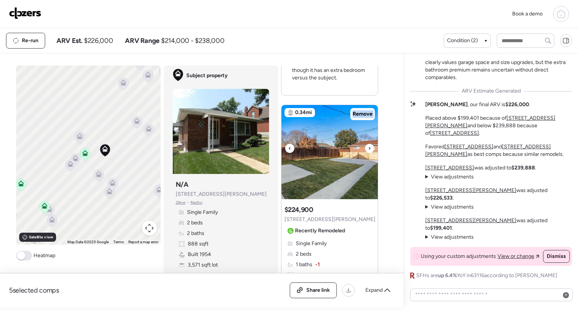
click at [368, 145] on icon at bounding box center [369, 148] width 3 height 9
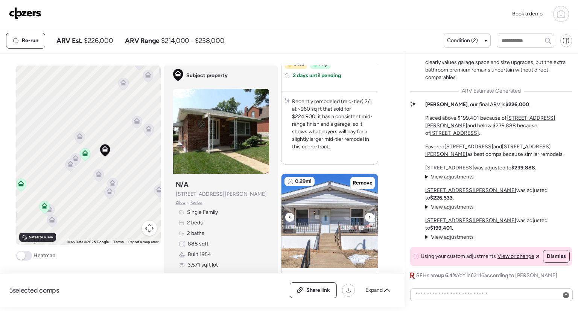
scroll to position [1290, 0]
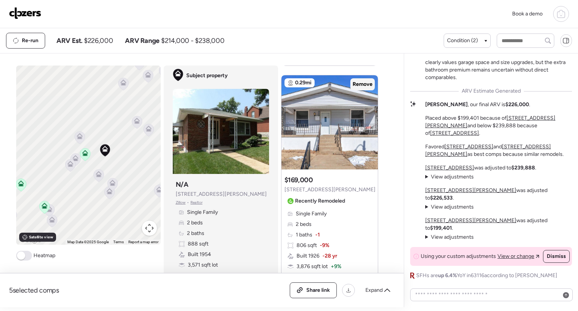
click at [366, 85] on span "Remove" at bounding box center [363, 85] width 20 height 8
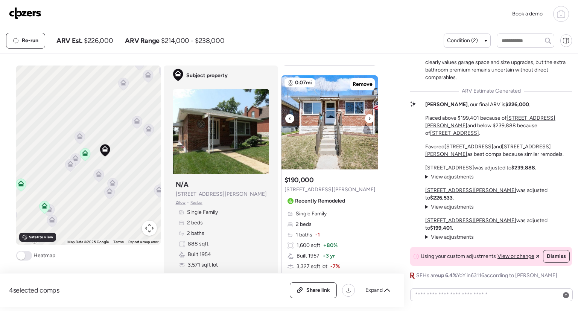
click at [368, 116] on icon at bounding box center [369, 118] width 3 height 9
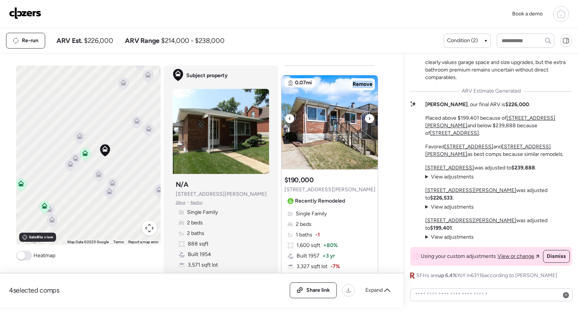
click at [368, 116] on icon at bounding box center [369, 118] width 3 height 9
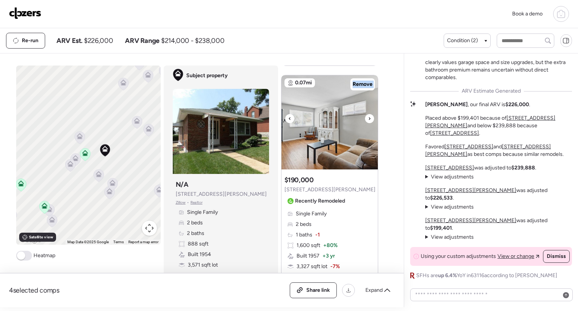
click at [368, 116] on icon at bounding box center [369, 118] width 3 height 9
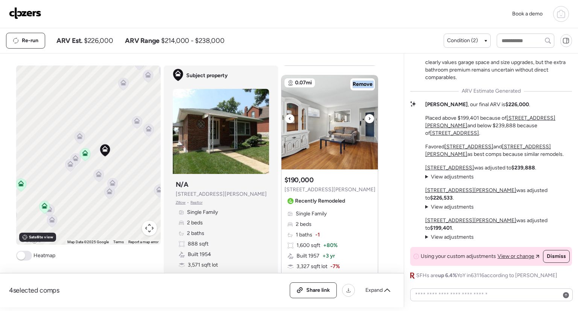
click at [368, 116] on icon at bounding box center [369, 118] width 3 height 9
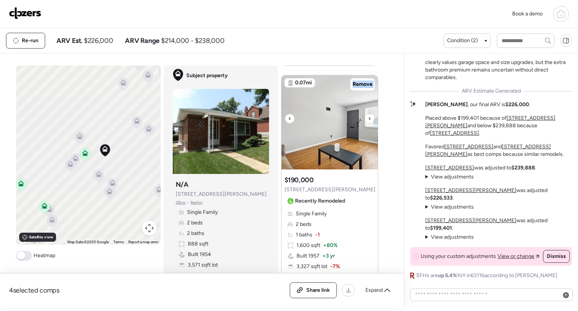
click at [368, 116] on icon at bounding box center [369, 118] width 3 height 9
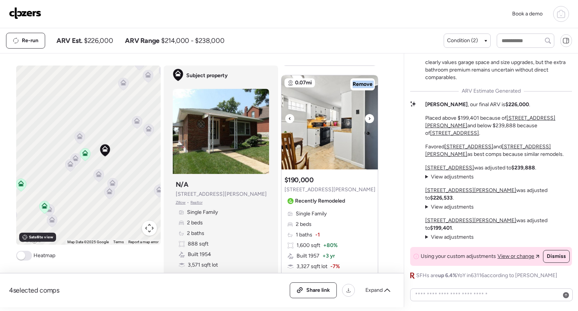
click at [368, 116] on icon at bounding box center [369, 118] width 3 height 9
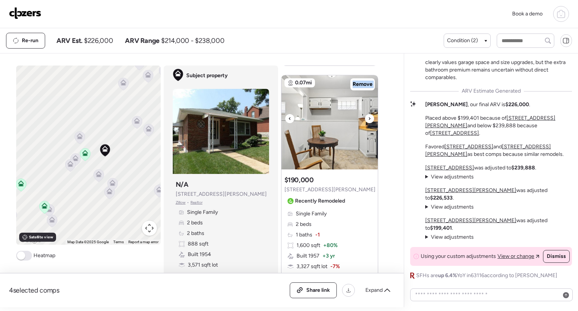
click at [368, 116] on icon at bounding box center [369, 118] width 3 height 9
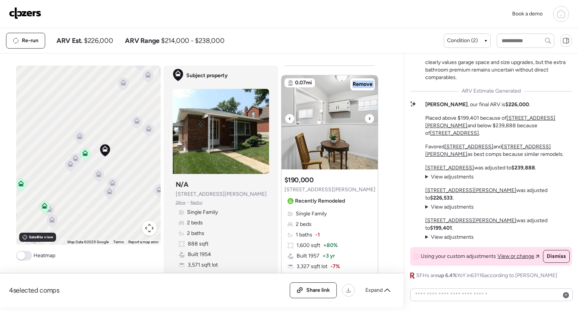
click at [368, 116] on icon at bounding box center [369, 118] width 3 height 9
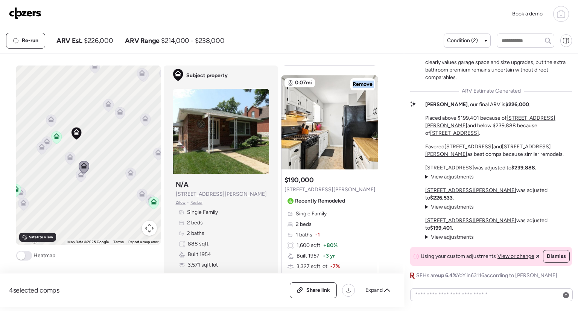
drag, startPoint x: 108, startPoint y: 231, endPoint x: 74, endPoint y: 210, distance: 40.2
click at [74, 210] on div "To activate drag with keyboard, press Alt + Enter. Once in keyboard drag state,…" at bounding box center [88, 155] width 145 height 179
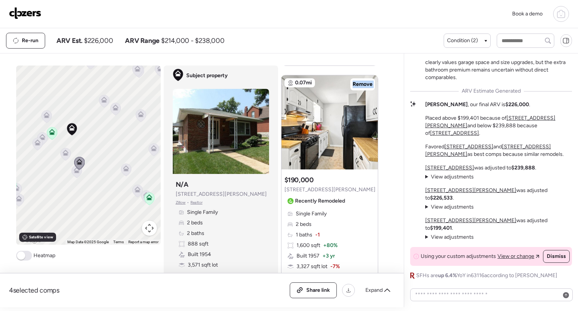
click at [125, 170] on icon at bounding box center [125, 170] width 5 height 2
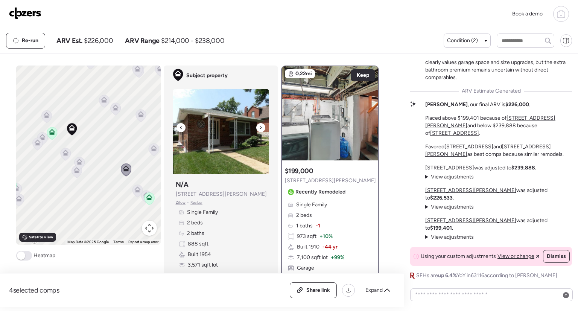
scroll to position [0, 0]
click at [136, 189] on icon at bounding box center [137, 189] width 6 height 6
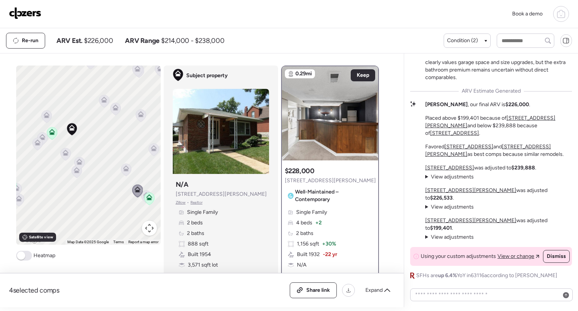
click at [141, 195] on icon at bounding box center [146, 196] width 10 height 12
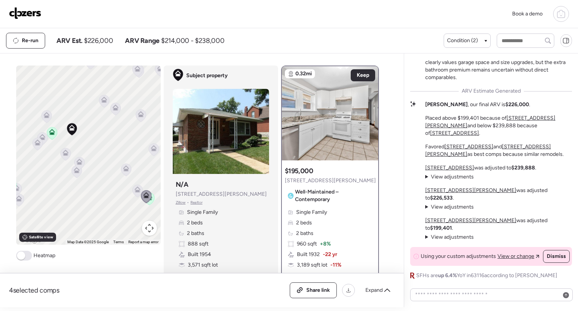
click at [134, 190] on icon at bounding box center [137, 189] width 6 height 6
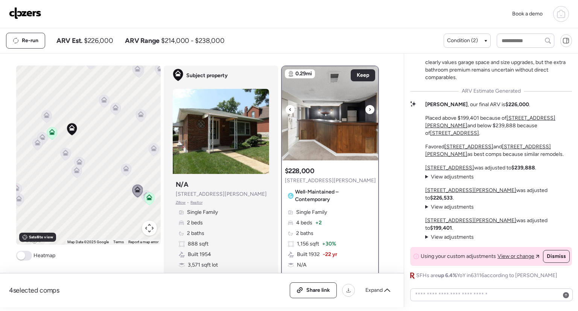
click at [369, 106] on icon at bounding box center [370, 109] width 3 height 9
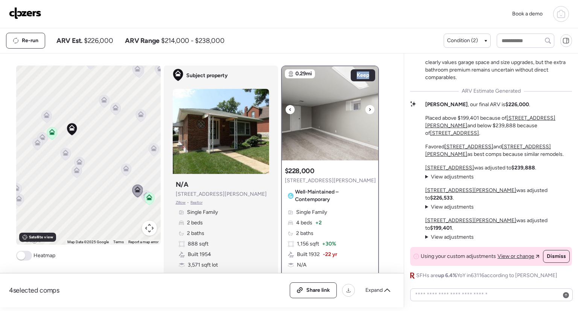
click at [369, 106] on icon at bounding box center [370, 109] width 3 height 9
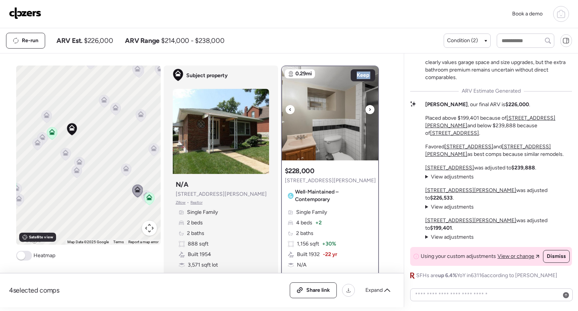
click at [369, 106] on icon at bounding box center [370, 109] width 3 height 9
click at [485, 38] on div "Condition (2)" at bounding box center [467, 41] width 40 height 8
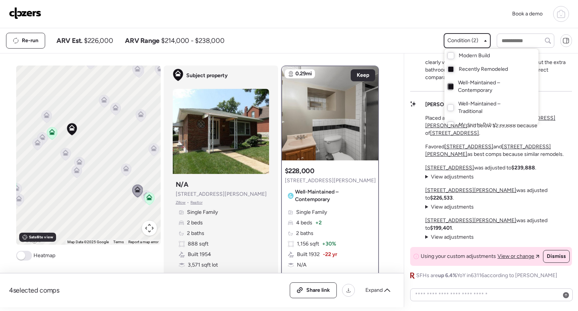
click at [449, 84] on div at bounding box center [450, 86] width 5 height 5
click at [427, 20] on div "Book a demo" at bounding box center [289, 14] width 560 height 16
click at [469, 9] on div "Book a demo" at bounding box center [289, 14] width 560 height 16
drag, startPoint x: 110, startPoint y: 197, endPoint x: 70, endPoint y: 180, distance: 43.1
click at [70, 180] on div at bounding box center [289, 134] width 578 height 311
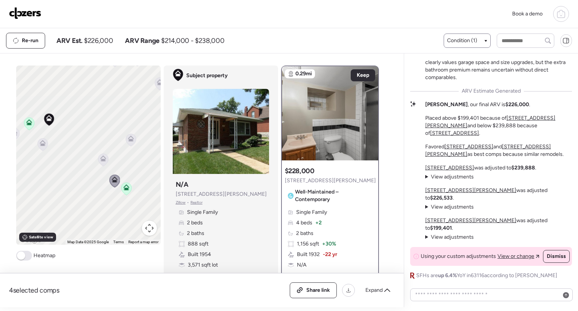
drag, startPoint x: 98, startPoint y: 184, endPoint x: 63, endPoint y: 169, distance: 37.3
click at [63, 169] on div "To activate drag with keyboard, press Alt + Enter. Once in keyboard drag state,…" at bounding box center [88, 155] width 145 height 179
click at [118, 130] on icon at bounding box center [120, 131] width 6 height 3
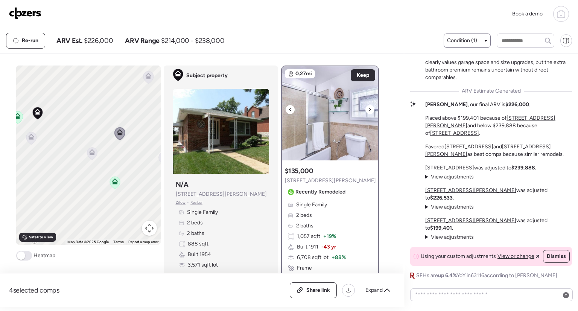
click at [369, 112] on icon at bounding box center [370, 109] width 3 height 9
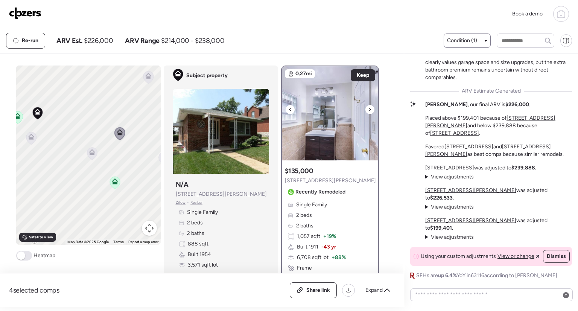
click at [369, 112] on icon at bounding box center [370, 109] width 3 height 9
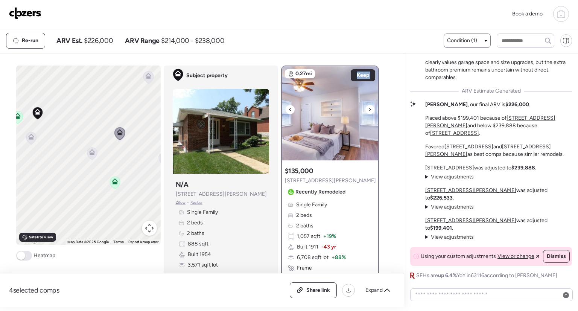
click at [369, 112] on icon at bounding box center [370, 109] width 3 height 9
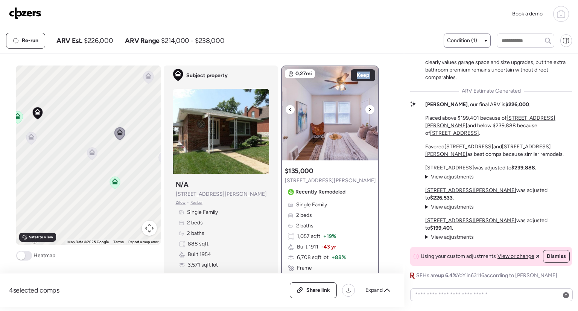
click at [369, 112] on icon at bounding box center [370, 109] width 3 height 9
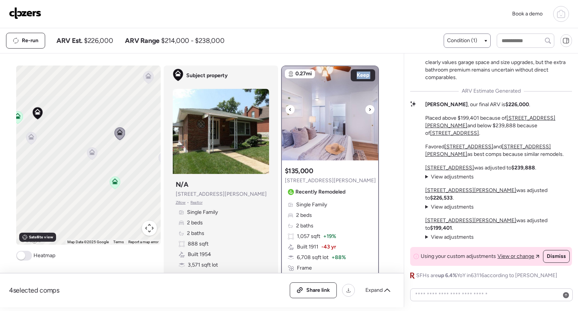
click at [369, 112] on icon at bounding box center [370, 109] width 3 height 9
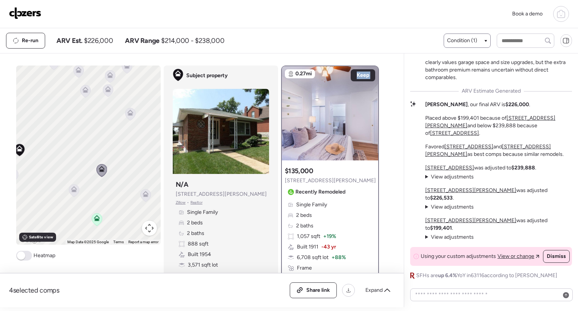
drag, startPoint x: 90, startPoint y: 124, endPoint x: 74, endPoint y: 165, distance: 43.8
click at [74, 165] on div "To activate drag with keyboard, press Alt + Enter. Once in keyboard drag state,…" at bounding box center [88, 155] width 145 height 179
click at [126, 118] on icon at bounding box center [130, 116] width 10 height 12
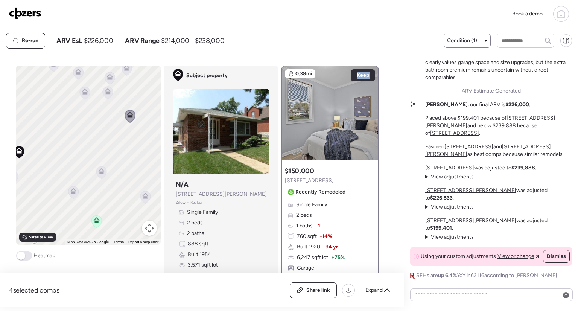
click at [70, 188] on icon at bounding box center [73, 191] width 6 height 6
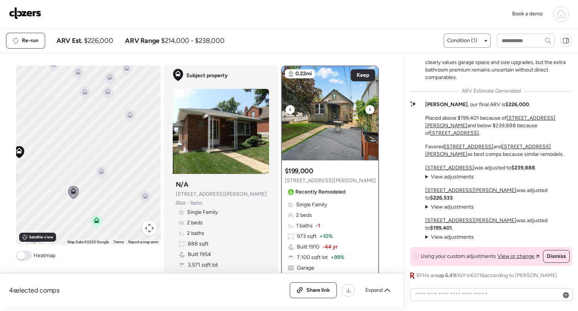
click at [369, 109] on icon at bounding box center [370, 109] width 3 height 9
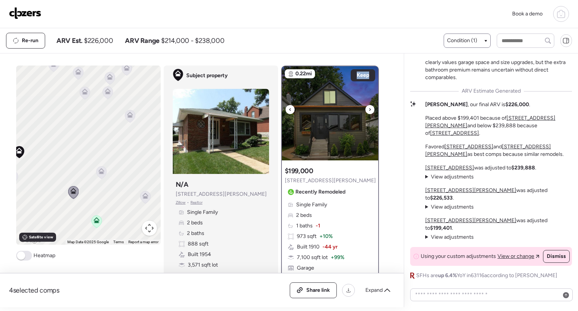
click at [369, 109] on icon at bounding box center [370, 109] width 3 height 9
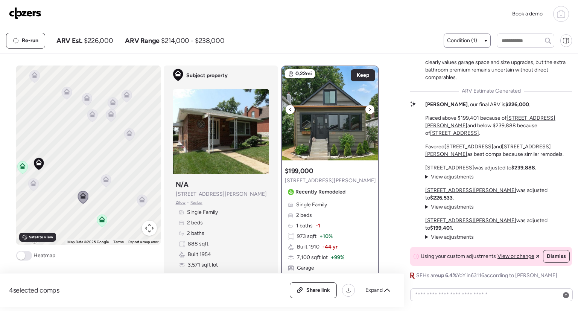
click at [369, 110] on icon at bounding box center [370, 109] width 3 height 9
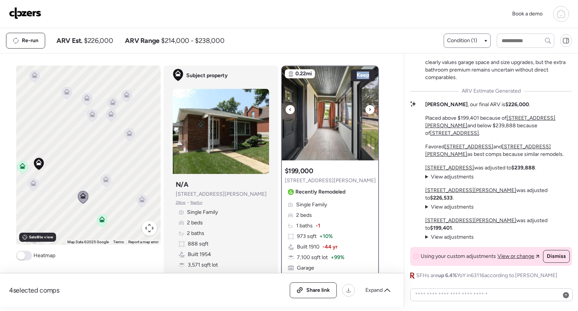
click at [369, 110] on icon at bounding box center [370, 109] width 3 height 9
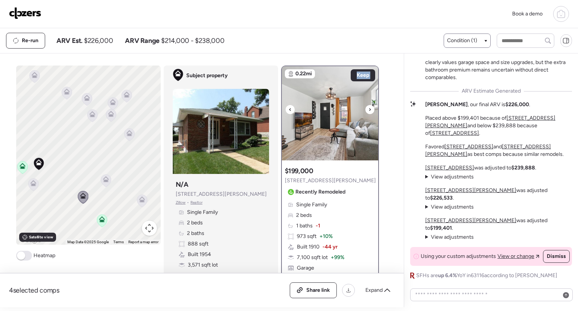
click at [369, 110] on icon at bounding box center [370, 109] width 3 height 9
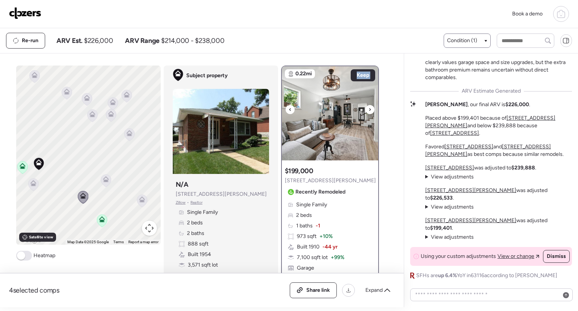
click at [369, 110] on icon at bounding box center [370, 109] width 3 height 9
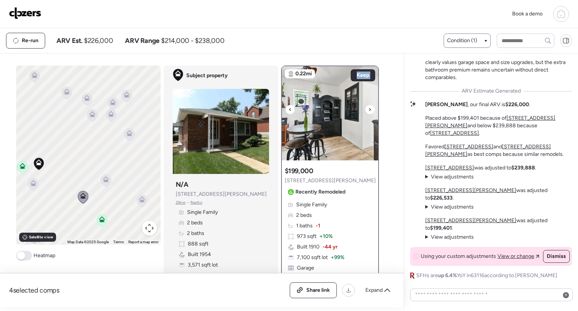
click at [369, 110] on icon at bounding box center [370, 109] width 3 height 9
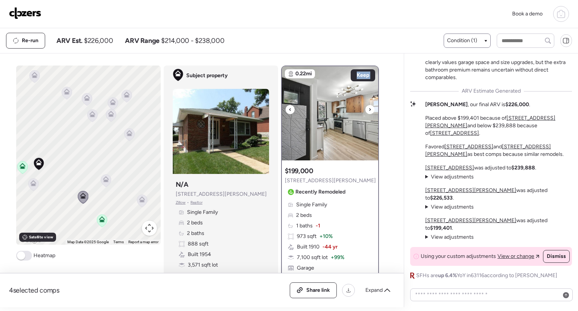
click at [369, 110] on icon at bounding box center [370, 109] width 3 height 9
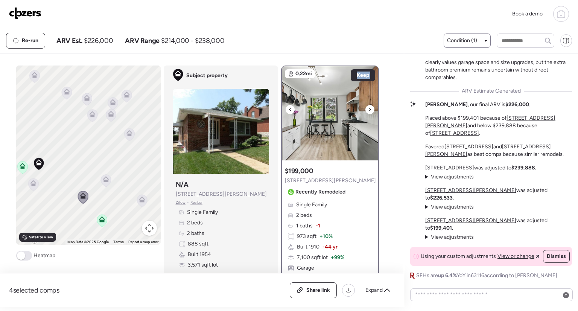
click at [369, 110] on icon at bounding box center [370, 109] width 3 height 9
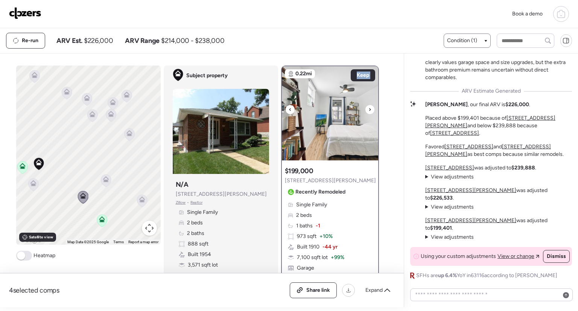
click at [369, 110] on icon at bounding box center [370, 109] width 3 height 9
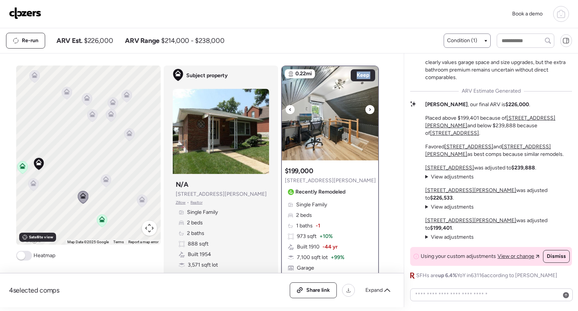
click at [369, 110] on icon at bounding box center [370, 109] width 3 height 9
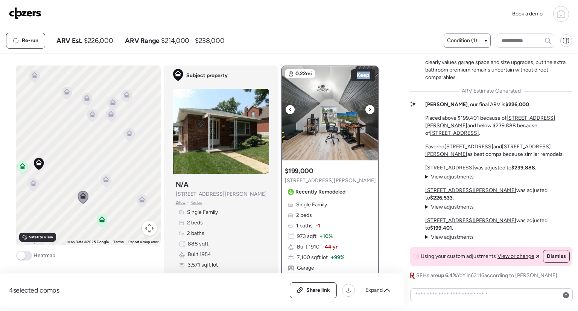
click at [369, 110] on icon at bounding box center [370, 109] width 3 height 9
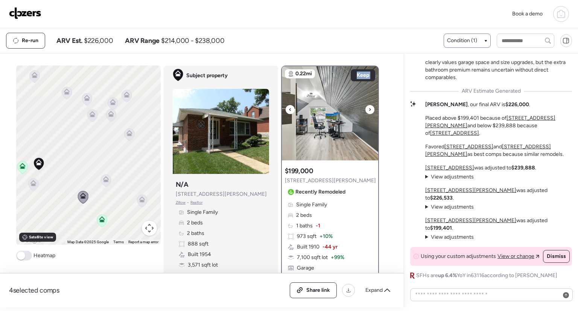
click at [369, 110] on icon at bounding box center [370, 109] width 3 height 9
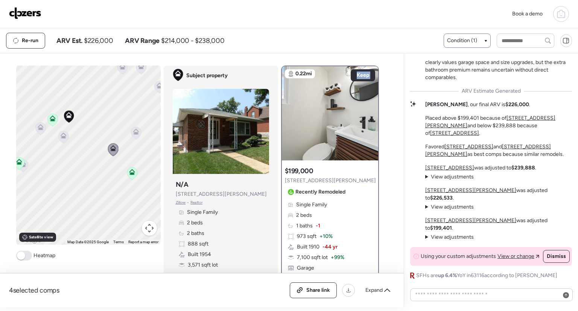
drag, startPoint x: 88, startPoint y: 225, endPoint x: 121, endPoint y: 170, distance: 64.5
click at [121, 170] on div "To activate drag with keyboard, press Alt + Enter. Once in keyboard drag state,…" at bounding box center [88, 155] width 145 height 179
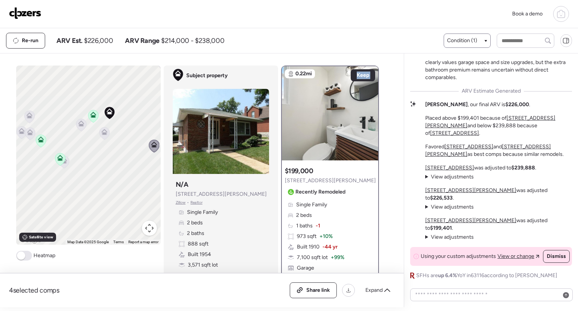
drag, startPoint x: 66, startPoint y: 171, endPoint x: 105, endPoint y: 171, distance: 38.8
click at [105, 171] on div "To activate drag with keyboard, press Alt + Enter. Once in keyboard drag state,…" at bounding box center [88, 155] width 145 height 179
click at [66, 162] on icon at bounding box center [67, 160] width 10 height 12
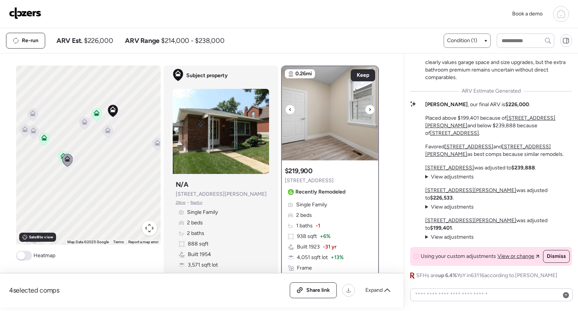
click at [369, 109] on icon at bounding box center [370, 109] width 3 height 9
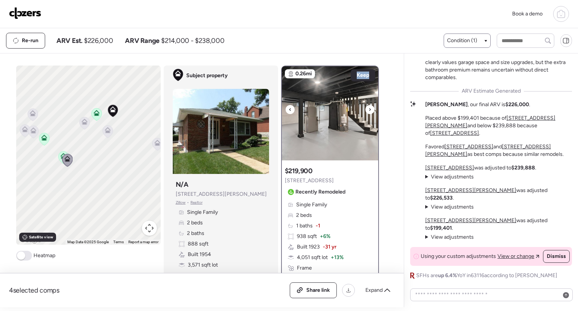
click at [369, 109] on icon at bounding box center [370, 109] width 3 height 9
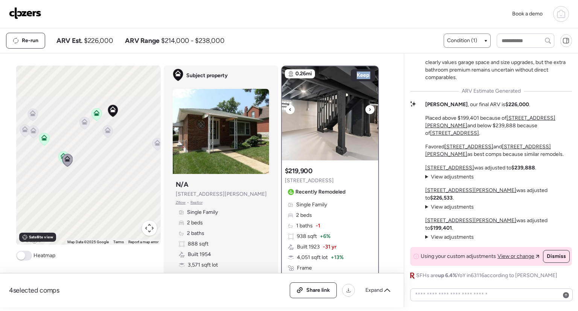
click at [369, 109] on icon at bounding box center [370, 109] width 3 height 9
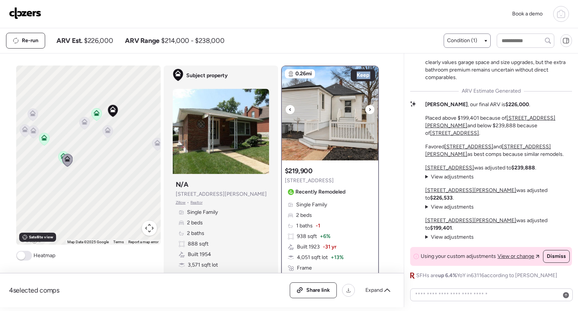
click at [369, 109] on icon at bounding box center [370, 109] width 3 height 9
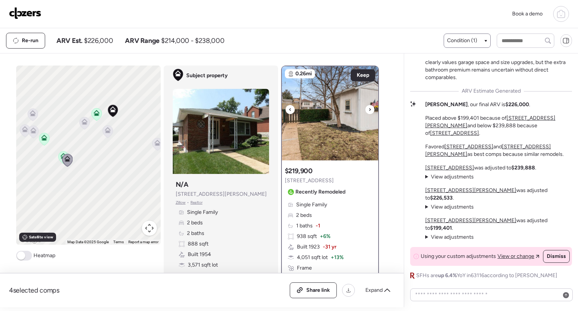
click at [369, 109] on icon at bounding box center [370, 109] width 3 height 9
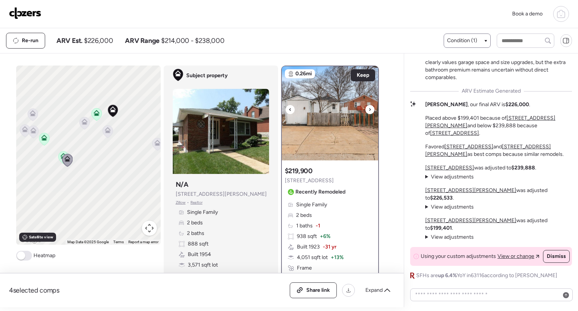
click at [369, 109] on icon at bounding box center [370, 109] width 3 height 9
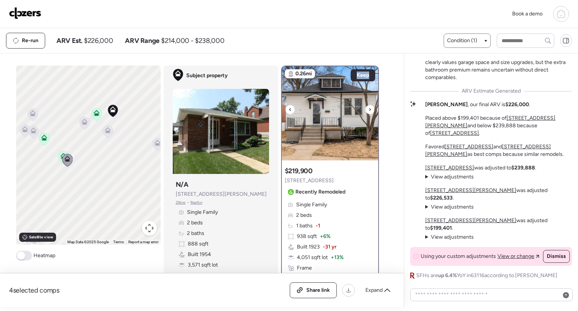
click at [369, 109] on icon at bounding box center [370, 109] width 3 height 9
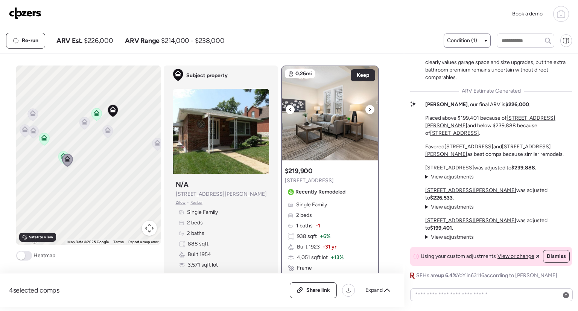
click at [290, 107] on div at bounding box center [290, 109] width 9 height 9
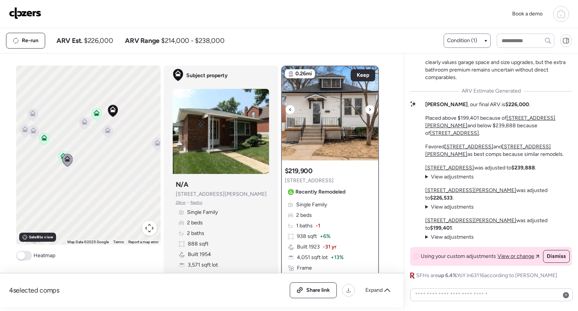
click at [366, 111] on div at bounding box center [370, 109] width 9 height 9
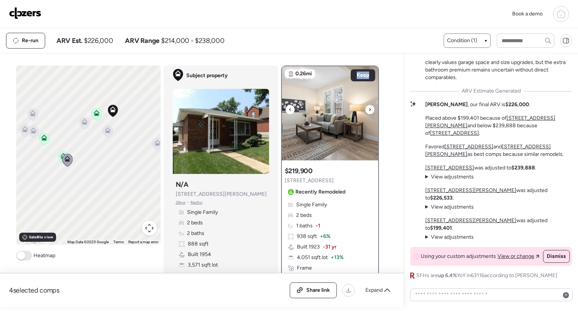
click at [366, 111] on div at bounding box center [370, 109] width 9 height 9
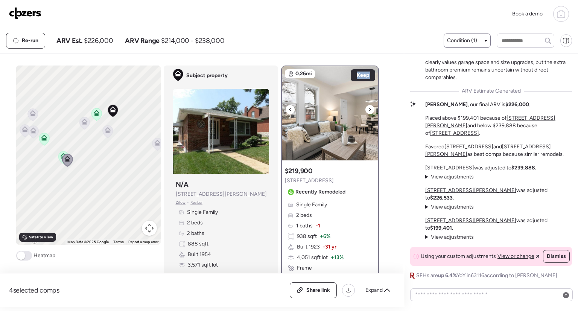
click at [366, 111] on div at bounding box center [370, 109] width 9 height 9
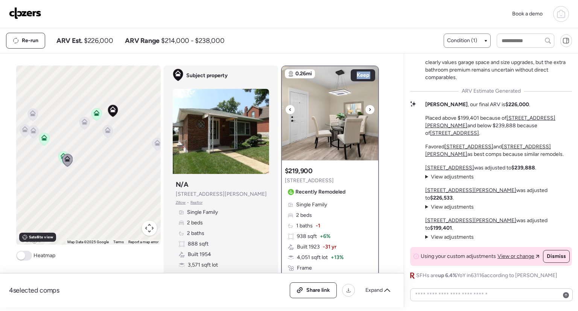
click at [366, 111] on div at bounding box center [370, 109] width 9 height 9
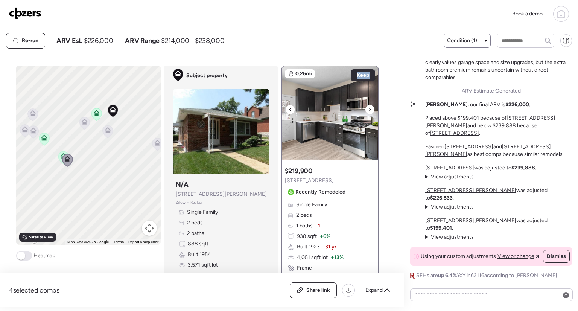
click at [366, 111] on div at bounding box center [370, 109] width 9 height 9
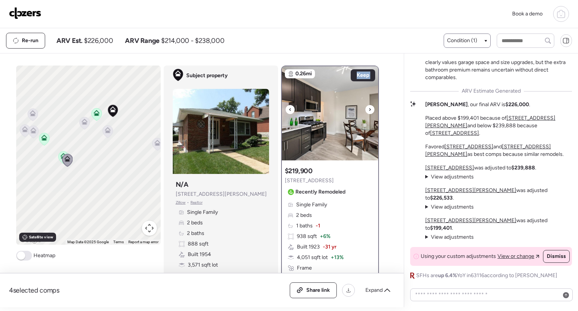
click at [366, 111] on div at bounding box center [370, 109] width 9 height 9
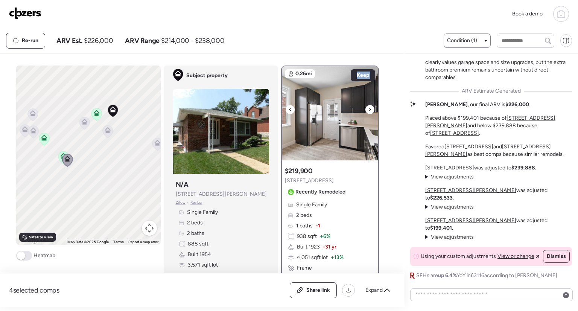
click at [366, 111] on div at bounding box center [370, 109] width 9 height 9
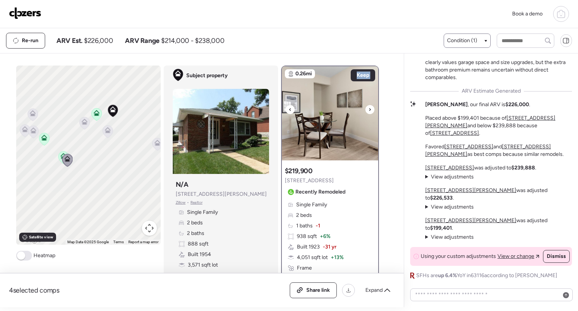
click at [366, 111] on div at bounding box center [370, 109] width 9 height 9
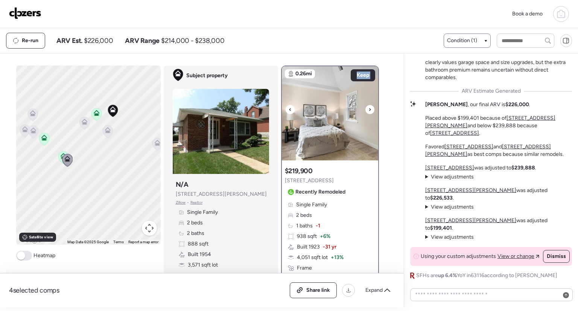
click at [366, 111] on div at bounding box center [370, 109] width 9 height 9
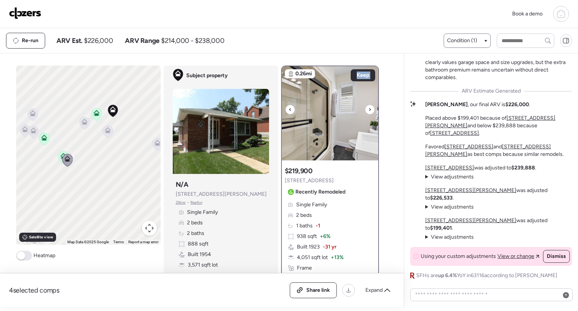
click at [366, 111] on div at bounding box center [370, 109] width 9 height 9
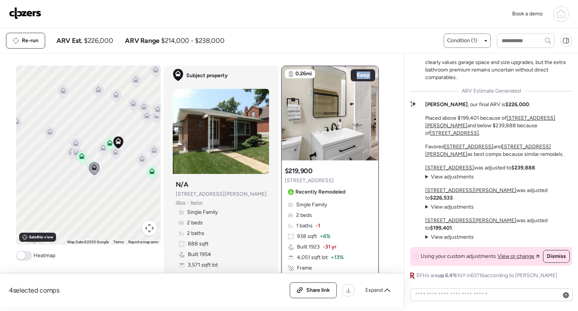
click at [75, 147] on icon at bounding box center [76, 145] width 10 height 12
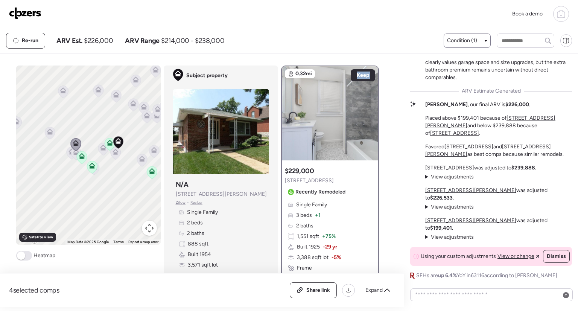
click at [72, 157] on icon at bounding box center [76, 154] width 10 height 12
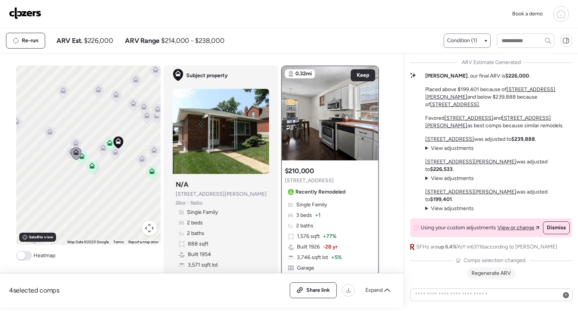
click at [489, 273] on span "Regenerate ARV" at bounding box center [492, 273] width 40 height 6
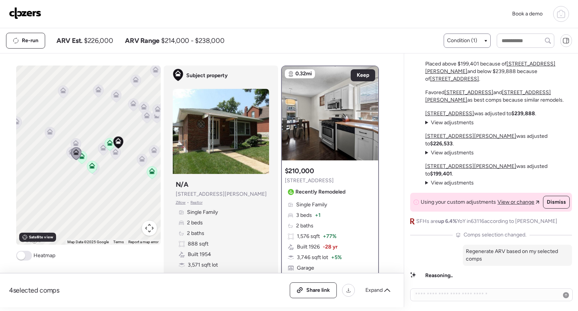
click at [462, 126] on span "View adjustments" at bounding box center [452, 122] width 43 height 6
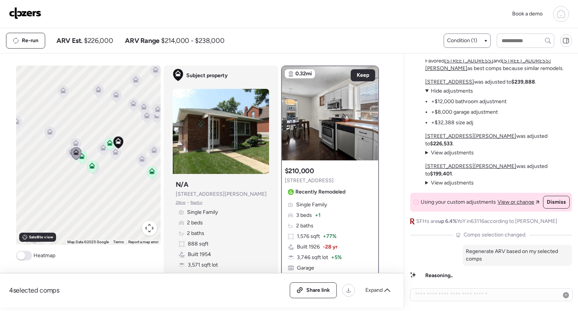
scroll to position [-31, 0]
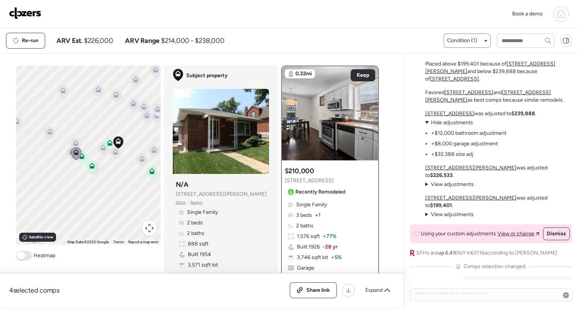
click at [462, 126] on span "Hide adjustments" at bounding box center [452, 122] width 42 height 6
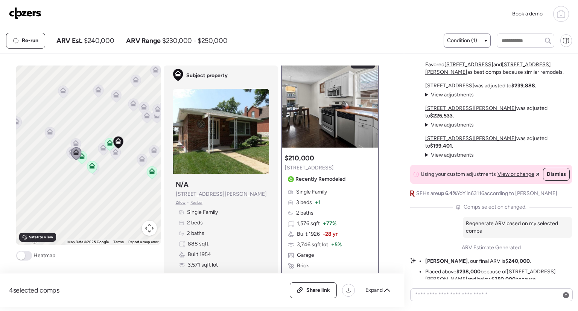
scroll to position [13, 0]
click at [456, 98] on span "View adjustments" at bounding box center [452, 94] width 43 height 6
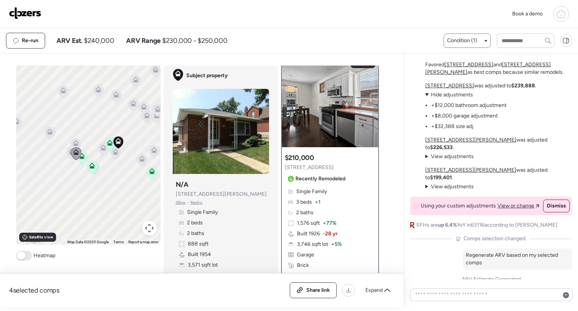
click at [449, 98] on span "Hide adjustments" at bounding box center [452, 94] width 42 height 6
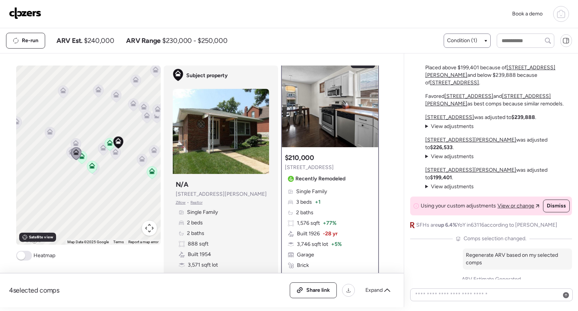
scroll to position [-174, 0]
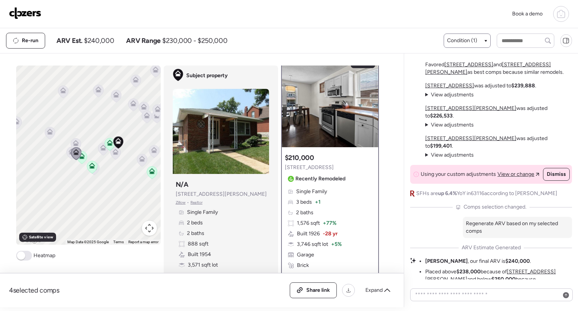
click at [426, 159] on summary "View adjustments Hide adjustments" at bounding box center [449, 155] width 49 height 8
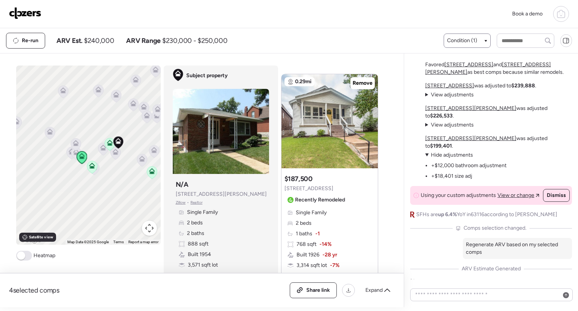
scroll to position [284, 0]
click at [441, 98] on span "View adjustments" at bounding box center [452, 94] width 43 height 6
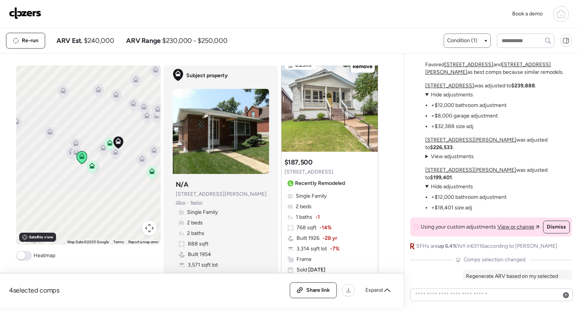
scroll to position [295, 0]
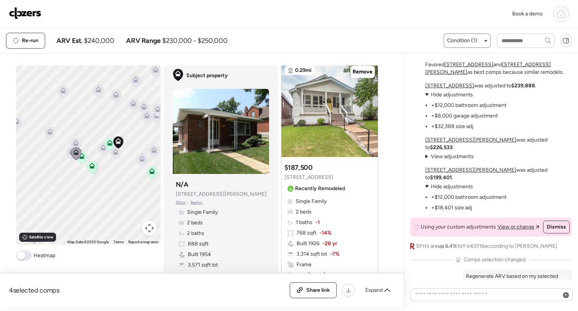
click at [435, 98] on span "Hide adjustments" at bounding box center [452, 94] width 42 height 6
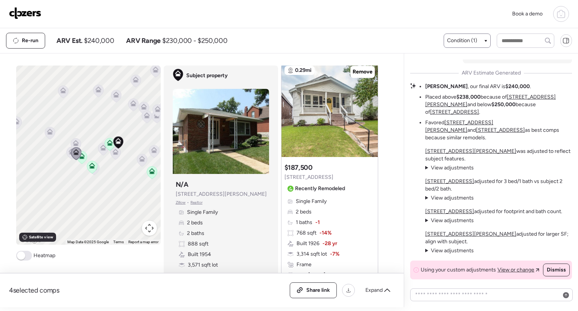
scroll to position [0, 0]
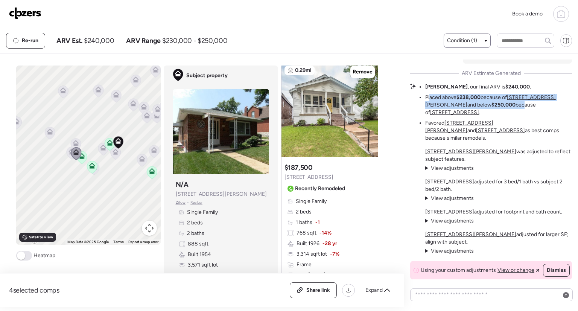
drag, startPoint x: 429, startPoint y: 126, endPoint x: 473, endPoint y: 133, distance: 44.3
click at [473, 116] on li "Placed above $238,000 because of [STREET_ADDRESS][PERSON_NAME] and below $250,0…" at bounding box center [498, 105] width 147 height 23
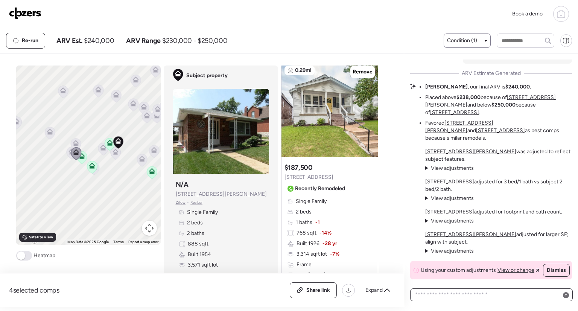
click at [453, 292] on textarea at bounding box center [492, 295] width 156 height 11
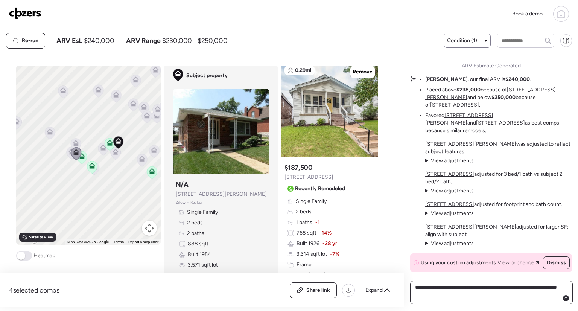
type textarea "**********"
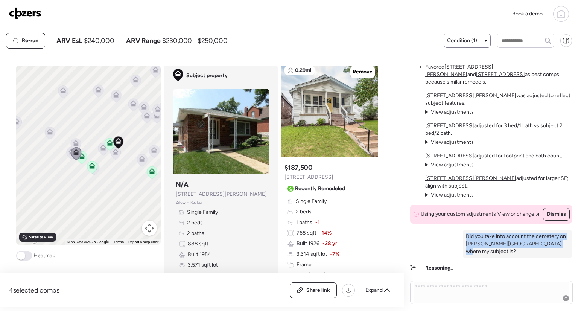
drag, startPoint x: 462, startPoint y: 246, endPoint x: 548, endPoint y: 251, distance: 86.7
click at [548, 251] on p "Did you take into account the cemetery on [PERSON_NAME][GEOGRAPHIC_DATA] where …" at bounding box center [517, 244] width 103 height 23
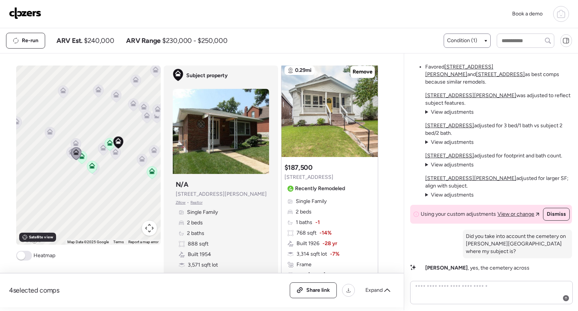
click at [548, 251] on p "Did you take into account the cemetery on [PERSON_NAME][GEOGRAPHIC_DATA] where …" at bounding box center [517, 244] width 103 height 23
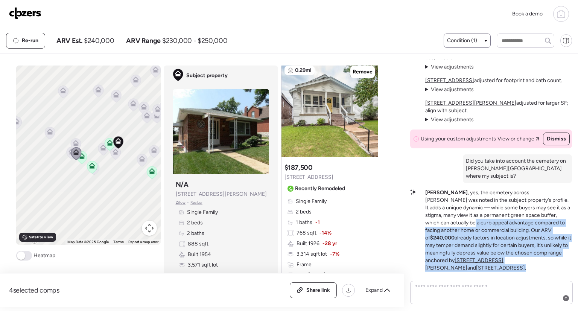
drag, startPoint x: 423, startPoint y: 227, endPoint x: 547, endPoint y: 267, distance: 130.0
click at [547, 267] on div "[PERSON_NAME] , yes, the cemetery across [PERSON_NAME] was noted in the subject…" at bounding box center [491, 230] width 162 height 83
click at [547, 267] on p "[PERSON_NAME] , yes, the cemetery across [PERSON_NAME] was noted in the subject…" at bounding box center [498, 230] width 147 height 83
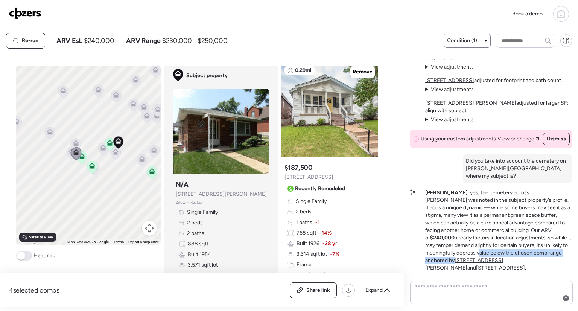
drag, startPoint x: 446, startPoint y: 260, endPoint x: 559, endPoint y: 262, distance: 113.0
click at [559, 262] on p "[PERSON_NAME] , yes, the cemetery across [PERSON_NAME] was noted in the subject…" at bounding box center [498, 230] width 147 height 83
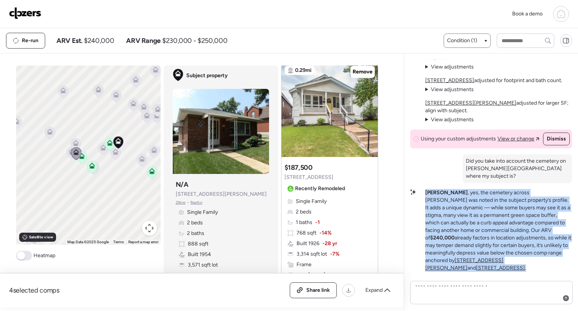
click at [559, 262] on p "[PERSON_NAME] , yes, the cemetery across [PERSON_NAME] was noted in the subject…" at bounding box center [498, 230] width 147 height 83
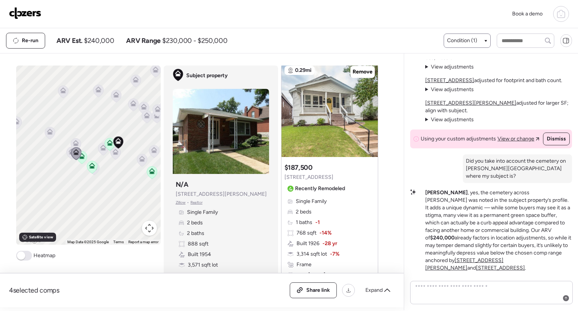
click at [559, 262] on p "[PERSON_NAME] , yes, the cemetery across [PERSON_NAME] was noted in the subject…" at bounding box center [498, 230] width 147 height 83
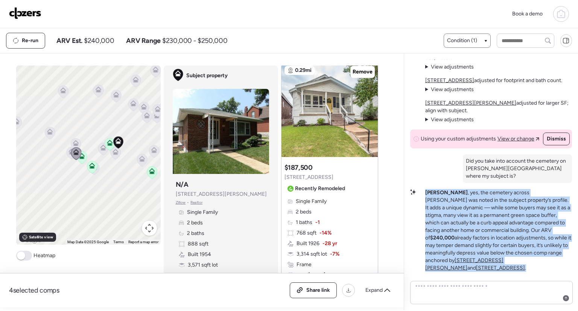
click at [559, 262] on p "[PERSON_NAME] , yes, the cemetery across [PERSON_NAME] was noted in the subject…" at bounding box center [498, 230] width 147 height 83
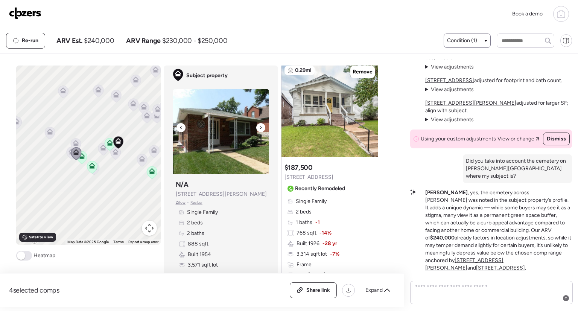
click at [259, 128] on icon at bounding box center [260, 127] width 3 height 9
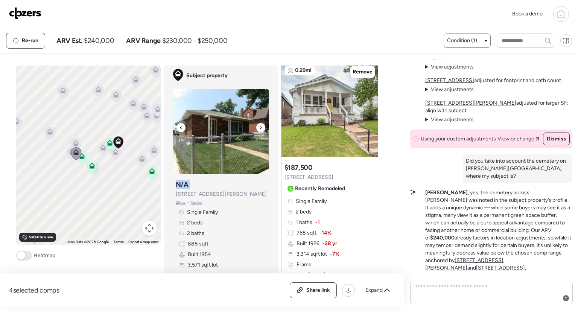
click at [259, 128] on icon at bounding box center [260, 127] width 3 height 9
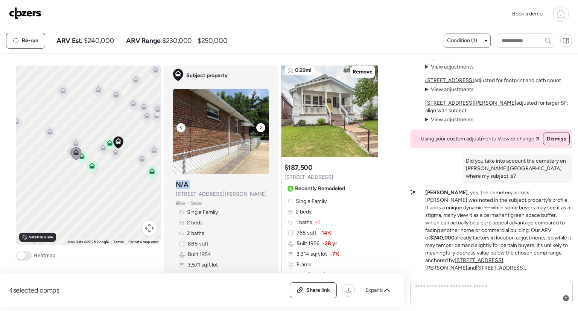
click at [259, 128] on icon at bounding box center [260, 127] width 3 height 9
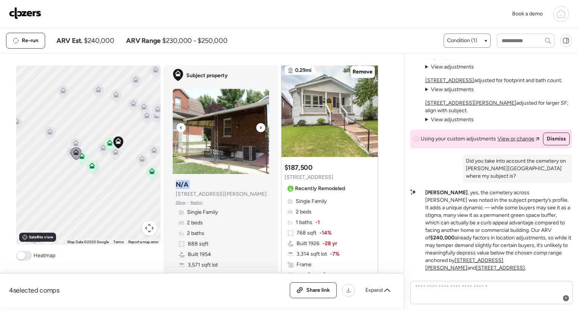
click at [259, 128] on icon at bounding box center [260, 127] width 3 height 9
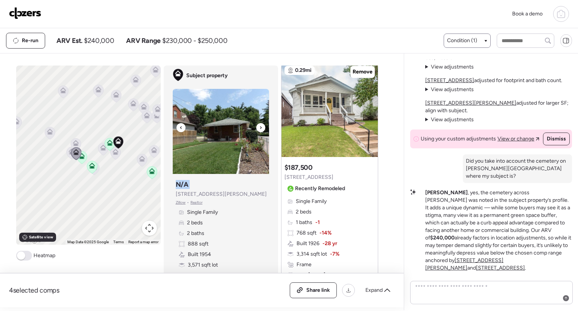
click at [259, 128] on icon at bounding box center [260, 127] width 3 height 9
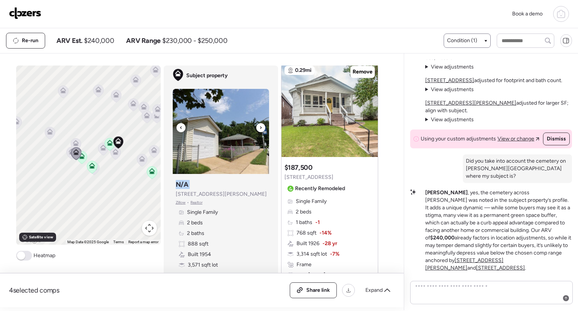
click at [259, 128] on icon at bounding box center [260, 127] width 3 height 9
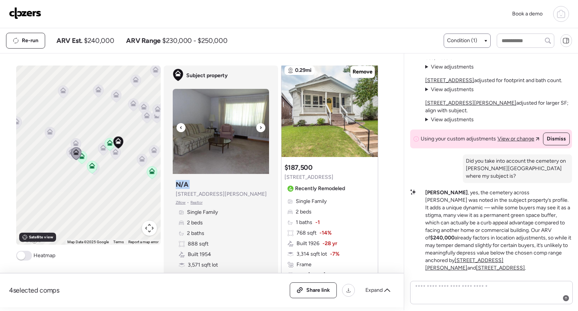
click at [259, 128] on icon at bounding box center [260, 127] width 3 height 9
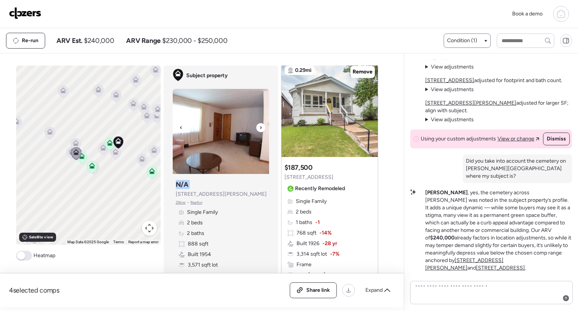
click at [259, 128] on icon at bounding box center [260, 127] width 3 height 9
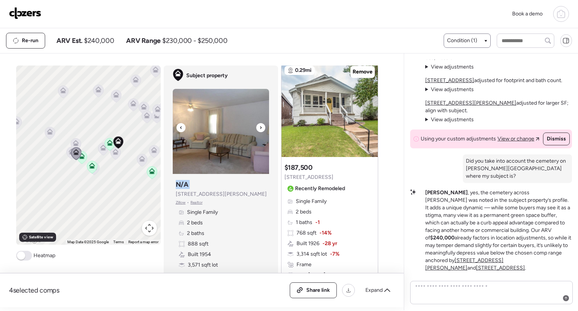
click at [259, 128] on icon at bounding box center [260, 127] width 3 height 9
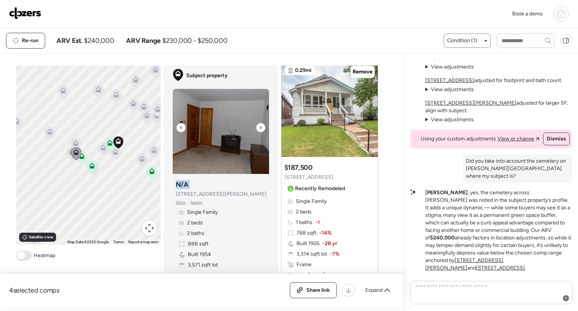
click at [259, 128] on icon at bounding box center [260, 127] width 3 height 9
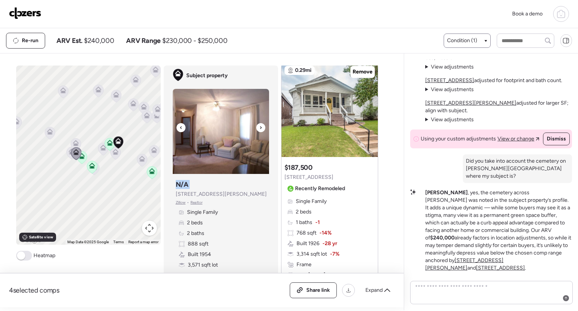
click at [259, 128] on icon at bounding box center [260, 127] width 3 height 9
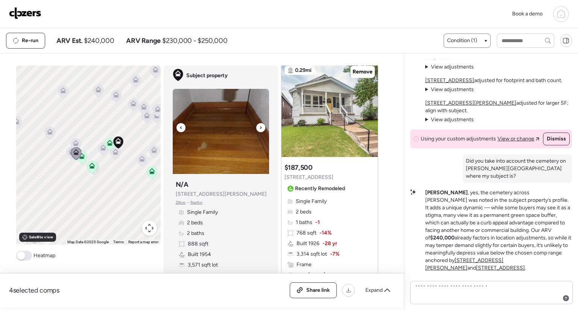
click at [259, 128] on icon at bounding box center [260, 127] width 3 height 9
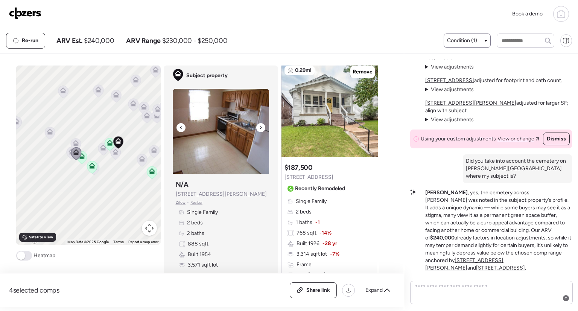
click at [259, 128] on icon at bounding box center [260, 127] width 3 height 9
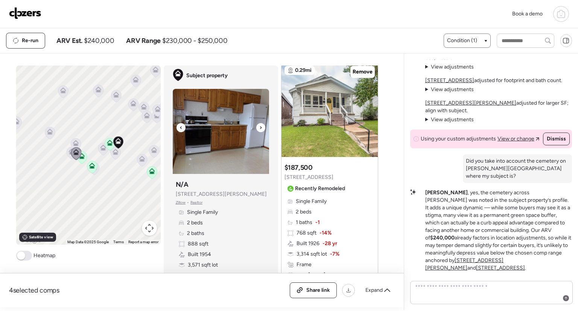
click at [259, 128] on icon at bounding box center [260, 127] width 3 height 9
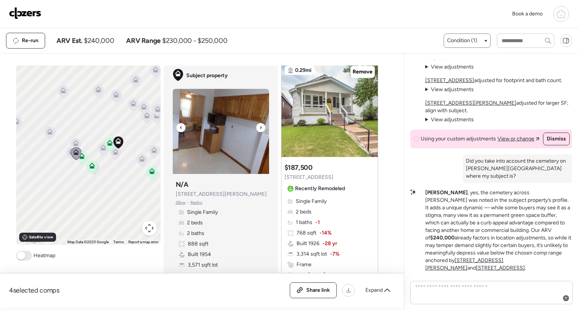
click at [259, 128] on icon at bounding box center [260, 127] width 3 height 9
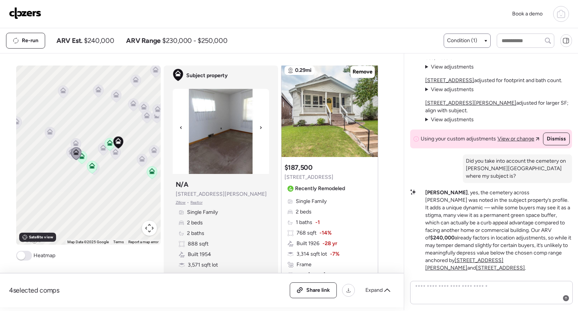
click at [259, 128] on icon at bounding box center [260, 127] width 3 height 9
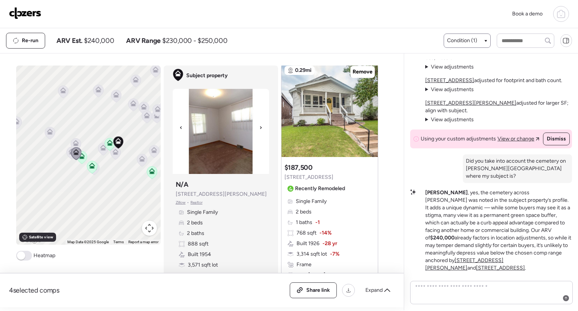
click at [259, 128] on icon at bounding box center [260, 127] width 3 height 9
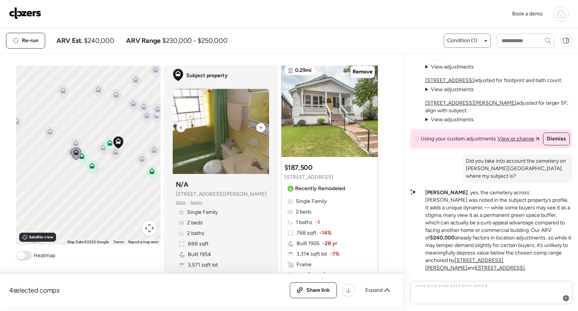
click at [259, 128] on icon at bounding box center [260, 127] width 3 height 9
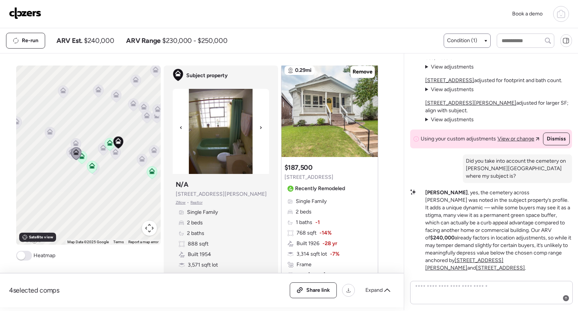
click at [259, 128] on icon at bounding box center [260, 127] width 3 height 9
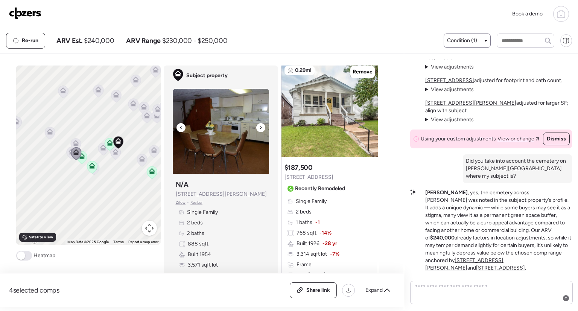
click at [259, 128] on icon at bounding box center [260, 127] width 3 height 9
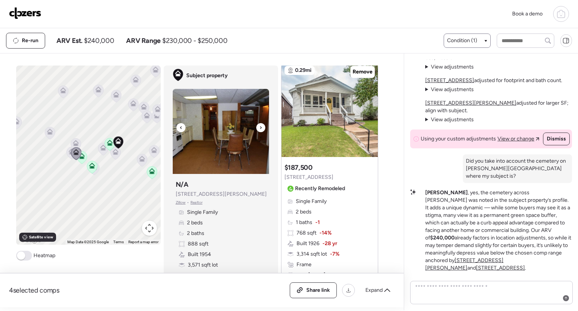
click at [259, 128] on icon at bounding box center [260, 127] width 3 height 9
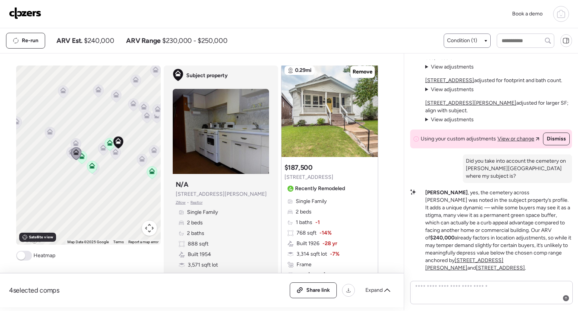
click at [447, 199] on p "[PERSON_NAME] , yes, the cemetery across [PERSON_NAME] was noted in the subject…" at bounding box center [498, 230] width 147 height 83
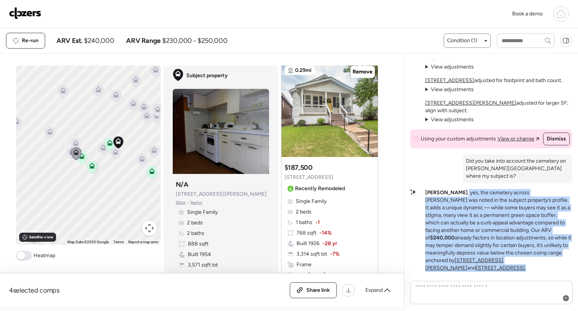
drag, startPoint x: 447, startPoint y: 199, endPoint x: 548, endPoint y: 265, distance: 120.5
click at [548, 265] on p "[PERSON_NAME] , yes, the cemetery across [PERSON_NAME] was noted in the subject…" at bounding box center [498, 230] width 147 height 83
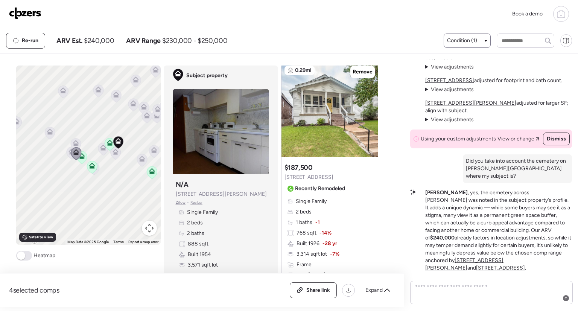
click at [548, 265] on p "[PERSON_NAME] , yes, the cemetery across [PERSON_NAME] was noted in the subject…" at bounding box center [498, 230] width 147 height 83
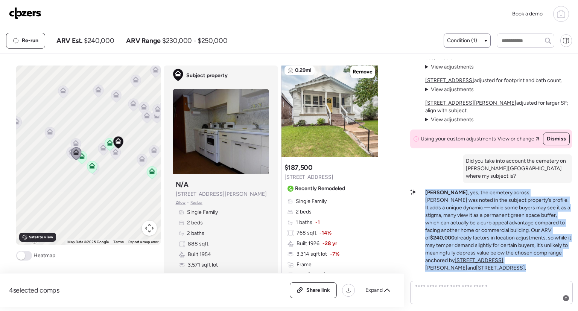
click at [548, 265] on p "[PERSON_NAME] , yes, the cemetery across [PERSON_NAME] was noted in the subject…" at bounding box center [498, 230] width 147 height 83
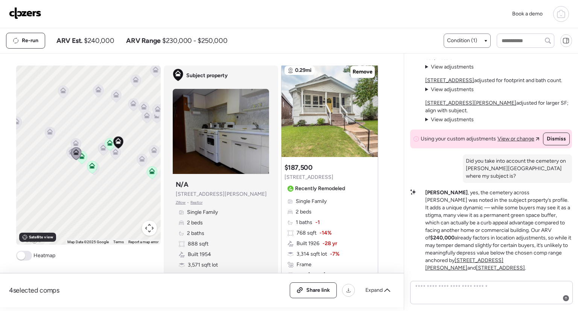
click at [482, 246] on p "[PERSON_NAME] , yes, the cemetery across [PERSON_NAME] was noted in the subject…" at bounding box center [498, 230] width 147 height 83
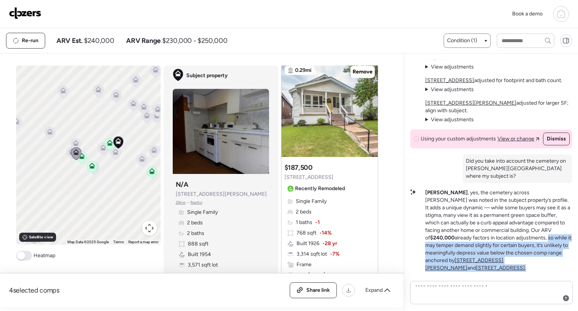
drag, startPoint x: 482, startPoint y: 246, endPoint x: 552, endPoint y: 267, distance: 73.6
click at [552, 267] on p "[PERSON_NAME] , yes, the cemetery across [PERSON_NAME] was noted in the subject…" at bounding box center [498, 230] width 147 height 83
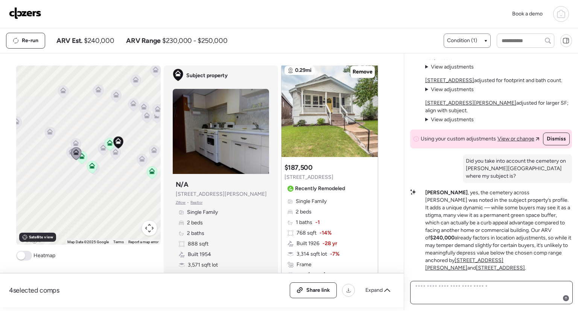
click at [467, 294] on textarea at bounding box center [492, 292] width 156 height 21
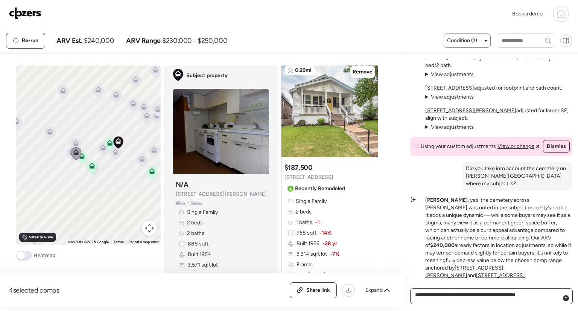
type textarea "**********"
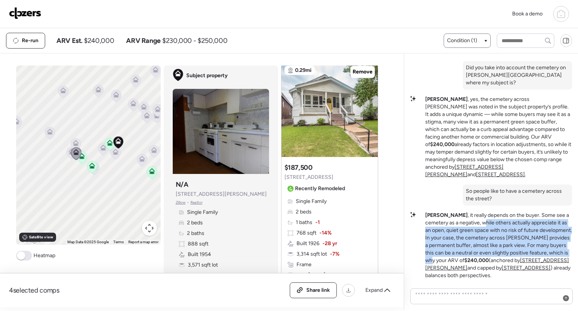
drag, startPoint x: 485, startPoint y: 223, endPoint x: 492, endPoint y: 262, distance: 39.2
click at [492, 262] on p "[PERSON_NAME] , it really depends on the buyer. Some see a cemetery as a negati…" at bounding box center [498, 246] width 147 height 68
click at [492, 248] on p "[PERSON_NAME] , it really depends on the buyer. Some see a cemetery as a negati…" at bounding box center [498, 246] width 147 height 68
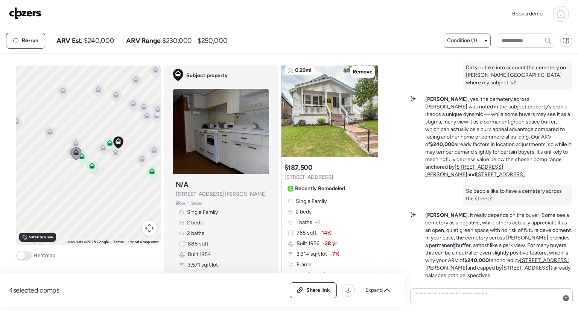
click at [492, 248] on p "[PERSON_NAME] , it really depends on the buyer. Some see a cemetery as a negati…" at bounding box center [498, 246] width 147 height 68
click at [469, 263] on p "[PERSON_NAME] , it really depends on the buyer. Some see a cemetery as a negati…" at bounding box center [498, 246] width 147 height 68
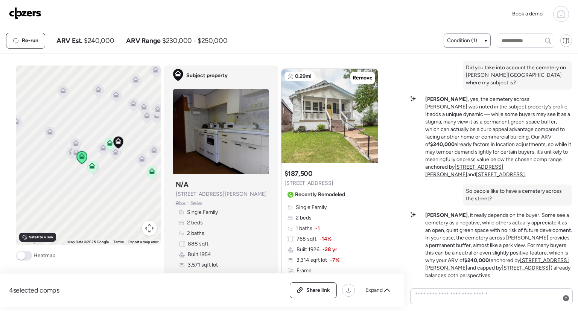
scroll to position [284, 0]
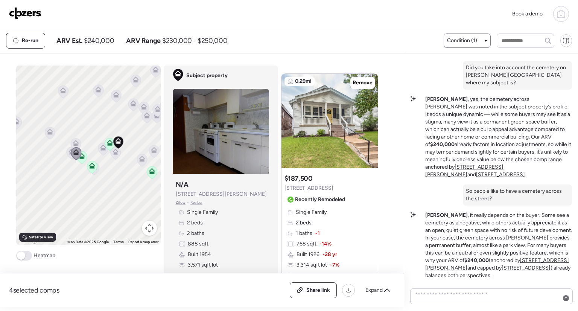
click at [20, 253] on span at bounding box center [21, 255] width 8 height 8
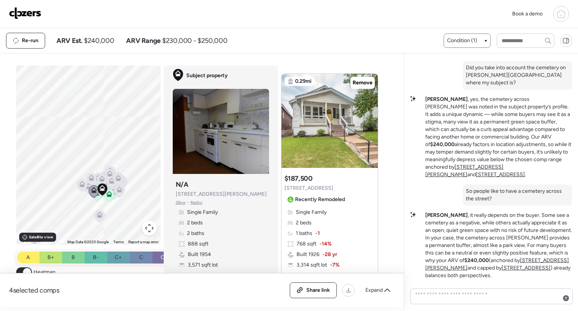
click at [148, 234] on button "Map camera controls" at bounding box center [149, 228] width 15 height 15
click at [148, 227] on button "Map camera controls" at bounding box center [149, 228] width 15 height 15
click at [125, 227] on button "Zoom out" at bounding box center [130, 228] width 15 height 15
click at [149, 226] on button "Map camera controls" at bounding box center [149, 228] width 15 height 15
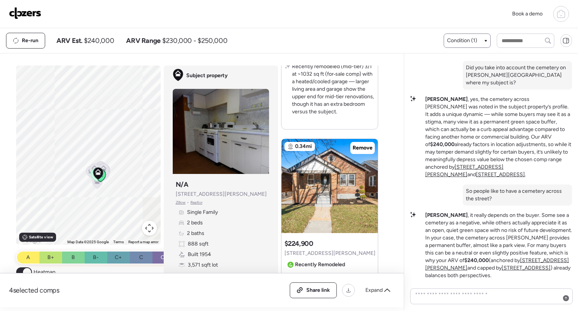
scroll to position [904, 0]
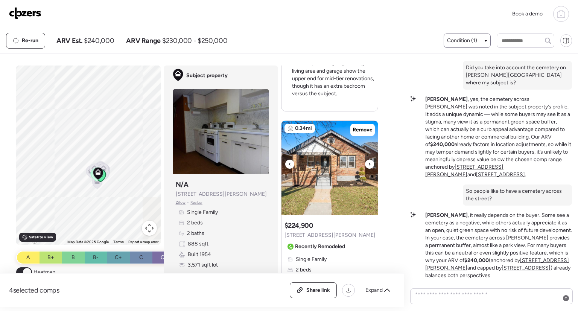
click at [368, 164] on icon at bounding box center [369, 164] width 3 height 9
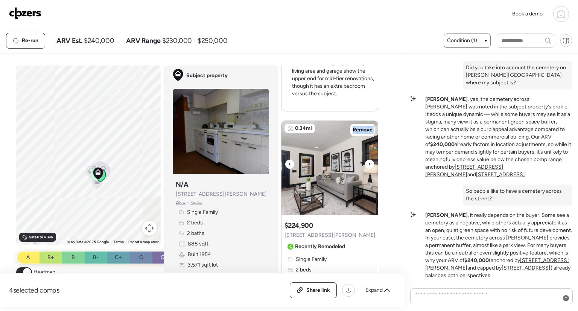
click at [368, 164] on icon at bounding box center [369, 164] width 3 height 9
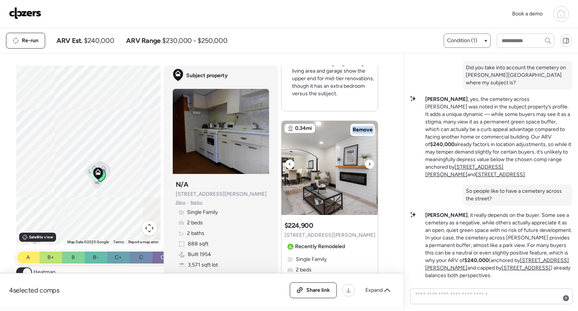
click at [368, 164] on icon at bounding box center [369, 164] width 3 height 9
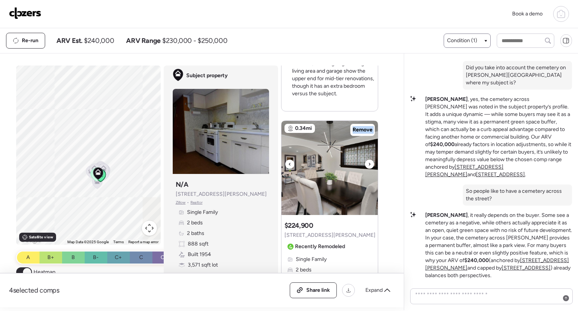
click at [368, 164] on icon at bounding box center [369, 164] width 3 height 9
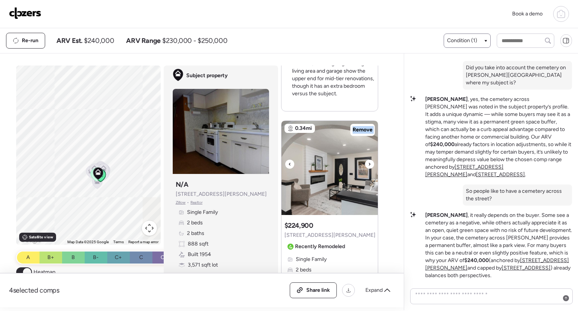
click at [368, 164] on icon at bounding box center [369, 164] width 3 height 9
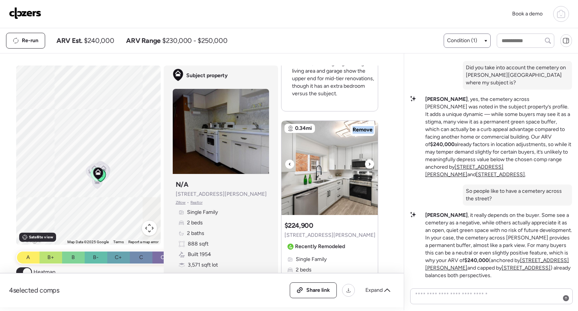
click at [368, 164] on icon at bounding box center [369, 164] width 3 height 9
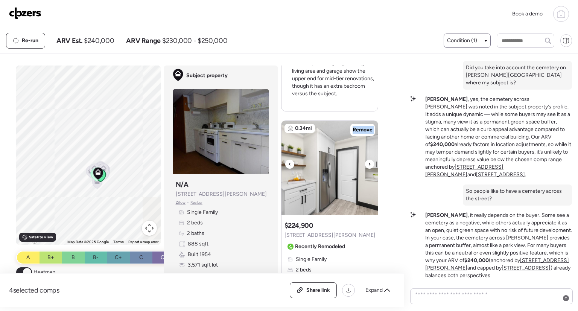
click at [368, 164] on icon at bounding box center [369, 164] width 3 height 9
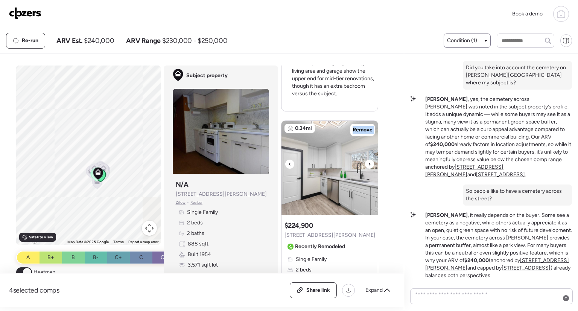
click at [368, 164] on icon at bounding box center [369, 164] width 3 height 9
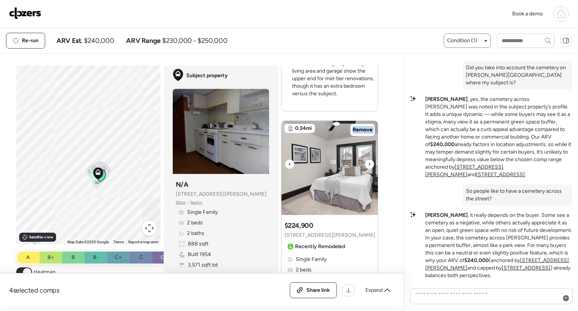
click at [368, 164] on icon at bounding box center [369, 164] width 3 height 9
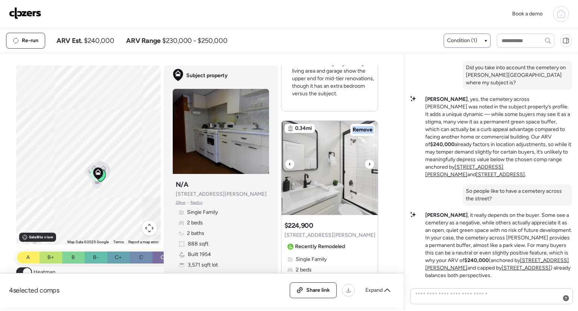
click at [368, 164] on icon at bounding box center [369, 164] width 3 height 9
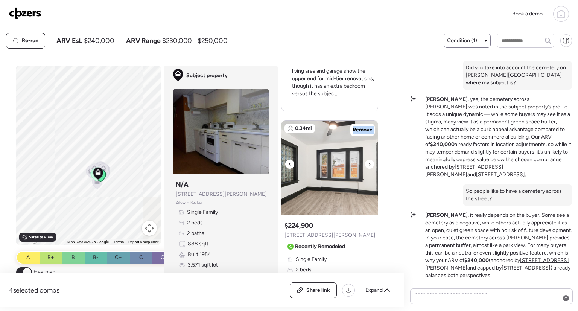
click at [368, 164] on icon at bounding box center [369, 164] width 3 height 9
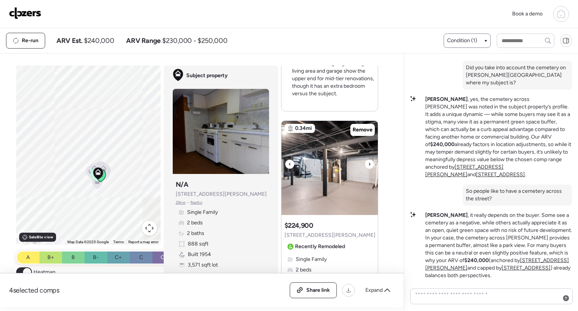
click at [368, 164] on icon at bounding box center [369, 164] width 3 height 9
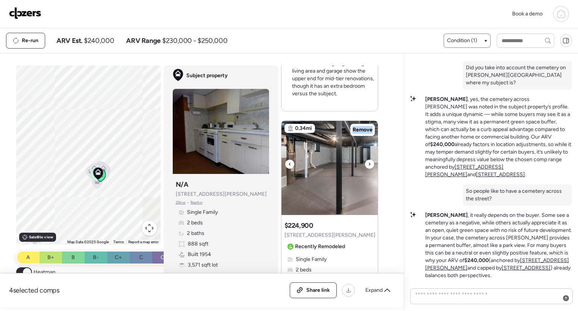
click at [368, 164] on icon at bounding box center [369, 164] width 3 height 9
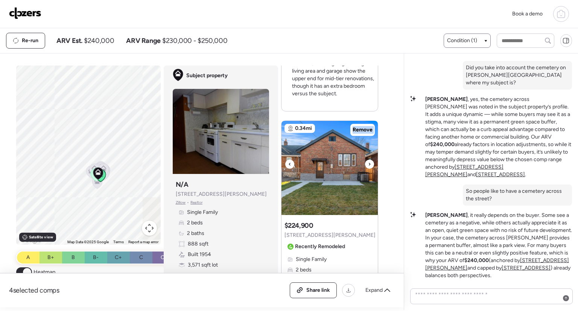
click at [368, 164] on icon at bounding box center [369, 164] width 3 height 9
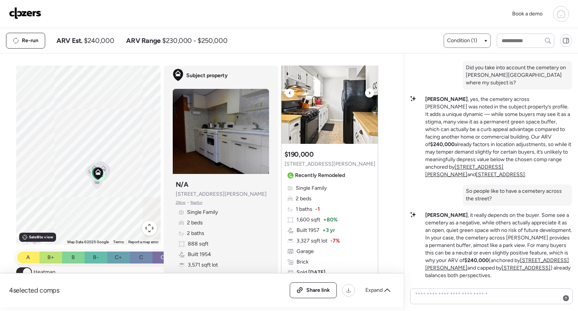
scroll to position [1312, 0]
